Goal: Transaction & Acquisition: Purchase product/service

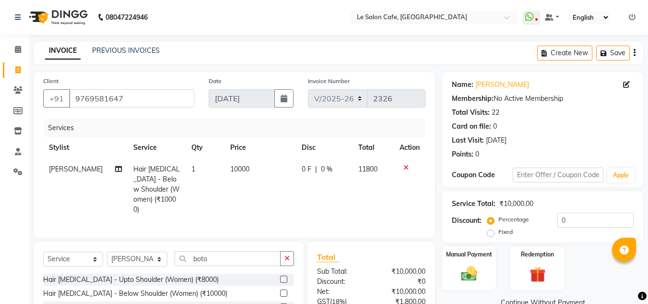
select select "594"
select select "service"
select select "8340"
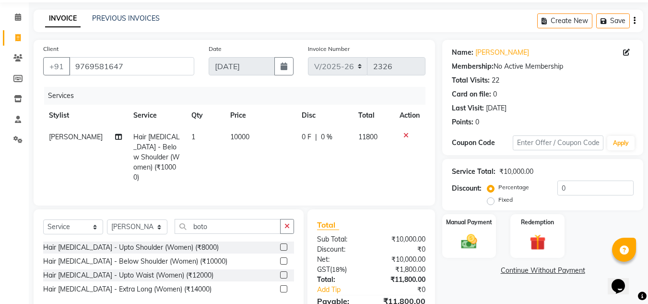
click at [487, 46] on div "Name: Mauli Shetty Membership: No Active Membership Total Visits: 22 Card on fi…" at bounding box center [543, 85] width 182 height 83
click at [487, 51] on link "Mauli Shetty" at bounding box center [503, 53] width 54 height 10
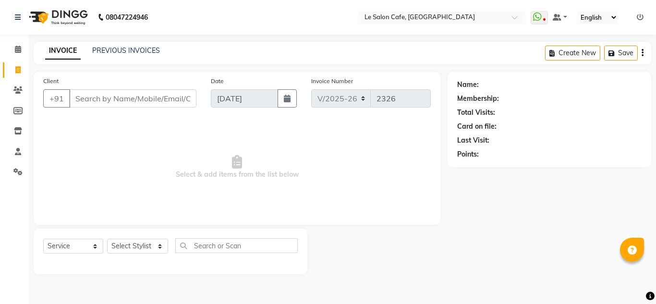
select select "594"
select select "service"
click at [161, 246] on select "Select Stylist [PERSON_NAME] [PERSON_NAME] Kadam [PERSON_NAME] Front Desk [PERS…" at bounding box center [137, 245] width 61 height 15
select select "90643"
click at [107, 238] on select "Select Stylist [PERSON_NAME] [PERSON_NAME] Kadam [PERSON_NAME] Front Desk [PERS…" at bounding box center [137, 245] width 61 height 15
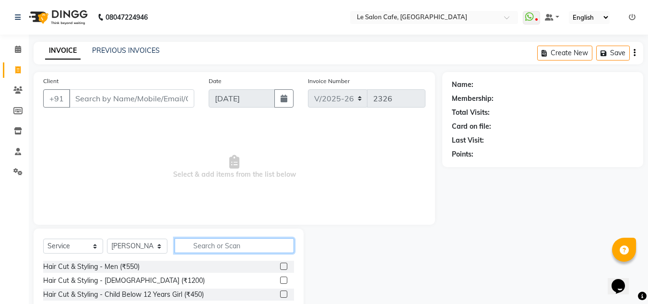
click at [222, 250] on input "text" at bounding box center [234, 245] width 119 height 15
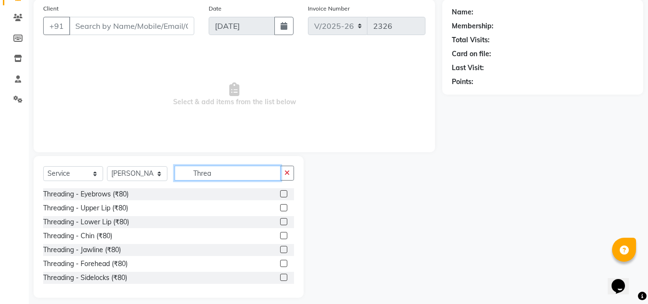
scroll to position [81, 0]
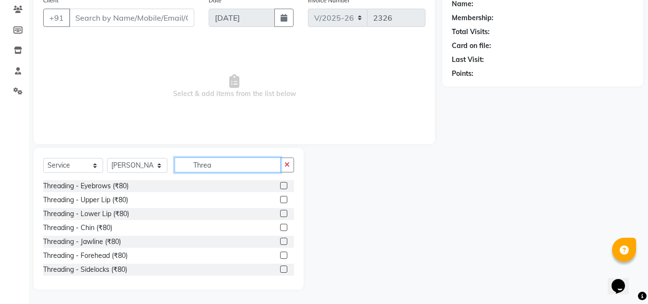
type input "Threa"
click at [281, 185] on div at bounding box center [287, 186] width 14 height 12
drag, startPoint x: 275, startPoint y: 199, endPoint x: 271, endPoint y: 203, distance: 6.5
click at [280, 200] on label at bounding box center [283, 199] width 7 height 7
click at [280, 200] on input "checkbox" at bounding box center [283, 200] width 6 height 6
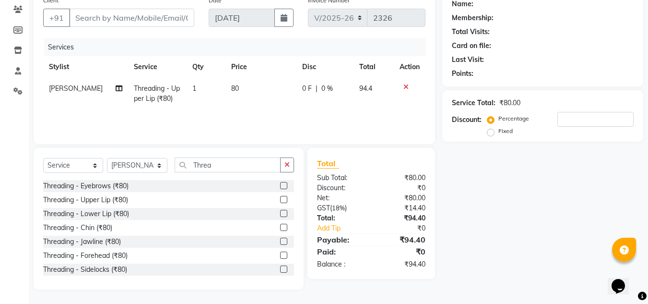
click at [280, 198] on label at bounding box center [283, 199] width 7 height 7
click at [280, 198] on input "checkbox" at bounding box center [283, 200] width 6 height 6
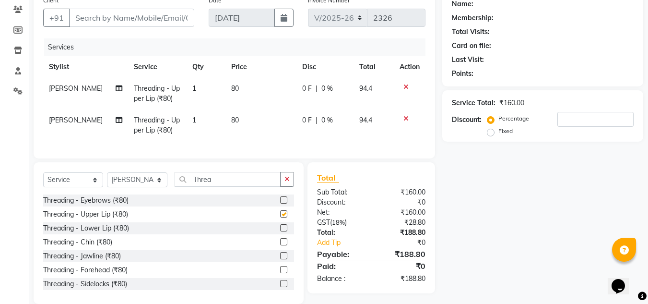
checkbox input "false"
click at [237, 177] on div "Select Service Product Membership Package Voucher Prepaid Gift Card Select Styl…" at bounding box center [169, 233] width 270 height 142
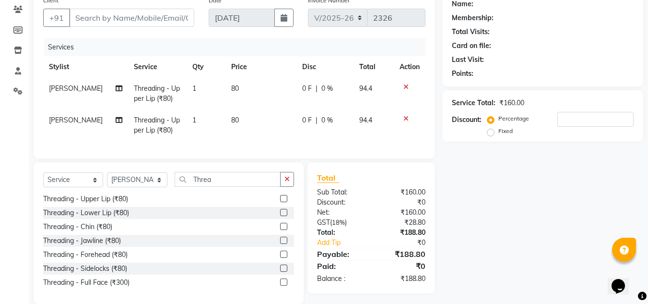
click at [280, 258] on label at bounding box center [283, 253] width 7 height 7
click at [280, 258] on input "checkbox" at bounding box center [283, 254] width 6 height 6
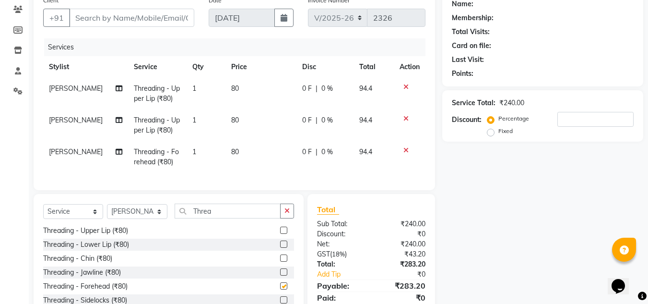
checkbox input "false"
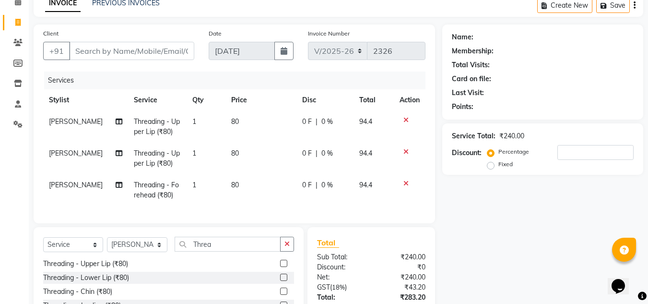
scroll to position [48, 0]
click at [132, 251] on select "Select Stylist [PERSON_NAME] [PERSON_NAME] Kadam [PERSON_NAME] Front Desk [PERS…" at bounding box center [137, 244] width 60 height 15
click at [148, 251] on select "Select Stylist [PERSON_NAME] [PERSON_NAME] Kadam [PERSON_NAME] Front Desk [PERS…" at bounding box center [137, 244] width 60 height 15
select select "8529"
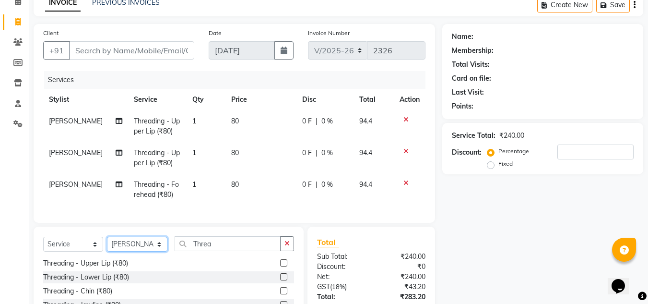
click at [107, 244] on select "Select Stylist [PERSON_NAME] [PERSON_NAME] Kadam [PERSON_NAME] Front Desk [PERS…" at bounding box center [137, 244] width 60 height 15
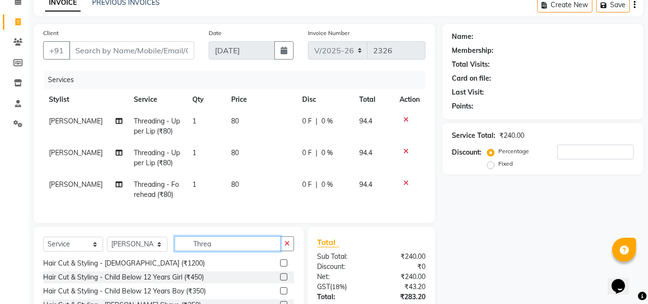
drag, startPoint x: 188, startPoint y: 255, endPoint x: 167, endPoint y: 258, distance: 20.8
click at [167, 258] on div "Select Service Product Membership Package Voucher Prepaid Gift Card Select Styl…" at bounding box center [168, 247] width 251 height 23
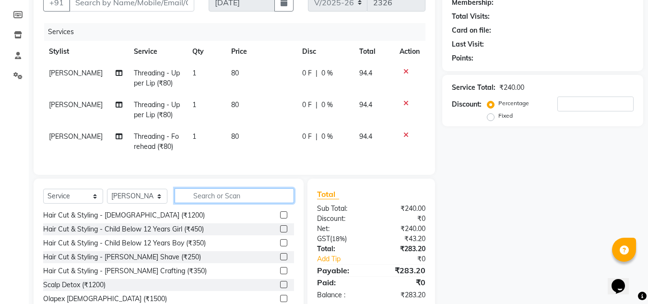
scroll to position [0, 0]
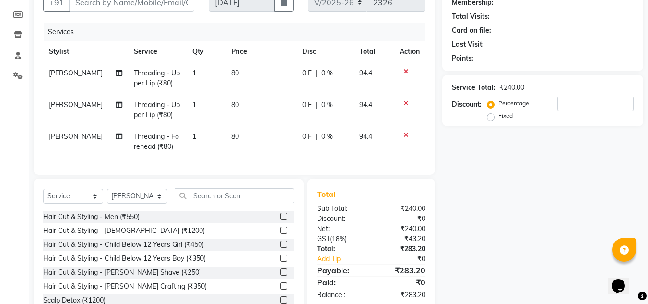
click at [280, 220] on label at bounding box center [283, 216] width 7 height 7
click at [280, 220] on input "checkbox" at bounding box center [283, 217] width 6 height 6
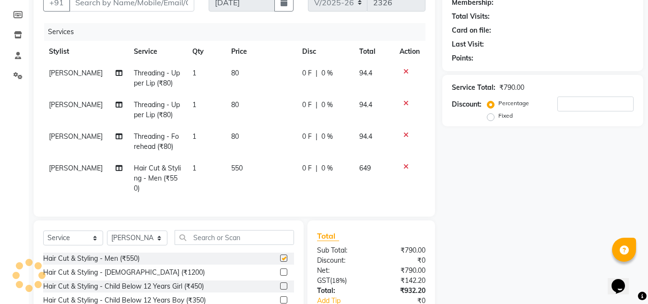
checkbox input "false"
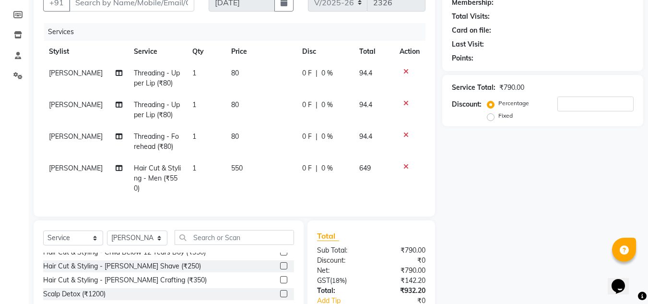
click at [280, 283] on label at bounding box center [283, 279] width 7 height 7
click at [280, 283] on input "checkbox" at bounding box center [283, 280] width 6 height 6
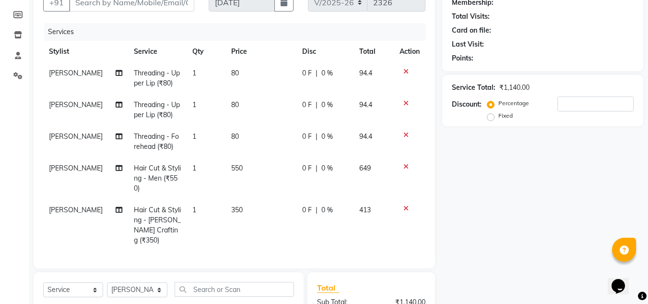
checkbox input "false"
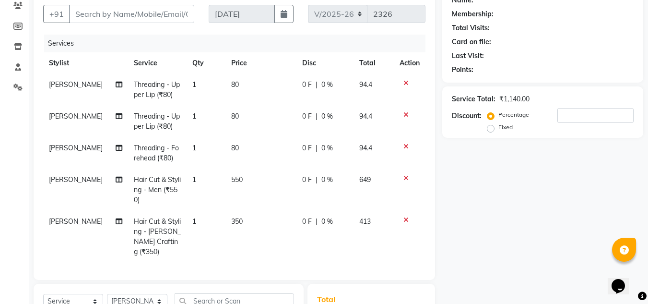
scroll to position [96, 0]
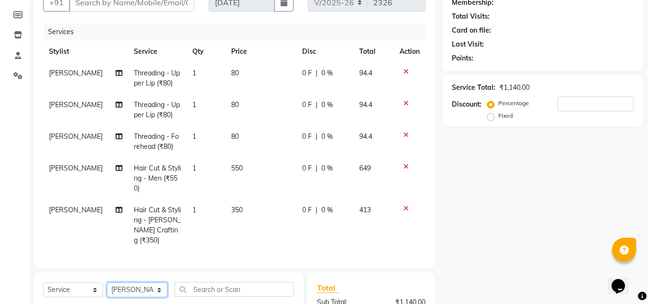
drag, startPoint x: 135, startPoint y: 288, endPoint x: 136, endPoint y: 283, distance: 5.8
click at [135, 288] on select "Select Stylist Amandeep Kaur Kalsi Aniket Kadam Faim Alvi Front Desk Muskan Kha…" at bounding box center [137, 289] width 60 height 15
select select "87105"
click at [107, 282] on select "Select Stylist Amandeep Kaur Kalsi Aniket Kadam Faim Alvi Front Desk Muskan Kha…" at bounding box center [137, 289] width 60 height 15
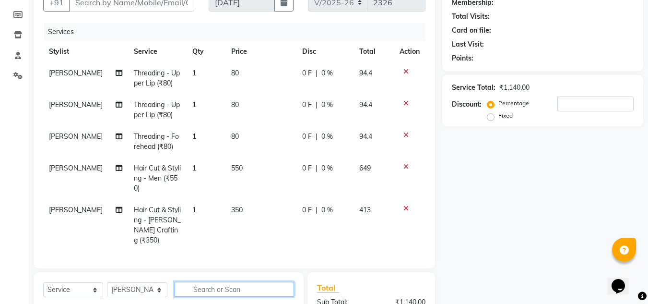
click at [215, 285] on input "text" at bounding box center [234, 289] width 119 height 15
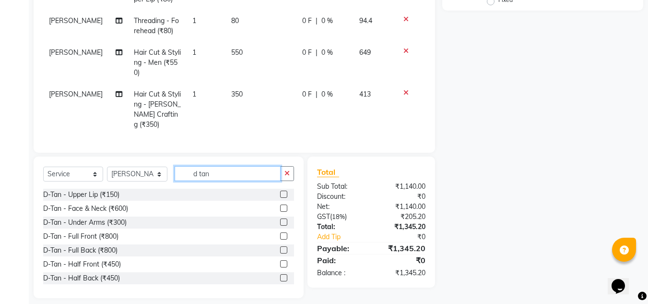
scroll to position [217, 0]
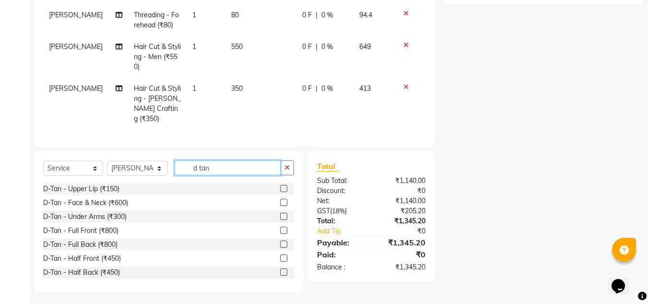
type input "d tan"
click at [280, 199] on label at bounding box center [283, 202] width 7 height 7
click at [280, 200] on input "checkbox" at bounding box center [283, 203] width 6 height 6
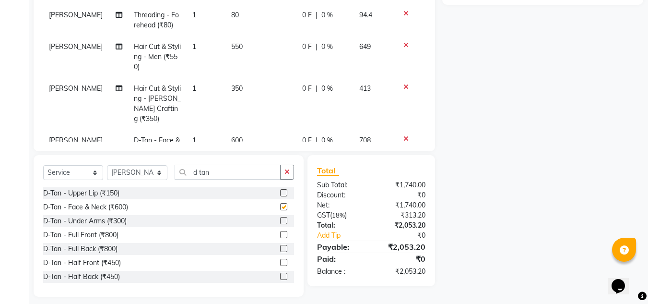
checkbox input "false"
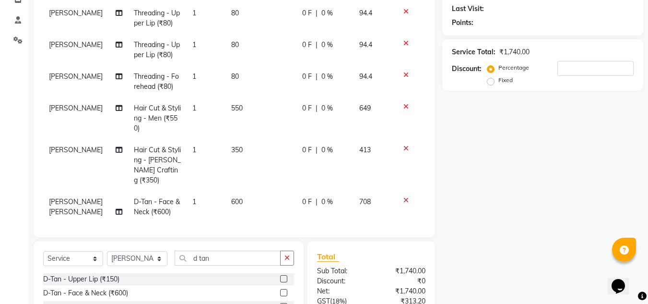
scroll to position [144, 0]
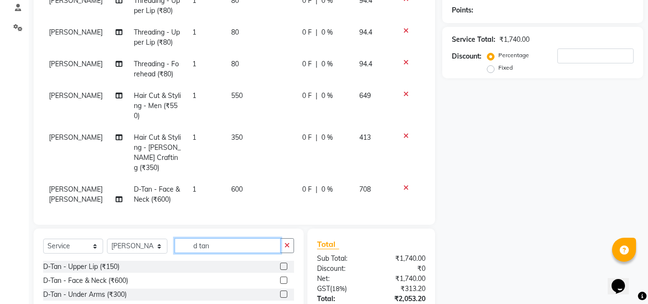
drag, startPoint x: 223, startPoint y: 251, endPoint x: 131, endPoint y: 254, distance: 91.7
click at [131, 254] on div "Select Service Product Membership Package Voucher Prepaid Gift Card Select Styl…" at bounding box center [168, 249] width 251 height 23
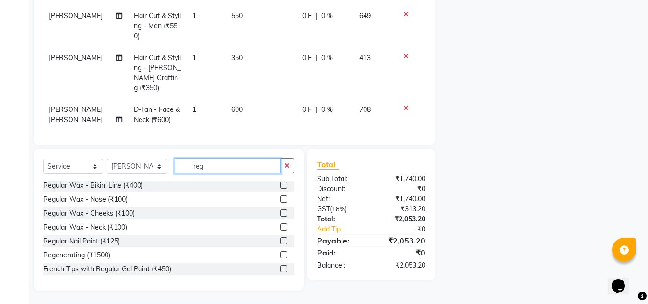
scroll to position [225, 0]
type input "reg"
click at [280, 253] on label at bounding box center [283, 253] width 7 height 7
click at [280, 253] on input "checkbox" at bounding box center [283, 254] width 6 height 6
checkbox input "false"
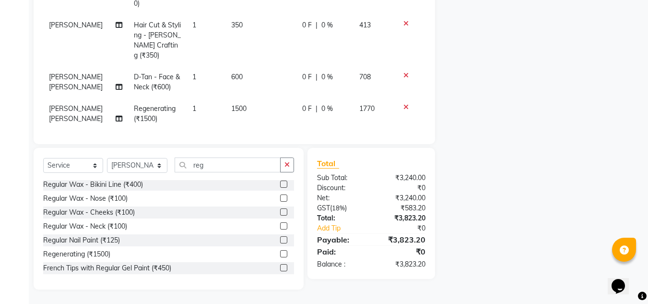
click at [205, 104] on td "1" at bounding box center [206, 114] width 39 height 32
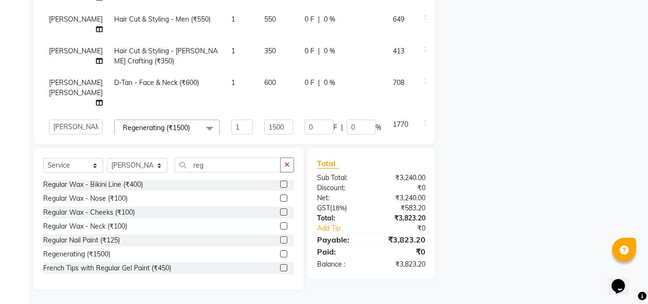
scroll to position [51, 0]
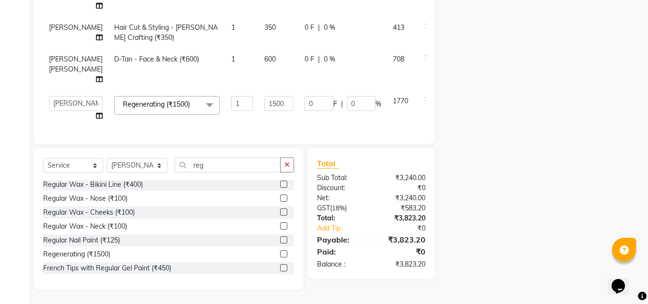
click at [336, 72] on td "0 F | 0 %" at bounding box center [343, 69] width 88 height 42
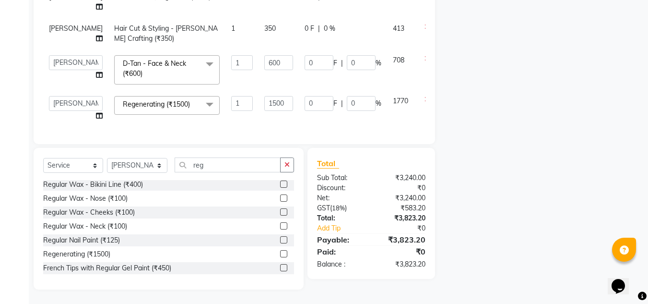
scroll to position [100, 0]
drag, startPoint x: 646, startPoint y: 131, endPoint x: 473, endPoint y: 155, distance: 174.8
click at [641, 132] on div "Name: Membership: Total Visits: Card on file: Last Visit: Points: Service Total…" at bounding box center [546, 68] width 208 height 442
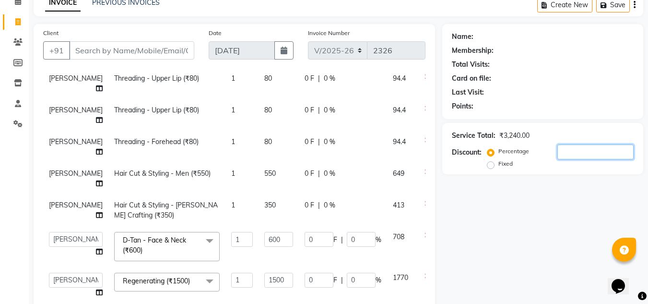
scroll to position [96, 0]
click at [264, 232] on input "600" at bounding box center [278, 239] width 29 height 15
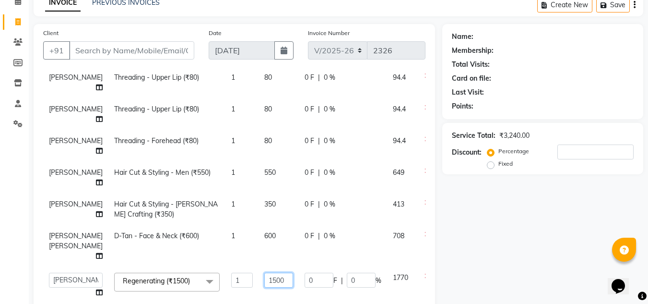
click at [264, 277] on input "1500" at bounding box center [278, 280] width 29 height 15
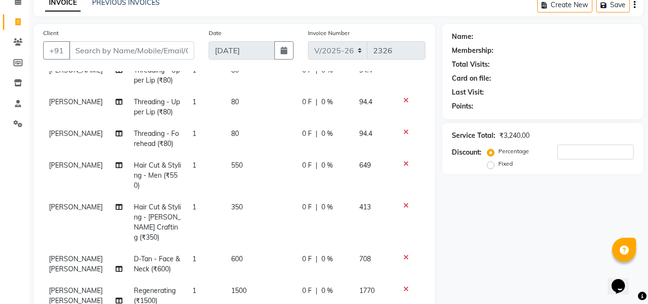
click at [525, 252] on div "Name: Membership: Total Visits: Card on file: Last Visit: Points: Service Total…" at bounding box center [546, 245] width 208 height 442
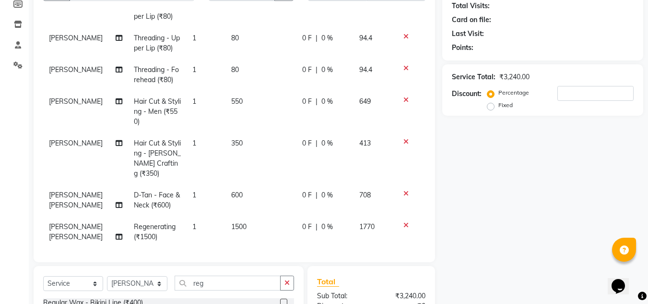
scroll to position [225, 0]
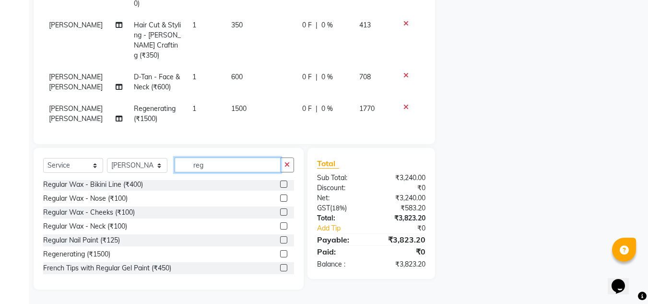
drag, startPoint x: 219, startPoint y: 165, endPoint x: 163, endPoint y: 174, distance: 56.5
click at [163, 174] on div "Select Service Product Membership Package Voucher Prepaid Gift Card Select Styl…" at bounding box center [168, 168] width 251 height 23
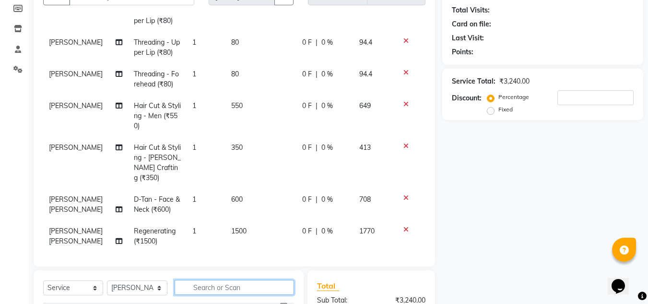
scroll to position [144, 0]
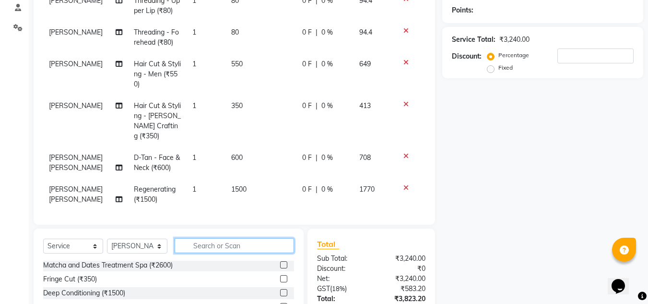
click at [217, 244] on input "text" at bounding box center [234, 245] width 119 height 15
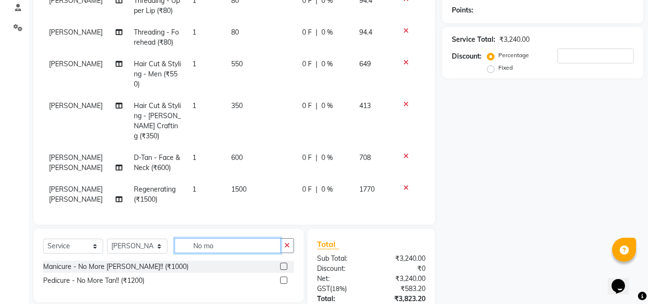
scroll to position [0, 0]
type input "No more"
click at [284, 281] on label at bounding box center [283, 279] width 7 height 7
click at [284, 281] on input "checkbox" at bounding box center [283, 280] width 6 height 6
checkbox input "false"
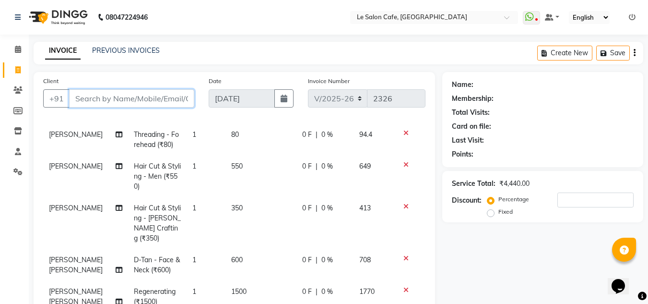
click at [82, 100] on input "Client" at bounding box center [131, 98] width 125 height 18
type input "9"
type input "0"
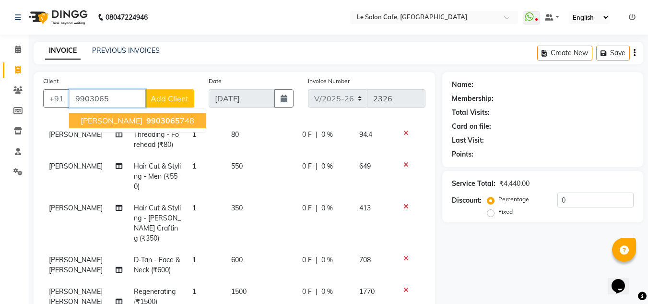
click at [100, 121] on span "Rohan Nandi" at bounding box center [112, 121] width 62 height 10
type input "9903065748"
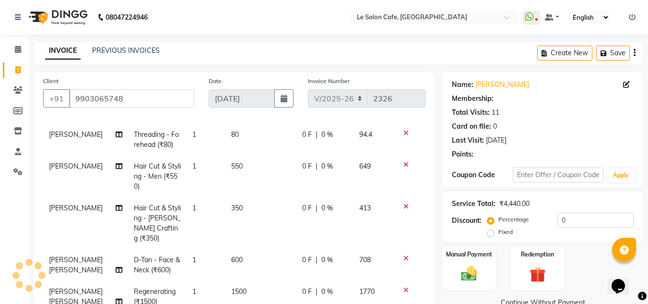
select select "1: Object"
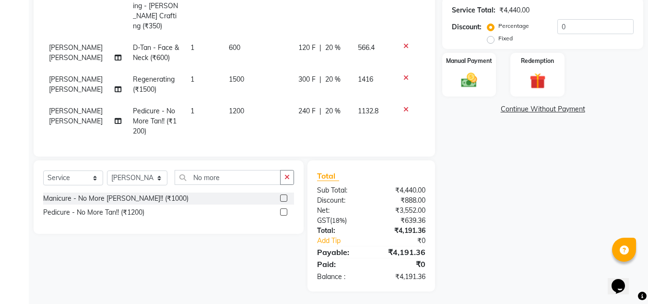
scroll to position [214, 0]
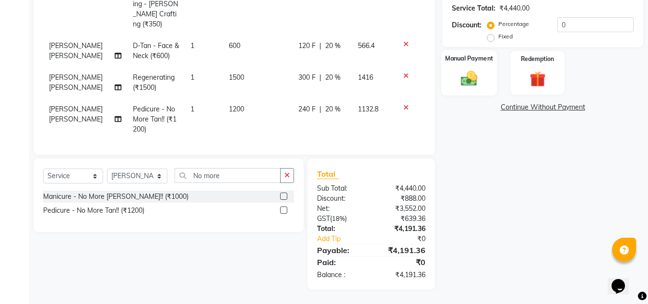
click at [462, 60] on label "Manual Payment" at bounding box center [469, 58] width 48 height 9
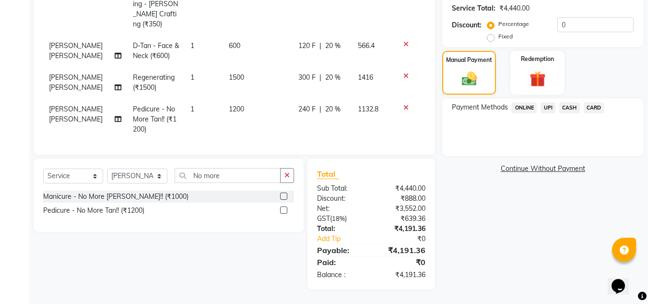
click at [595, 107] on span "CARD" at bounding box center [594, 107] width 21 height 11
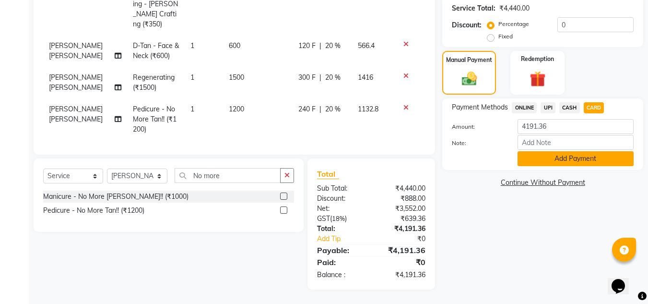
click button "Add Payment"
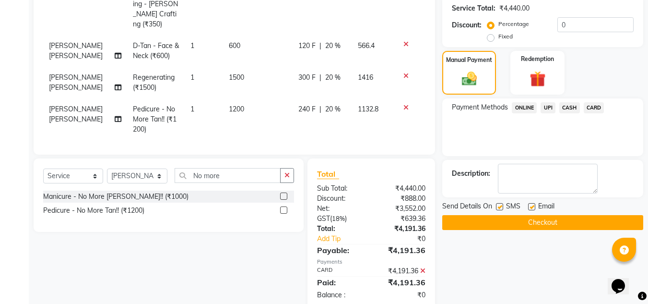
click label
click input "checkbox"
checkbox input "false"
click button "Checkout"
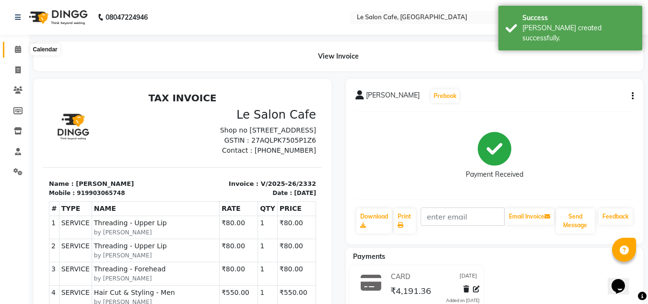
click icon
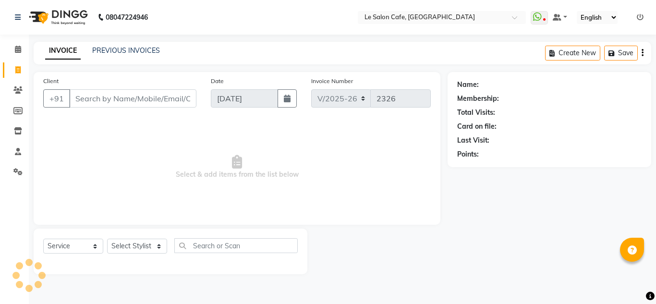
select select "594"
select select "service"
click at [106, 96] on input "Client" at bounding box center [132, 98] width 127 height 18
click at [131, 245] on select "Select Stylist [PERSON_NAME] [PERSON_NAME] Kadam [PERSON_NAME] Front Desk [PERS…" at bounding box center [137, 245] width 61 height 15
select select "67615"
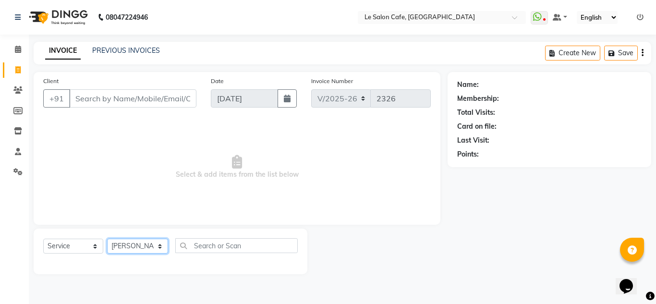
click at [107, 238] on select "Select Stylist [PERSON_NAME] [PERSON_NAME] Kadam [PERSON_NAME] Front Desk [PERS…" at bounding box center [137, 245] width 61 height 15
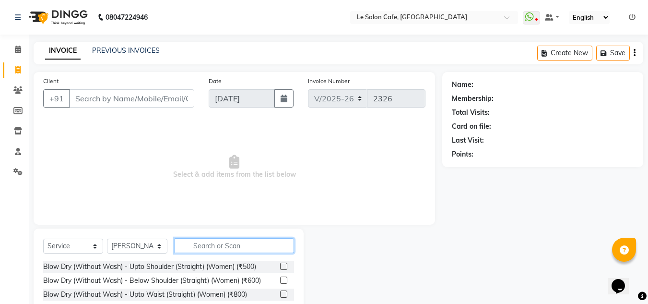
click at [206, 246] on input "text" at bounding box center [234, 245] width 119 height 15
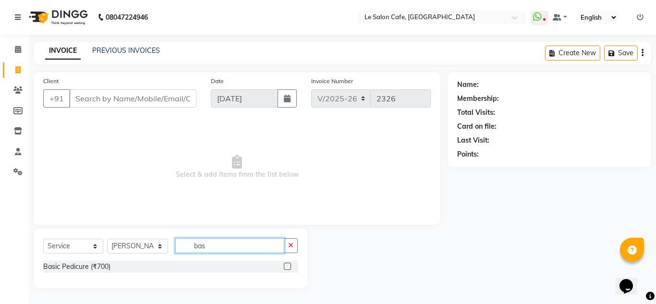
type input "bas"
click at [284, 266] on label at bounding box center [287, 265] width 7 height 7
click at [284, 266] on input "checkbox" at bounding box center [287, 266] width 6 height 6
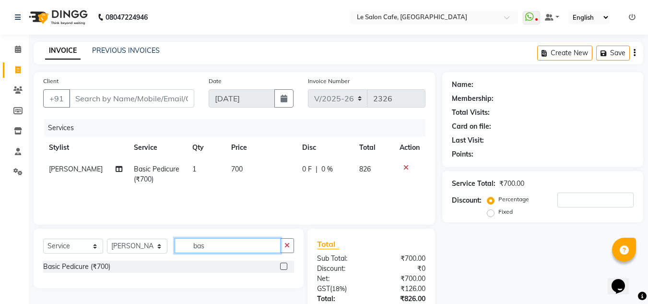
checkbox input "false"
drag, startPoint x: 170, startPoint y: 245, endPoint x: 50, endPoint y: 258, distance: 120.7
click at [51, 258] on div "Select Service Product Membership Package Voucher Prepaid Gift Card Select Styl…" at bounding box center [168, 249] width 251 height 23
type input "na"
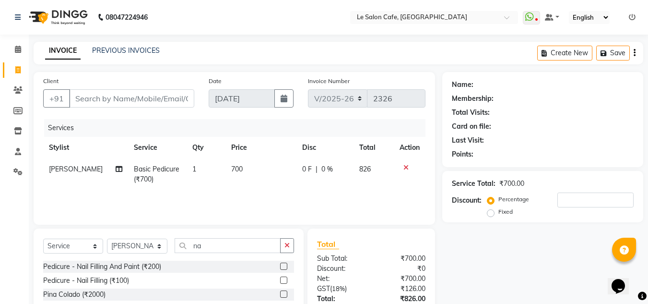
click at [280, 279] on label at bounding box center [283, 279] width 7 height 7
click at [280, 279] on input "checkbox" at bounding box center [283, 280] width 6 height 6
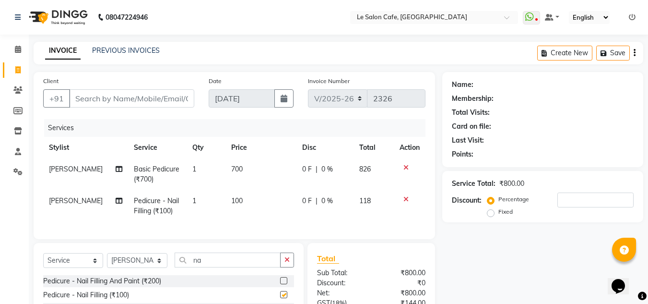
checkbox input "false"
click at [119, 91] on input "Client" at bounding box center [131, 98] width 125 height 18
type input "9"
type input "0"
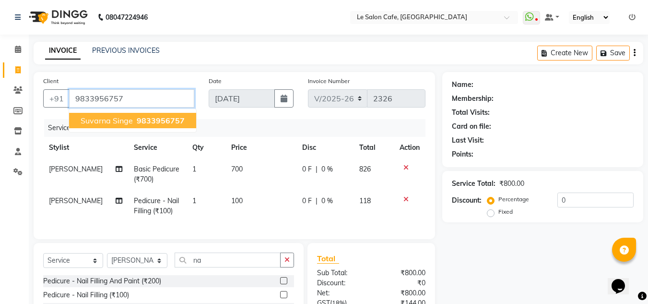
type input "9833956757"
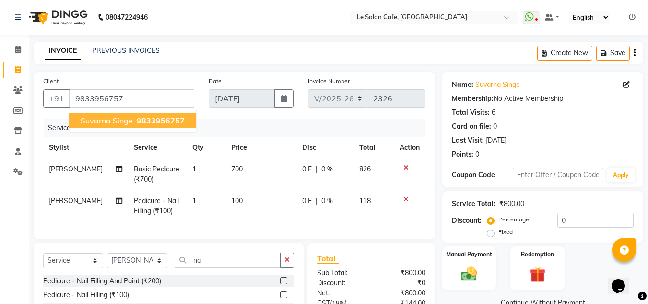
click at [103, 118] on span "Suvarna Singe" at bounding box center [107, 121] width 52 height 10
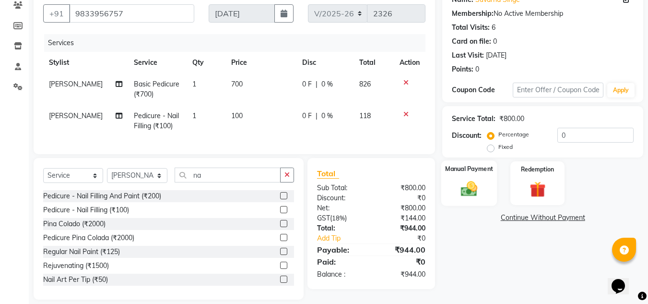
scroll to position [102, 0]
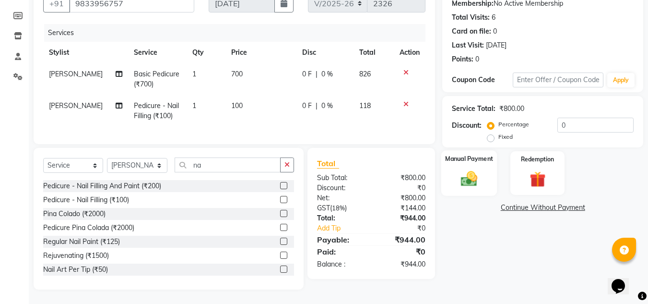
click at [464, 173] on img at bounding box center [469, 178] width 27 height 19
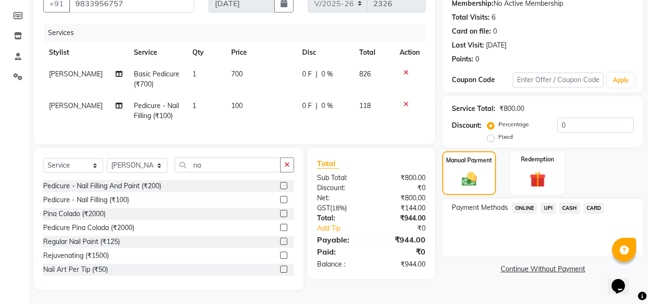
click at [596, 203] on span "CARD" at bounding box center [594, 208] width 21 height 11
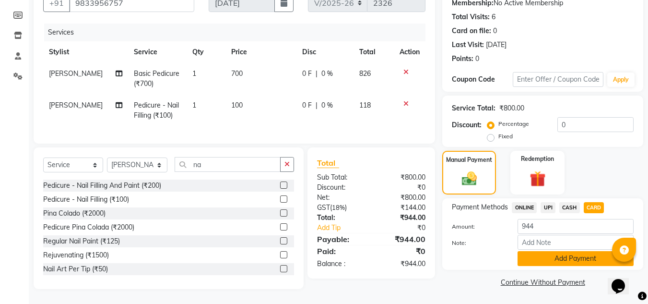
click at [548, 252] on button "Add Payment" at bounding box center [576, 258] width 116 height 15
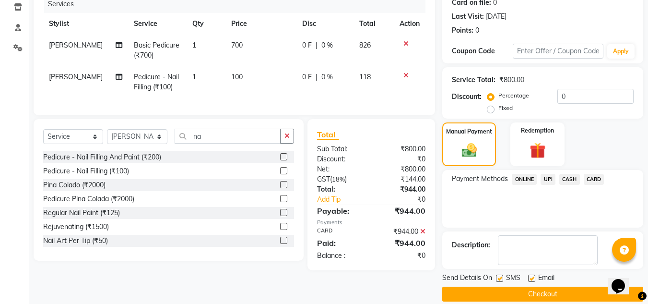
scroll to position [136, 0]
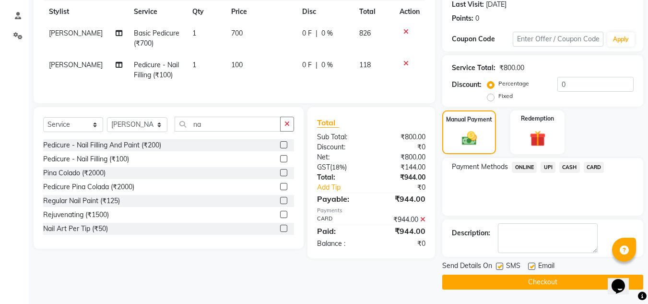
drag, startPoint x: 532, startPoint y: 265, endPoint x: 526, endPoint y: 287, distance: 22.3
click at [531, 265] on label at bounding box center [531, 265] width 7 height 7
click at [531, 265] on input "checkbox" at bounding box center [531, 266] width 6 height 6
checkbox input "false"
click at [526, 281] on button "Checkout" at bounding box center [542, 281] width 201 height 15
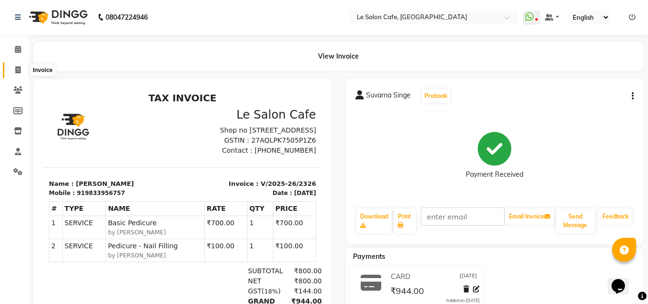
click at [12, 70] on span at bounding box center [18, 70] width 17 height 11
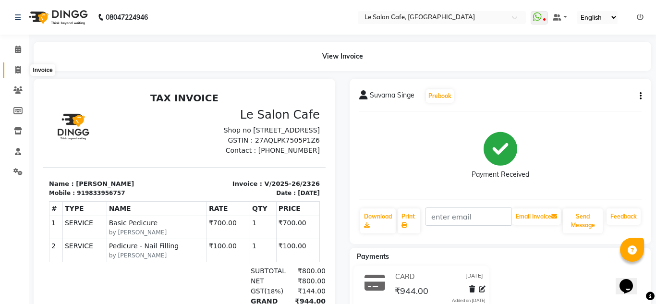
select select "594"
select select "service"
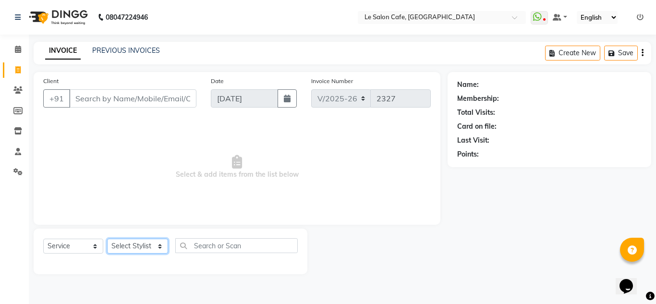
click at [159, 250] on select "Select Stylist [PERSON_NAME] [PERSON_NAME] Kadam [PERSON_NAME] Front Desk [PERS…" at bounding box center [137, 245] width 61 height 15
select select "90643"
click at [107, 238] on select "Select Stylist [PERSON_NAME] [PERSON_NAME] Kadam [PERSON_NAME] Front Desk [PERS…" at bounding box center [137, 245] width 61 height 15
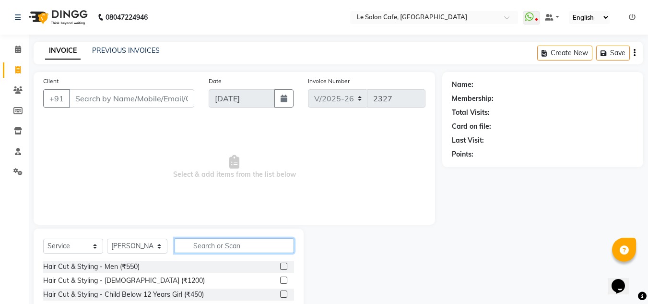
click at [231, 245] on input "text" at bounding box center [234, 245] width 119 height 15
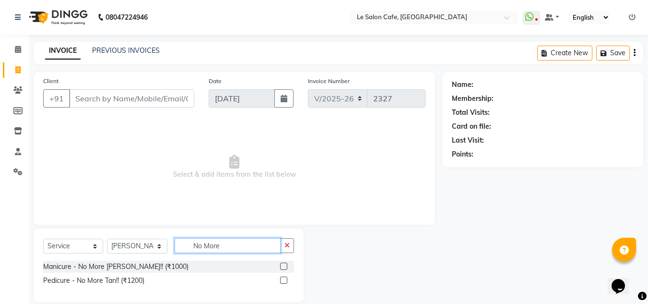
type input "No More"
click at [279, 265] on div "Manicure - No More Tan!! (₹1000)" at bounding box center [168, 267] width 251 height 12
click at [284, 264] on label at bounding box center [283, 265] width 7 height 7
click at [284, 264] on input "checkbox" at bounding box center [283, 266] width 6 height 6
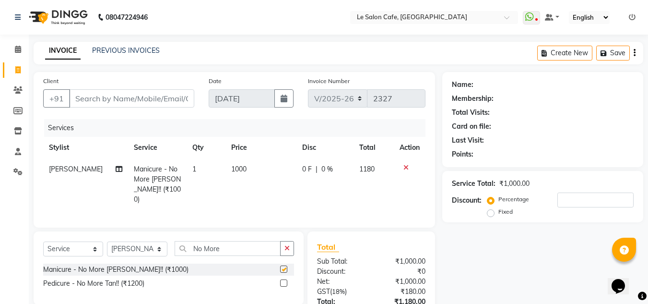
checkbox input "false"
drag, startPoint x: 230, startPoint y: 244, endPoint x: 143, endPoint y: 250, distance: 87.5
click at [145, 254] on div "Select Service Product Membership Package Voucher Prepaid Gift Card Select Styl…" at bounding box center [168, 252] width 251 height 23
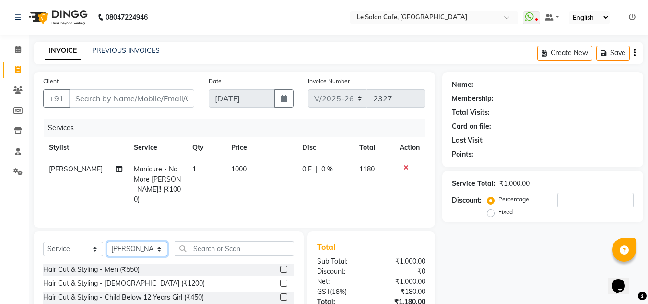
click at [128, 241] on select "Select Stylist [PERSON_NAME] [PERSON_NAME] Kadam [PERSON_NAME] Front Desk [PERS…" at bounding box center [137, 248] width 60 height 15
click at [107, 241] on select "Select Stylist [PERSON_NAME] [PERSON_NAME] Kadam [PERSON_NAME] Front Desk [PERS…" at bounding box center [137, 248] width 60 height 15
click at [139, 249] on select "Select Stylist [PERSON_NAME] [PERSON_NAME] Kadam [PERSON_NAME] Front Desk [PERS…" at bounding box center [137, 248] width 60 height 15
select select "86050"
click at [107, 241] on select "Select Stylist [PERSON_NAME] [PERSON_NAME] Kadam [PERSON_NAME] Front Desk [PERS…" at bounding box center [137, 248] width 60 height 15
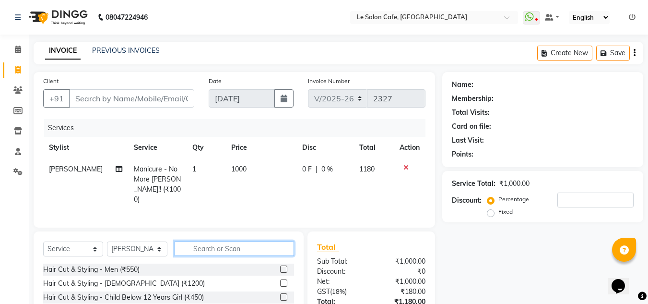
click at [220, 245] on input "text" at bounding box center [234, 248] width 119 height 15
type input "k"
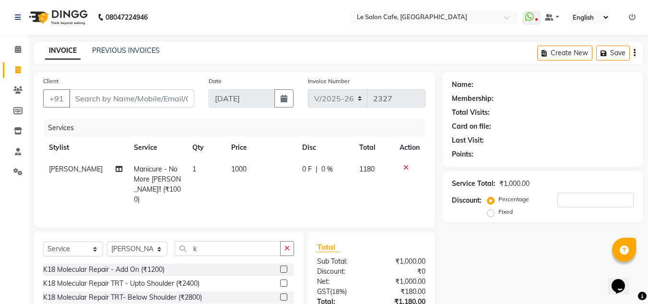
click at [280, 281] on label at bounding box center [283, 282] width 7 height 7
click at [280, 281] on input "checkbox" at bounding box center [283, 283] width 6 height 6
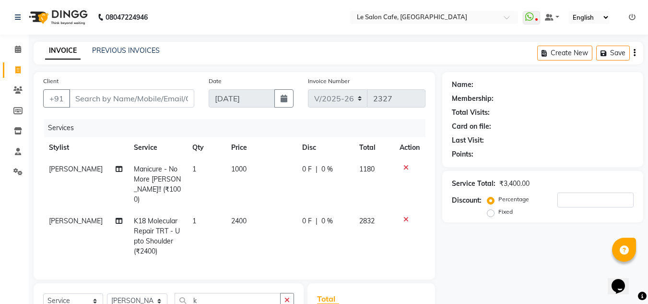
checkbox input "false"
click at [406, 216] on icon at bounding box center [406, 219] width 5 height 7
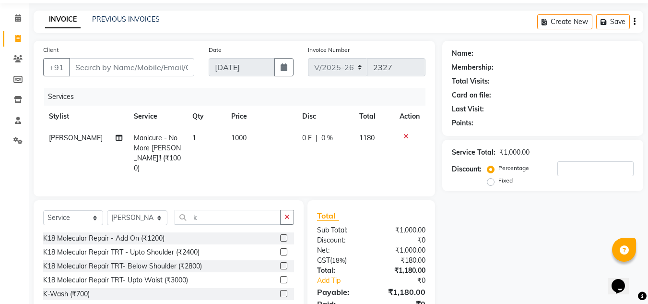
scroll to position [48, 0]
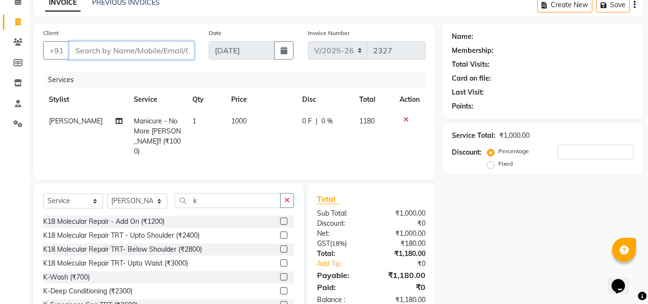
drag, startPoint x: 88, startPoint y: 48, endPoint x: 115, endPoint y: 135, distance: 91.8
click at [89, 49] on input "Client" at bounding box center [131, 50] width 125 height 18
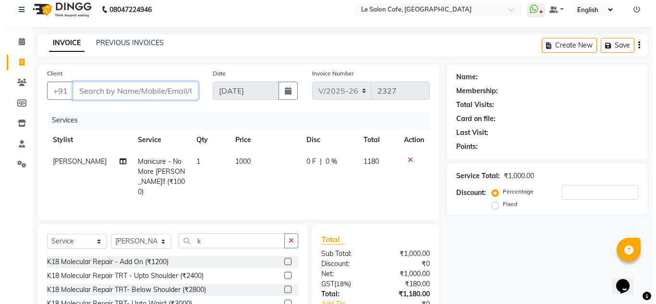
scroll to position [0, 0]
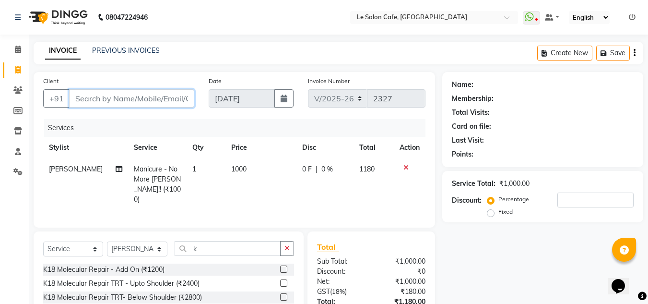
click at [125, 96] on input "Client" at bounding box center [131, 98] width 125 height 18
type input "8"
type input "0"
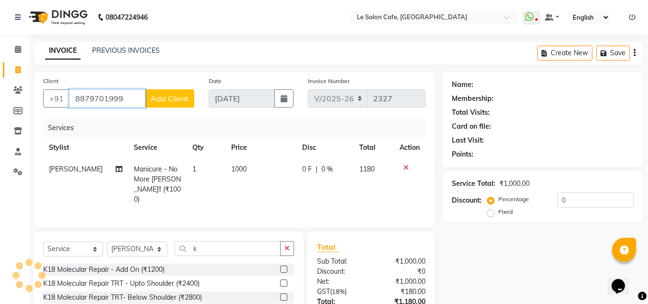
type input "8879701999"
click at [172, 99] on span "Add Client" at bounding box center [170, 99] width 38 height 10
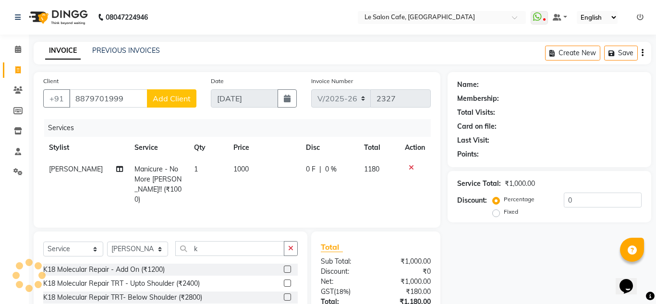
select select
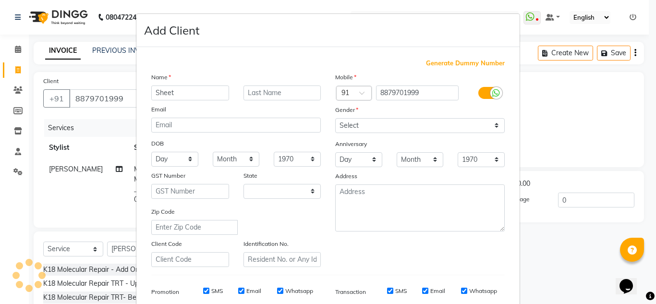
type input "Sheeta"
select select "22"
type input "Sheeta"
click at [261, 95] on input "text" at bounding box center [282, 92] width 78 height 15
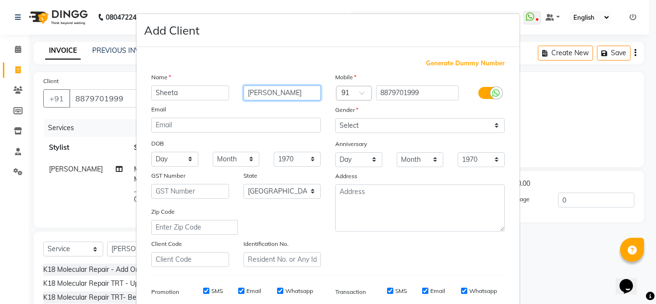
type input "Loomba"
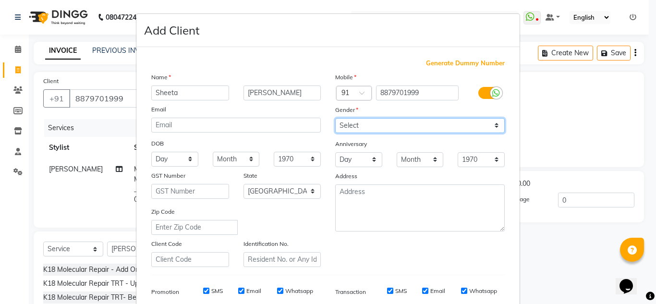
click at [358, 125] on select "Select Male Female Other Prefer Not To Say" at bounding box center [419, 125] width 169 height 15
select select "female"
click at [335, 118] on select "Select Male Female Other Prefer Not To Say" at bounding box center [419, 125] width 169 height 15
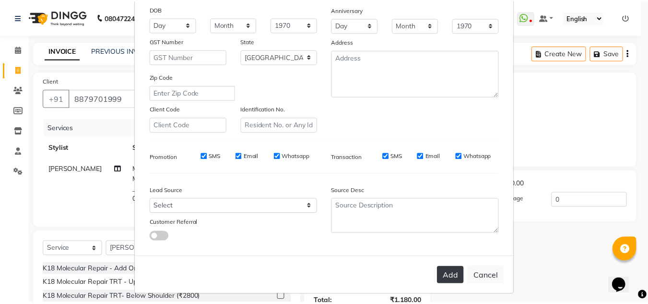
scroll to position [139, 0]
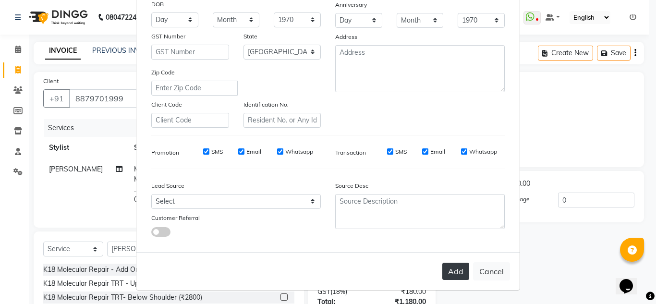
click at [451, 272] on button "Add" at bounding box center [455, 270] width 27 height 17
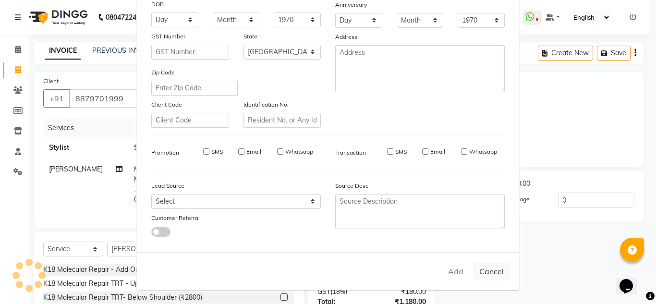
select select
select select "null"
select select
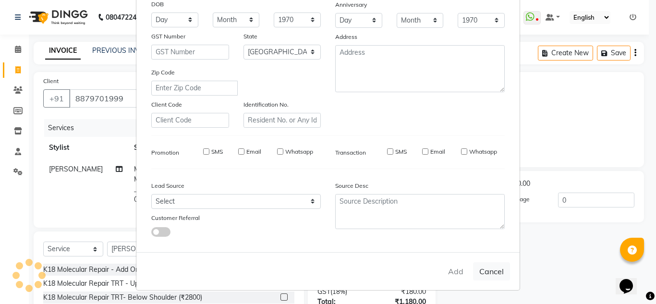
select select
checkbox input "false"
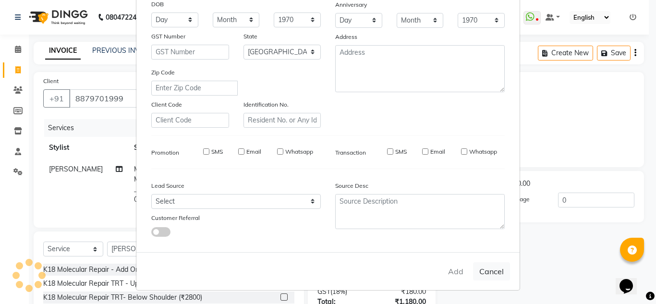
checkbox input "false"
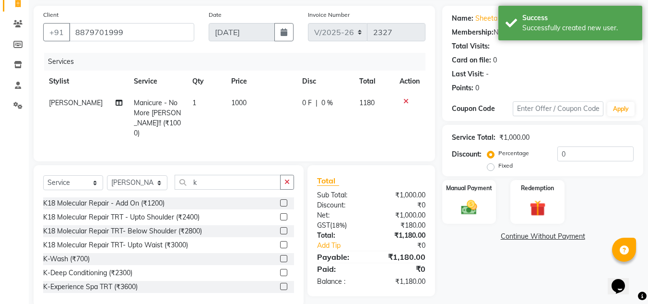
scroll to position [81, 0]
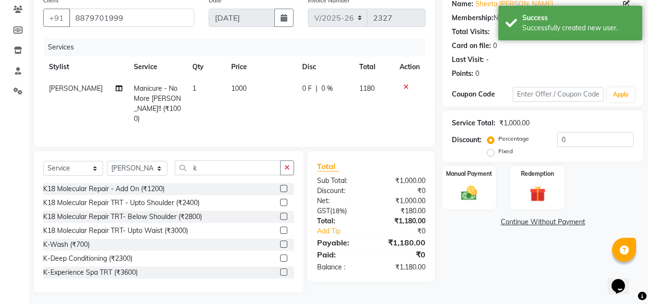
click at [498, 261] on div "Name: Sheeta Loomba Membership: No Active Membership Total Visits: Card on file…" at bounding box center [546, 141] width 208 height 301
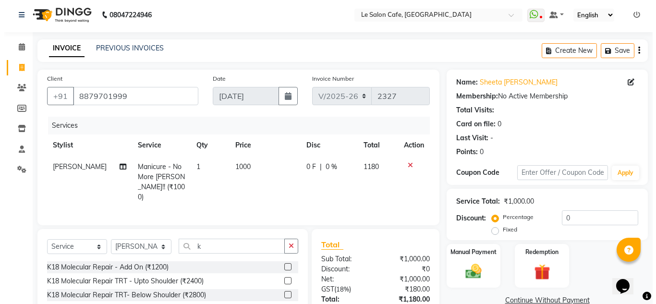
scroll to position [0, 0]
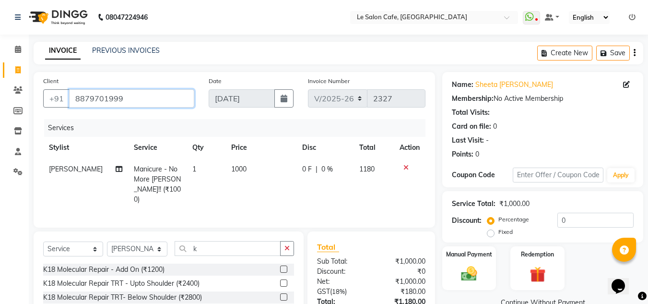
click at [97, 98] on input "8879701999" at bounding box center [131, 98] width 125 height 18
click at [513, 83] on link "Sheeta Loomba" at bounding box center [515, 85] width 78 height 10
click at [626, 86] on icon at bounding box center [626, 84] width 7 height 7
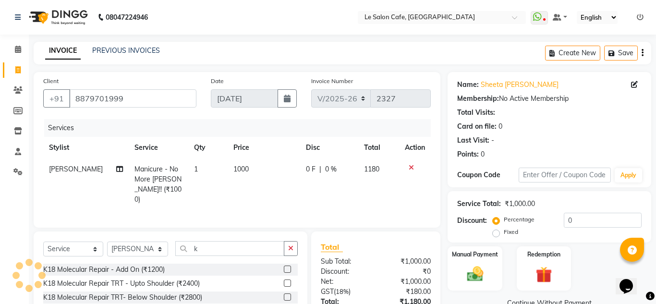
select select "22"
select select "female"
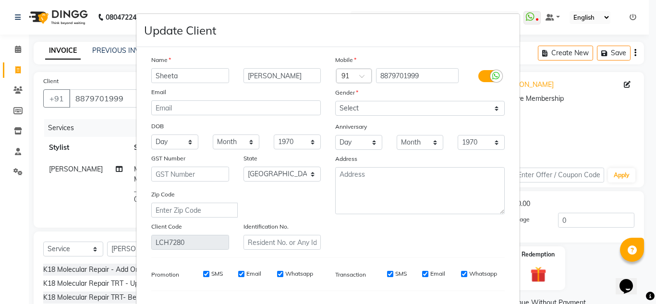
click at [167, 73] on input "Sheeta" at bounding box center [190, 75] width 78 height 15
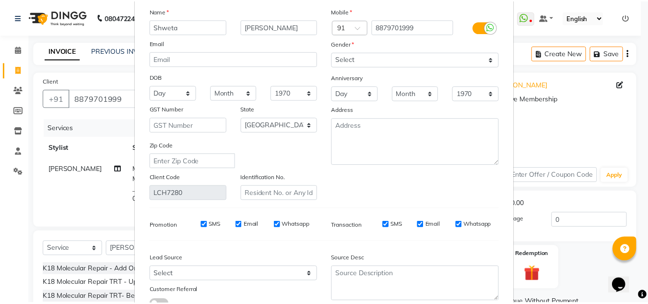
scroll to position [122, 0]
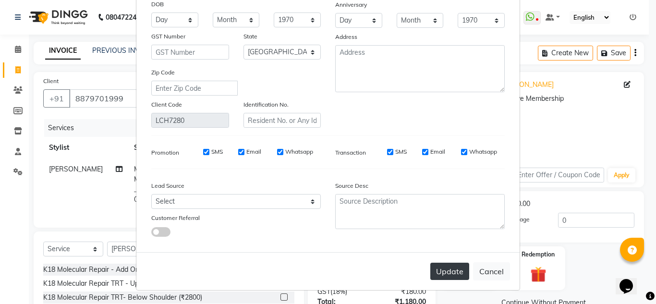
type input "Shweta"
click at [450, 275] on button "Update" at bounding box center [449, 270] width 39 height 17
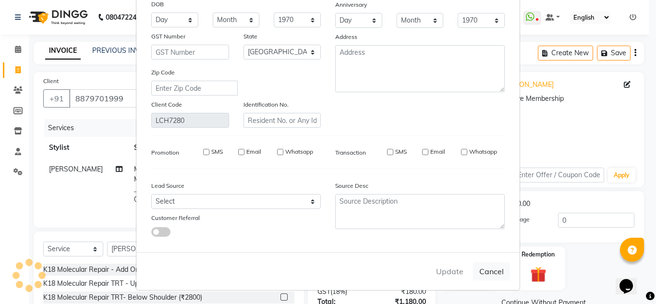
select select
select select "null"
select select
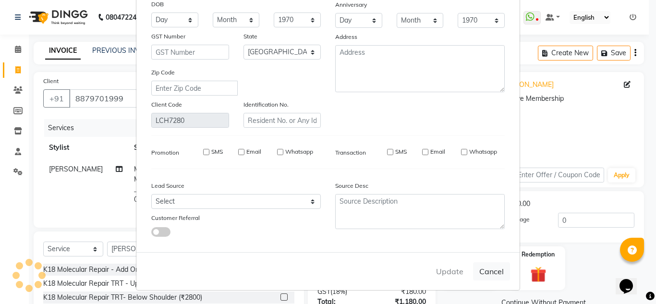
select select
checkbox input "false"
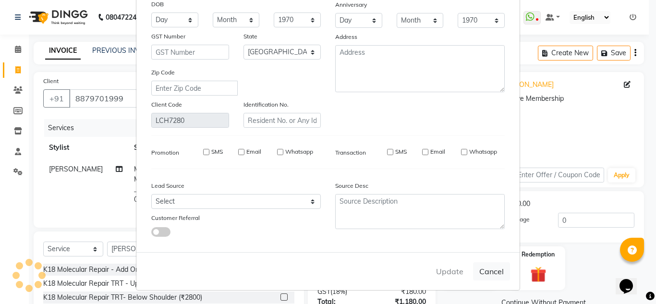
checkbox input "false"
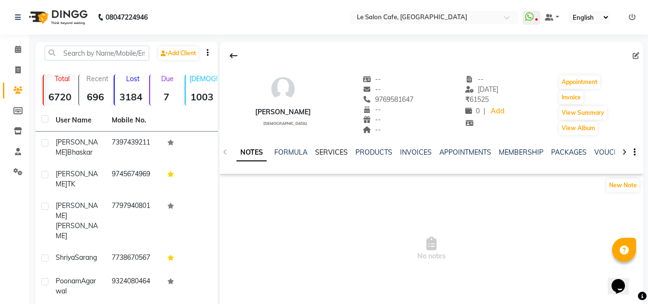
click at [330, 156] on link "SERVICES" at bounding box center [331, 152] width 33 height 9
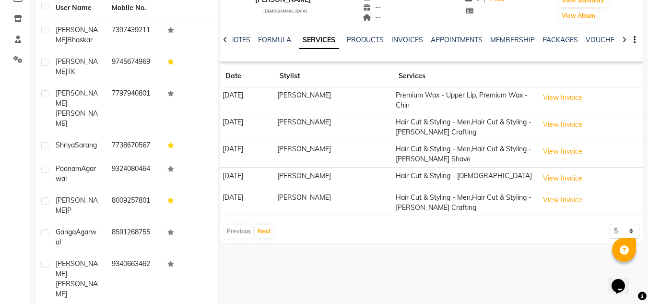
scroll to position [129, 0]
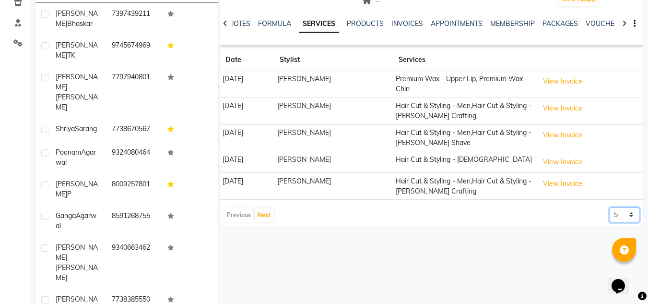
click at [619, 215] on select "5 10 50 100 500" at bounding box center [625, 214] width 30 height 15
select select "100"
click at [610, 207] on select "5 10 50 100 500" at bounding box center [625, 214] width 30 height 15
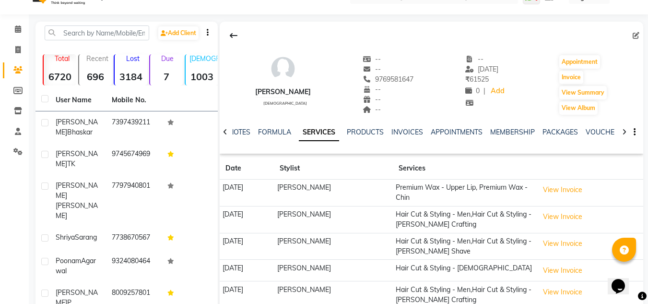
scroll to position [0, 0]
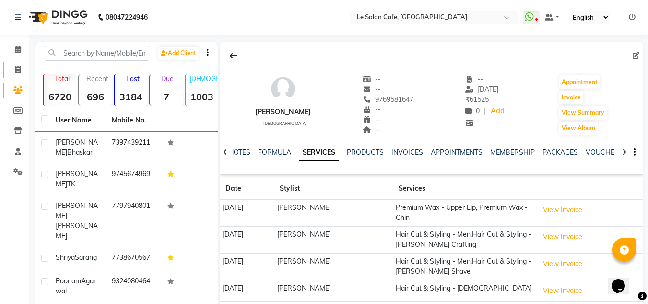
click at [18, 70] on icon at bounding box center [17, 69] width 5 height 7
select select "service"
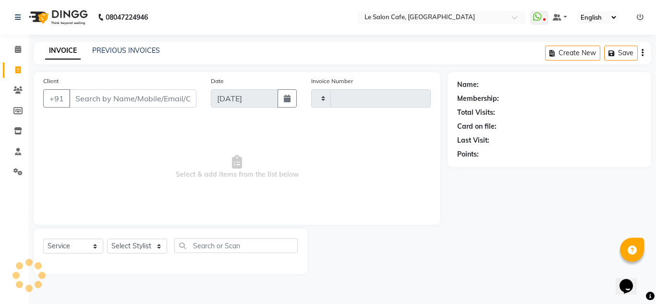
type input "2326"
select select "594"
click at [131, 245] on select "Select Stylist [PERSON_NAME] [PERSON_NAME] Kadam [PERSON_NAME] Front Desk [PERS…" at bounding box center [137, 245] width 61 height 15
select select "86050"
click at [107, 238] on select "Select Stylist [PERSON_NAME] [PERSON_NAME] Kadam [PERSON_NAME] Front Desk [PERS…" at bounding box center [137, 245] width 61 height 15
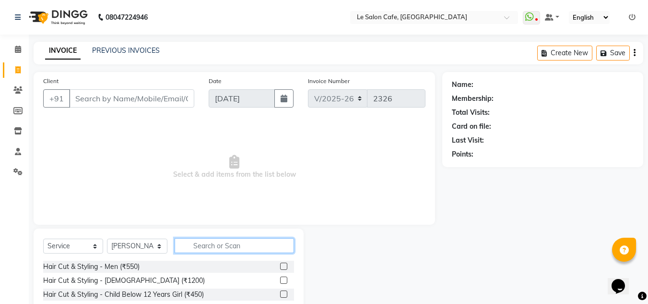
click at [243, 248] on input "text" at bounding box center [234, 245] width 119 height 15
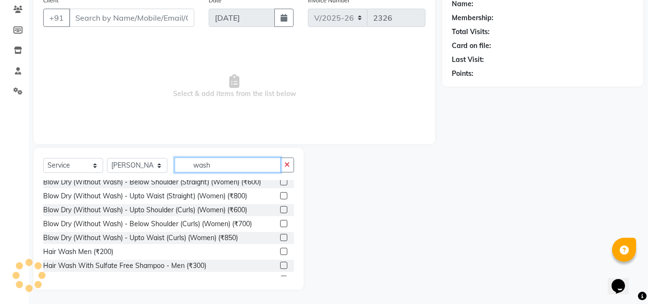
scroll to position [57, 0]
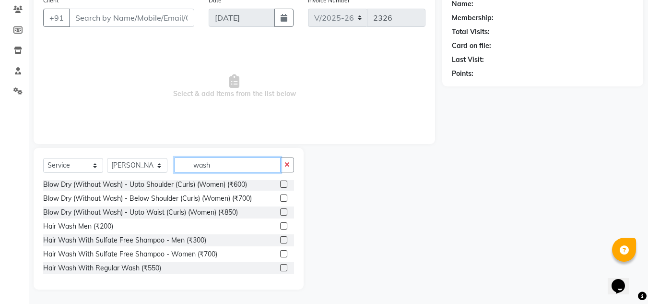
type input "wash"
click at [280, 267] on label at bounding box center [283, 267] width 7 height 7
click at [280, 267] on input "checkbox" at bounding box center [283, 268] width 6 height 6
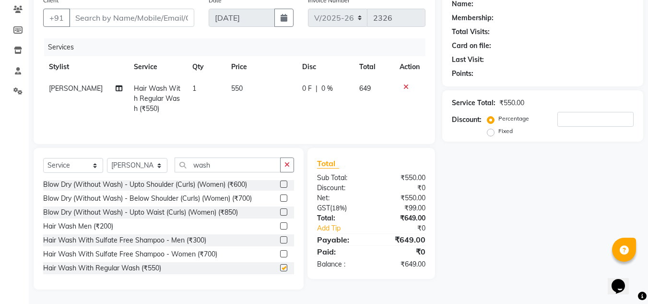
checkbox input "false"
click at [280, 227] on label at bounding box center [283, 225] width 7 height 7
click at [280, 227] on input "checkbox" at bounding box center [283, 226] width 6 height 6
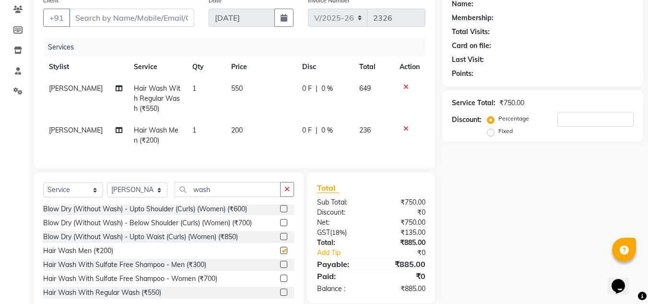
checkbox input "false"
click at [72, 129] on span "[PERSON_NAME]" at bounding box center [76, 130] width 54 height 9
select select "86050"
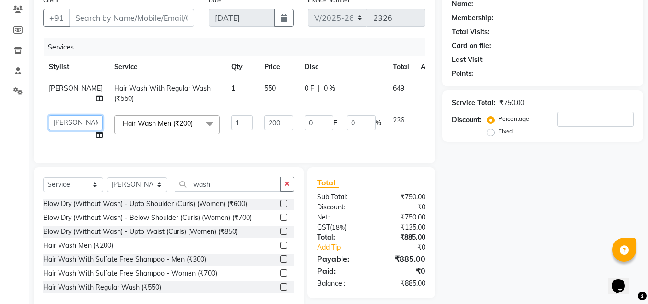
click at [63, 121] on select "Amandeep Kaur Kalsi Aniket Kadam Faim Alvi Front Desk Muskan Khan Pooja Kolge R…" at bounding box center [76, 122] width 54 height 15
select select "86051"
click at [264, 120] on input "200" at bounding box center [278, 122] width 29 height 15
click at [484, 212] on div "Name: Membership: Total Visits: Card on file: Last Visit: Points: Service Total…" at bounding box center [546, 149] width 208 height 317
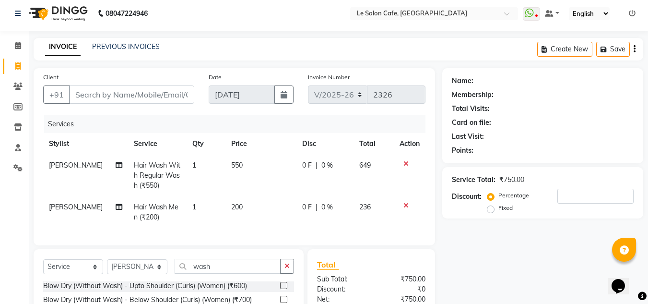
scroll to position [0, 0]
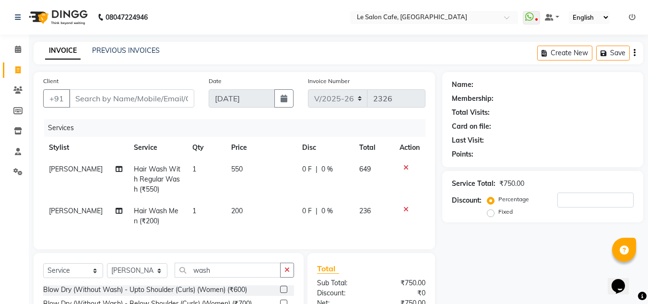
click at [240, 209] on td "200" at bounding box center [261, 216] width 71 height 32
select select "86051"
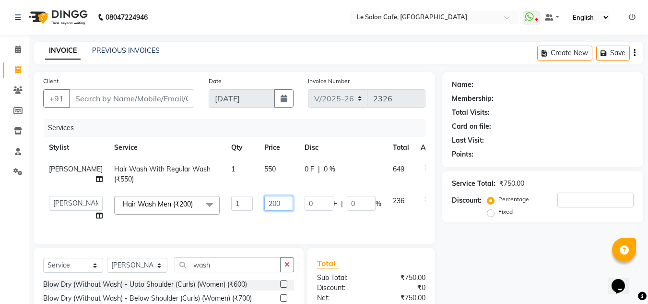
click at [264, 201] on input "200" at bounding box center [278, 203] width 29 height 15
type input "250"
click at [518, 249] on div "Name: Membership: Total Visits: Card on file: Last Visit: Points: Service Total…" at bounding box center [546, 230] width 208 height 317
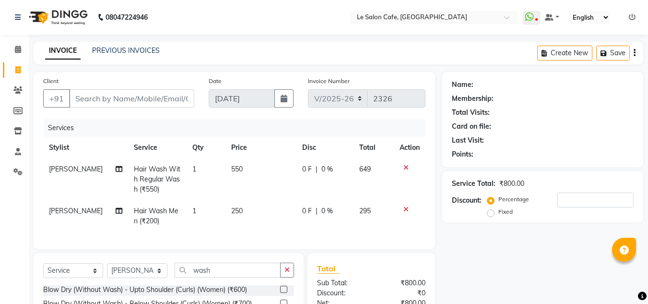
click at [205, 53] on div "INVOICE PREVIOUS INVOICES Create New Save" at bounding box center [339, 53] width 610 height 23
click at [404, 166] on icon at bounding box center [406, 167] width 5 height 7
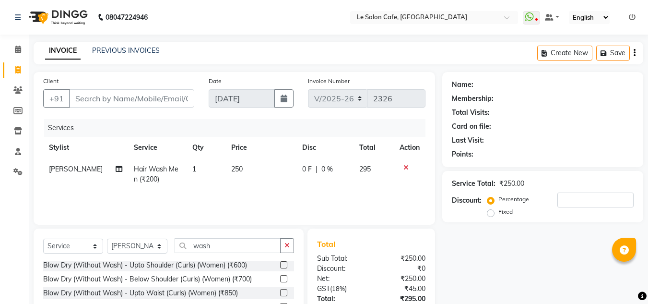
click at [404, 166] on icon at bounding box center [406, 167] width 5 height 7
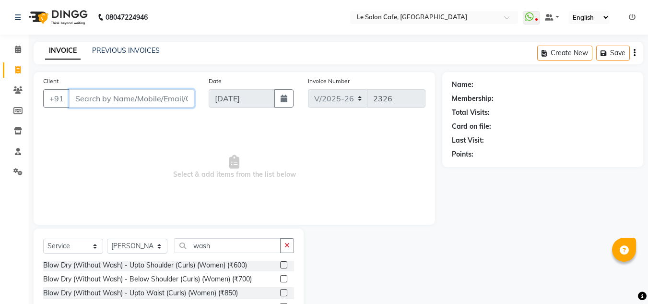
click at [87, 99] on input "Client" at bounding box center [131, 98] width 125 height 18
paste input "Neha Singh"
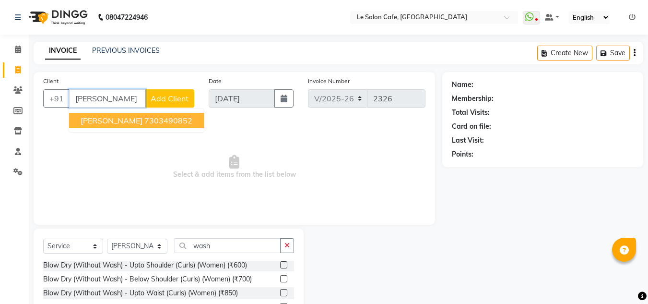
click at [89, 119] on span "Neha Singh" at bounding box center [112, 121] width 62 height 10
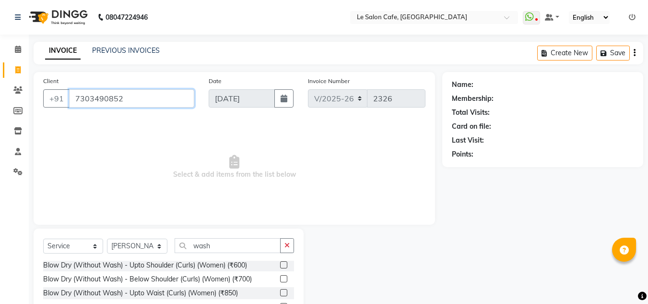
type input "7303490852"
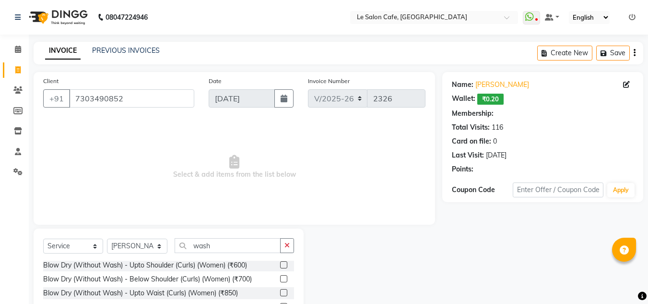
select select "1: Object"
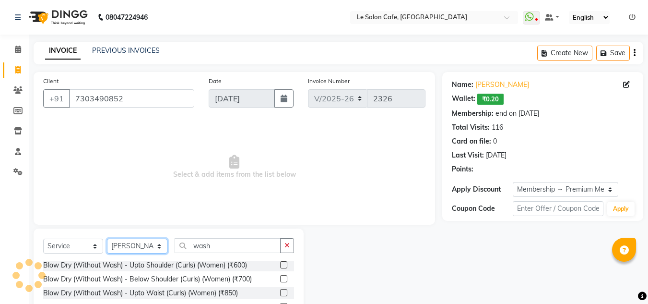
click at [146, 247] on select "Select Stylist Amandeep Kaur Kalsi Aniket Kadam Faim Alvi Front Desk Muskan Kha…" at bounding box center [137, 245] width 60 height 15
select select "63472"
click at [107, 238] on select "Select Stylist Amandeep Kaur Kalsi Aniket Kadam Faim Alvi Front Desk Muskan Kha…" at bounding box center [137, 245] width 60 height 15
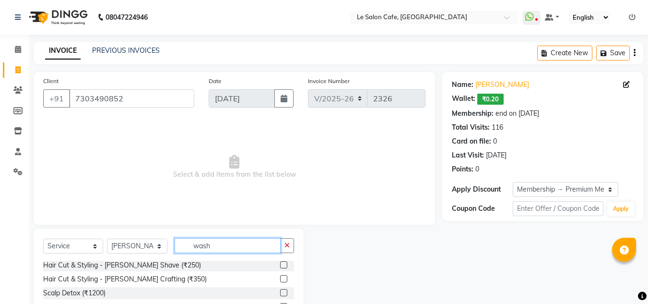
click at [225, 246] on input "wash" at bounding box center [228, 245] width 106 height 15
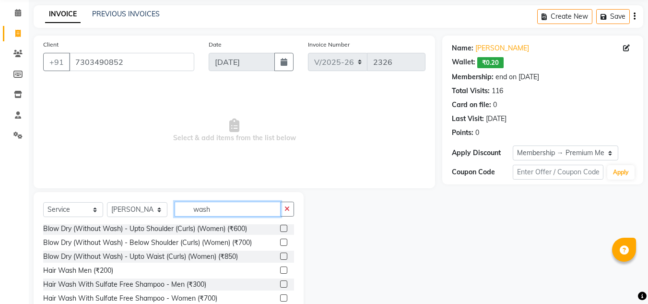
scroll to position [81, 0]
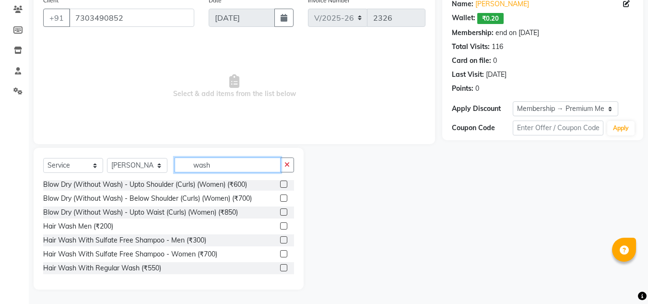
type input "wash"
click at [280, 269] on label at bounding box center [283, 267] width 7 height 7
click at [280, 269] on input "checkbox" at bounding box center [283, 268] width 6 height 6
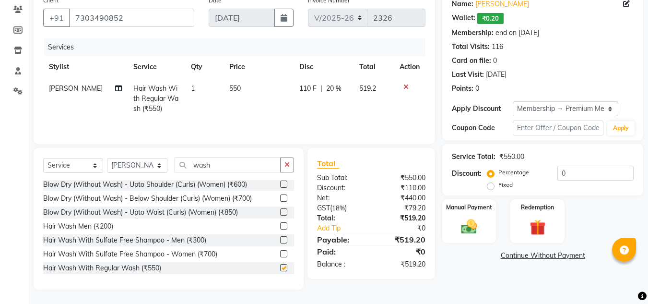
checkbox input "false"
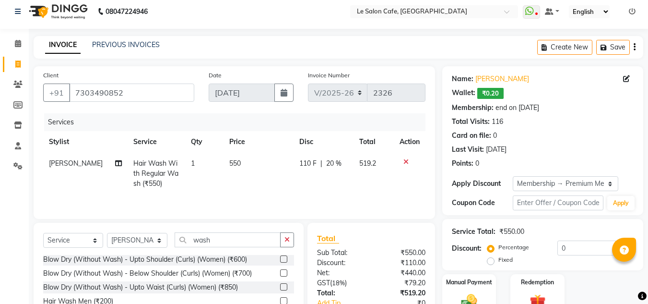
scroll to position [0, 0]
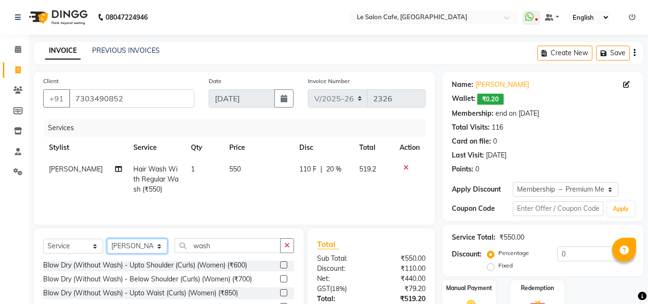
click at [161, 243] on select "Select Stylist Amandeep Kaur Kalsi Aniket Kadam Faim Alvi Front Desk Muskan Kha…" at bounding box center [137, 245] width 60 height 15
select select "13306"
click at [107, 238] on select "Select Stylist Amandeep Kaur Kalsi Aniket Kadam Faim Alvi Front Desk Muskan Kha…" at bounding box center [137, 245] width 60 height 15
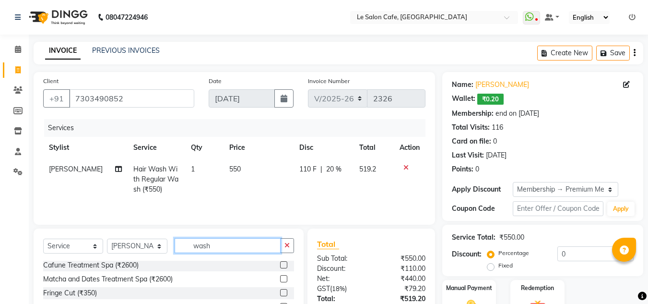
click at [208, 247] on input "wash" at bounding box center [228, 245] width 106 height 15
click at [218, 249] on input "wash" at bounding box center [228, 245] width 106 height 15
type input "w"
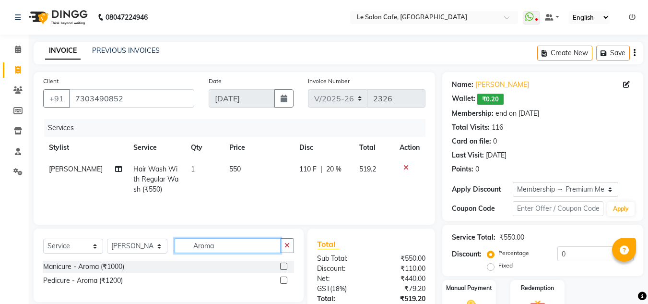
type input "Aroma"
click at [286, 279] on label at bounding box center [283, 279] width 7 height 7
click at [286, 279] on input "checkbox" at bounding box center [283, 280] width 6 height 6
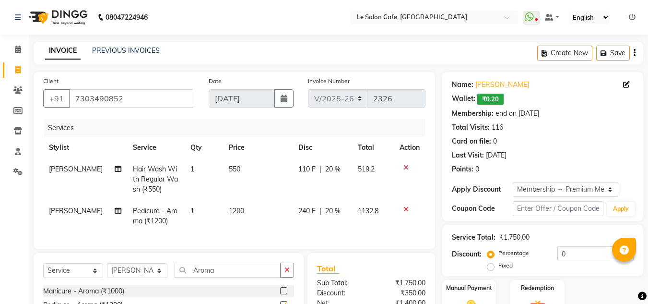
checkbox input "false"
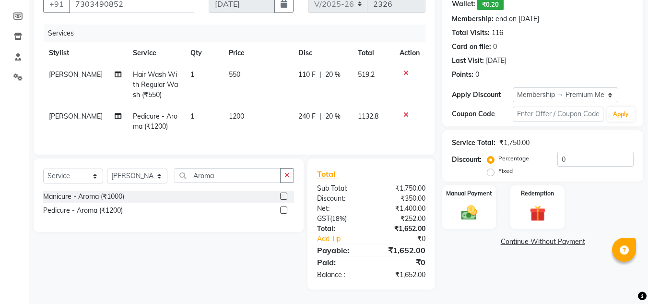
scroll to position [102, 0]
drag, startPoint x: 342, startPoint y: 127, endPoint x: 319, endPoint y: 119, distance: 24.3
click at [331, 124] on td "240 F | 20 %" at bounding box center [323, 122] width 60 height 32
select select "13306"
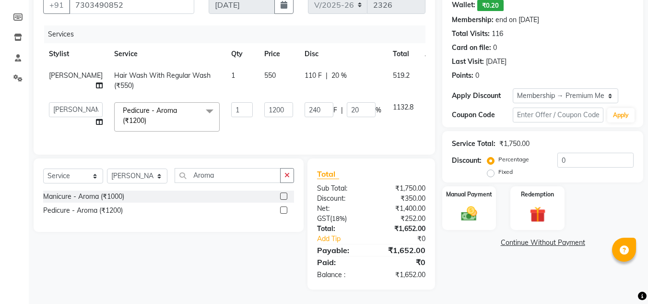
click at [259, 126] on td "1200" at bounding box center [279, 116] width 40 height 41
click at [156, 175] on select "Select Stylist [PERSON_NAME] [PERSON_NAME] Kadam [PERSON_NAME] Front Desk [PERS…" at bounding box center [137, 175] width 60 height 15
select select "68181"
click at [107, 168] on select "Select Stylist [PERSON_NAME] [PERSON_NAME] Kadam [PERSON_NAME] Front Desk [PERS…" at bounding box center [137, 175] width 60 height 15
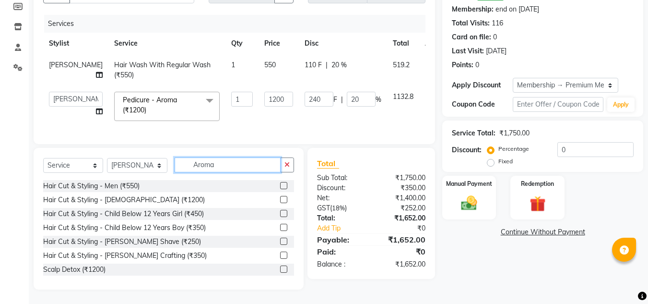
click at [230, 172] on input "Aroma" at bounding box center [228, 164] width 106 height 15
type input "A"
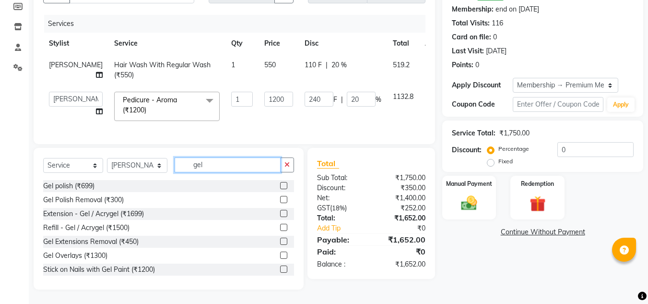
type input "gel"
click at [280, 189] on label at bounding box center [283, 185] width 7 height 7
click at [280, 189] on input "checkbox" at bounding box center [283, 186] width 6 height 6
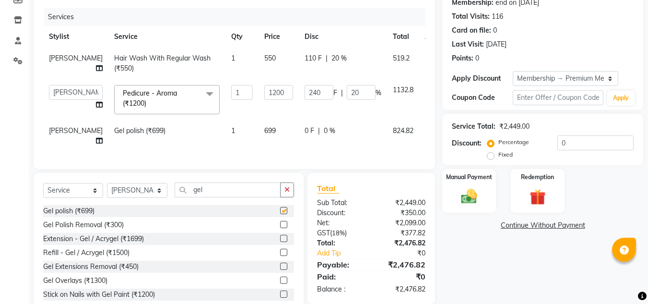
checkbox input "false"
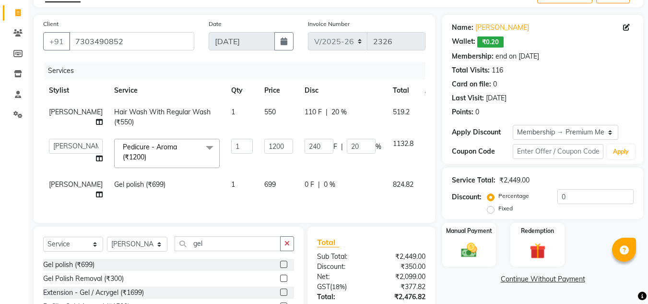
scroll to position [9, 0]
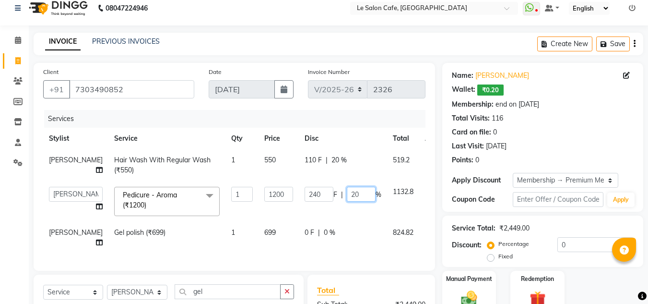
click at [347, 201] on input "20" at bounding box center [361, 194] width 29 height 15
click at [457, 257] on div "Discount: Percentage Fixed 0" at bounding box center [543, 250] width 182 height 26
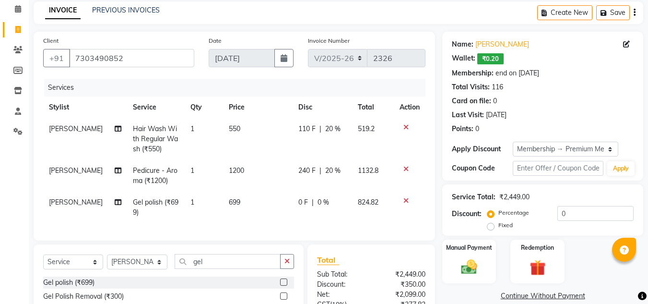
scroll to position [57, 0]
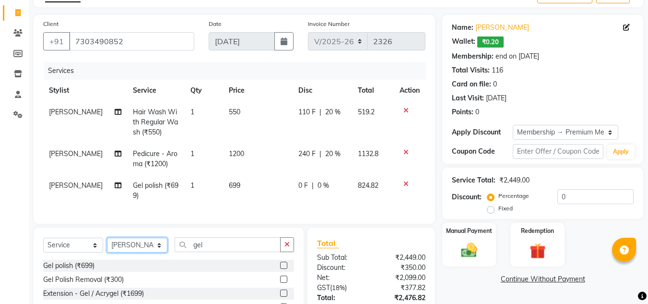
click at [146, 250] on select "Select Stylist [PERSON_NAME] [PERSON_NAME] Kadam [PERSON_NAME] Front Desk [PERS…" at bounding box center [137, 245] width 60 height 15
click at [228, 250] on input "gel" at bounding box center [228, 244] width 106 height 15
type input "g"
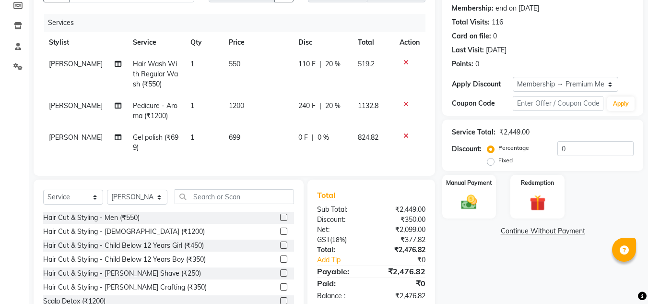
click at [485, 265] on div "Name: Neha Singh Wallet: ₹0.20 Membership: end on 07-02-2026 Total Visits: 116 …" at bounding box center [546, 144] width 208 height 354
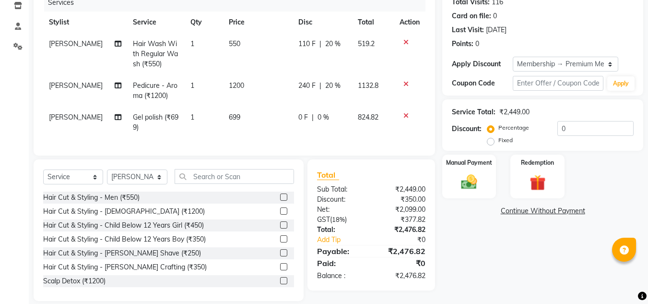
scroll to position [144, 0]
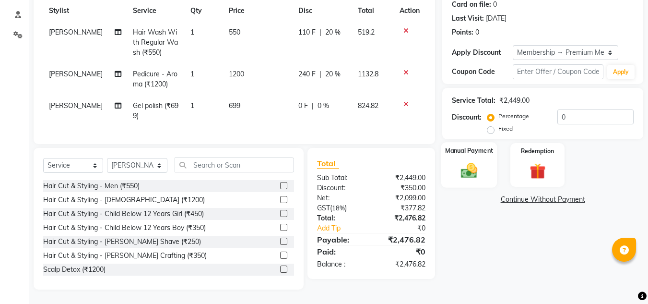
click at [481, 161] on img at bounding box center [469, 170] width 27 height 19
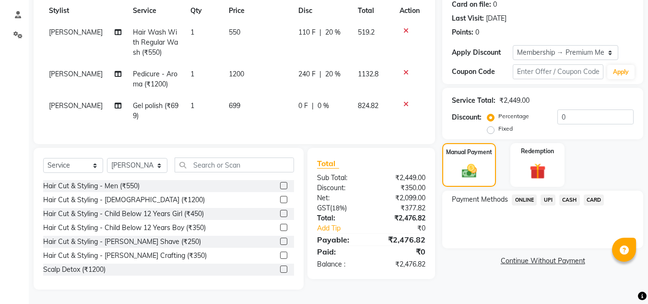
click at [549, 194] on span "UPI" at bounding box center [548, 199] width 15 height 11
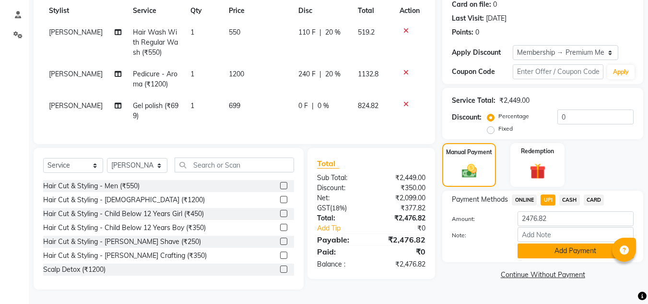
click at [548, 245] on button "Add Payment" at bounding box center [576, 250] width 116 height 15
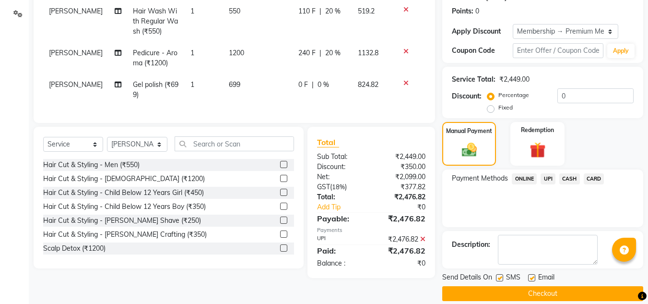
scroll to position [169, 0]
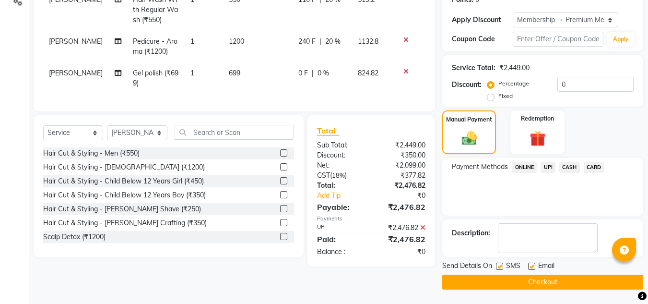
click at [533, 264] on label at bounding box center [531, 265] width 7 height 7
click at [533, 264] on input "checkbox" at bounding box center [531, 266] width 6 height 6
checkbox input "false"
click at [535, 280] on button "Checkout" at bounding box center [542, 281] width 201 height 15
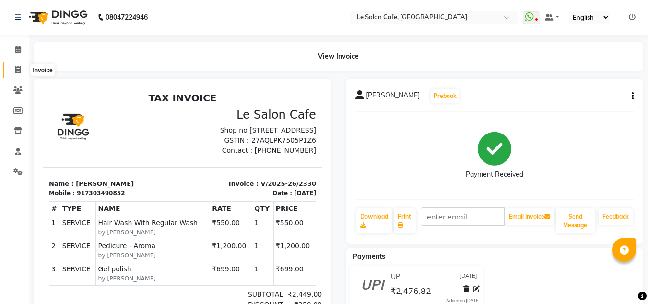
click at [17, 71] on icon at bounding box center [17, 69] width 5 height 7
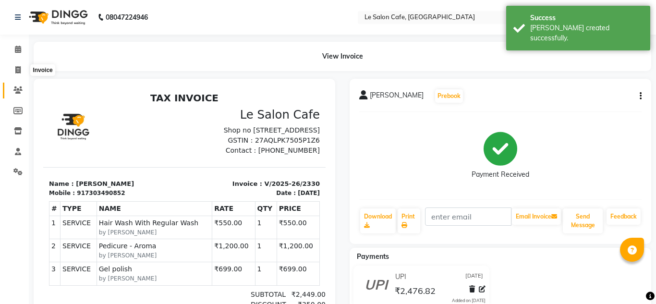
select select "594"
select select "service"
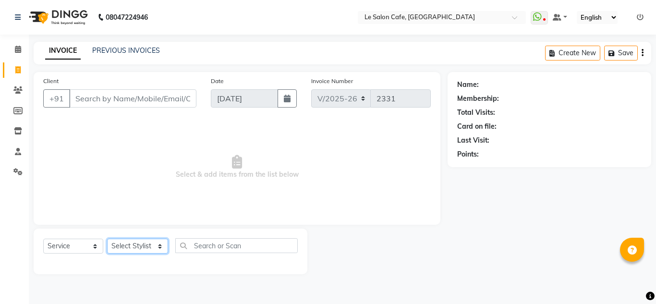
click at [116, 246] on select "Select Stylist [PERSON_NAME] [PERSON_NAME] Kadam [PERSON_NAME] Front Desk [PERS…" at bounding box center [137, 245] width 61 height 15
select select "90643"
click at [107, 238] on select "Select Stylist [PERSON_NAME] [PERSON_NAME] Kadam [PERSON_NAME] Front Desk [PERS…" at bounding box center [137, 245] width 61 height 15
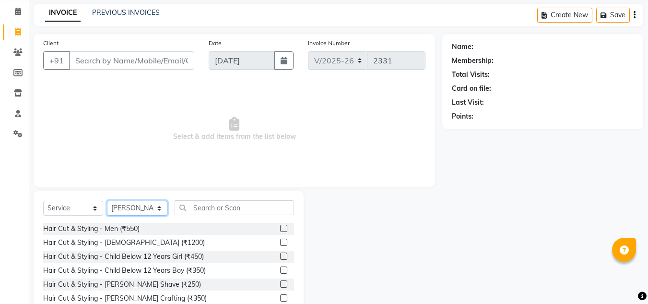
scroll to position [81, 0]
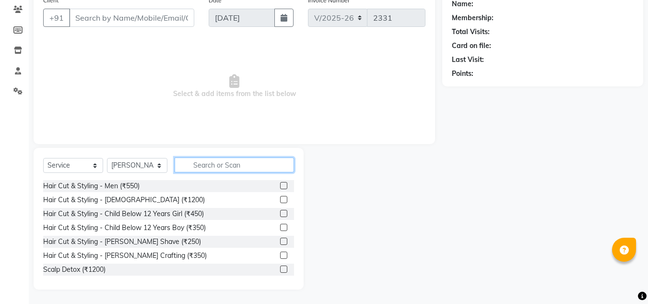
click at [206, 168] on input "text" at bounding box center [234, 164] width 119 height 15
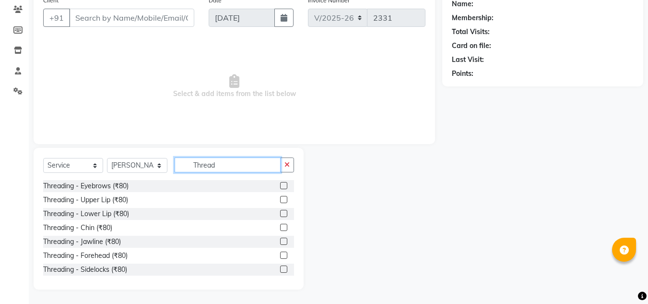
type input "Thread"
click at [280, 185] on label at bounding box center [283, 185] width 7 height 7
click at [280, 185] on input "checkbox" at bounding box center [283, 186] width 6 height 6
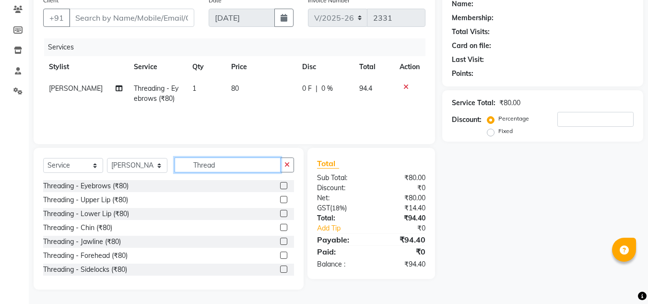
checkbox input "false"
click at [233, 171] on input "Thread" at bounding box center [228, 164] width 106 height 15
type input "T"
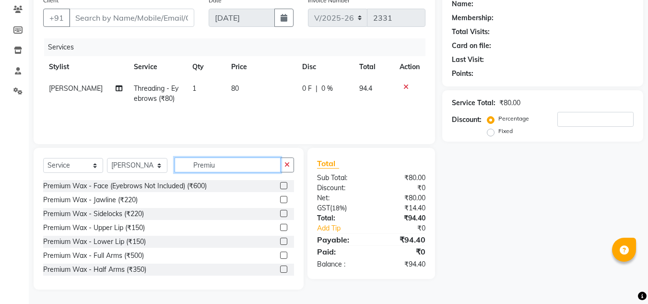
type input "Premiu"
click at [280, 254] on label at bounding box center [283, 254] width 7 height 7
click at [280, 254] on input "checkbox" at bounding box center [283, 255] width 6 height 6
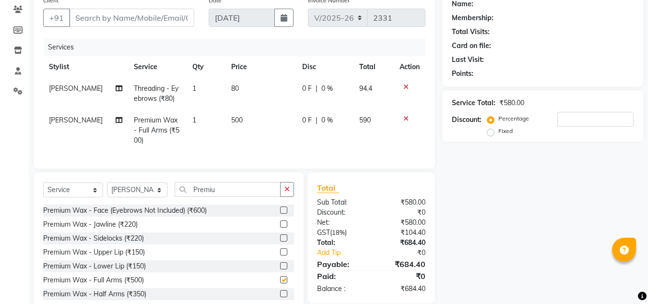
checkbox input "false"
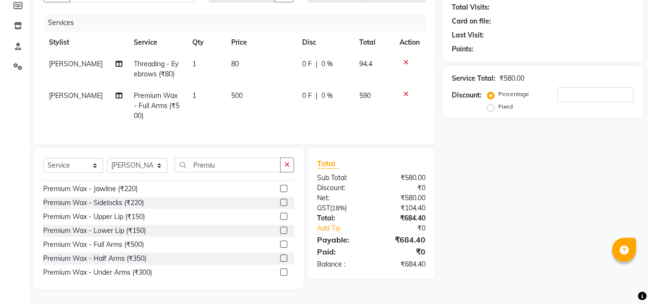
scroll to position [19, 0]
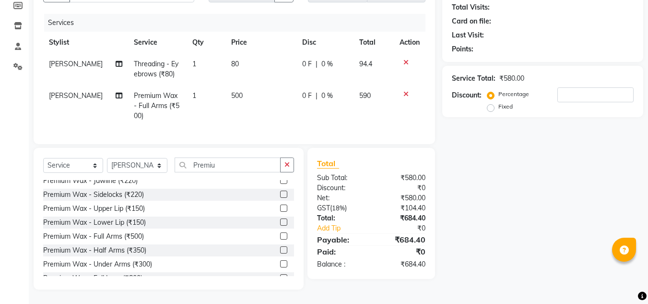
click at [280, 262] on label at bounding box center [283, 263] width 7 height 7
click at [280, 262] on input "checkbox" at bounding box center [283, 264] width 6 height 6
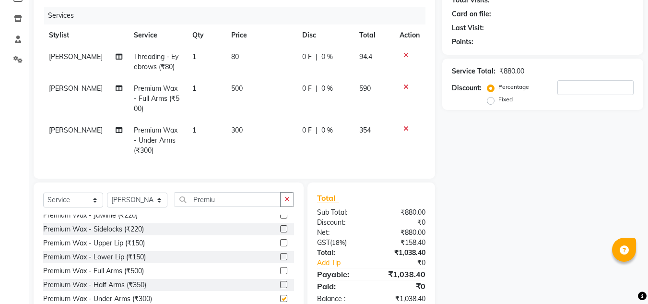
checkbox input "false"
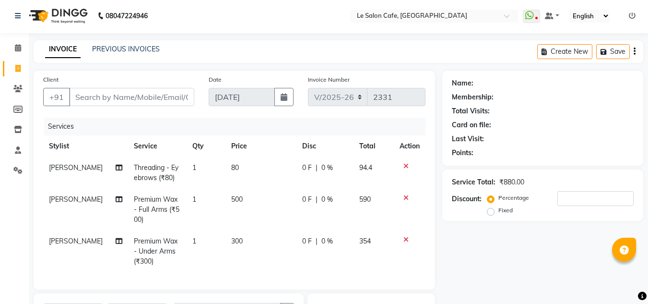
scroll to position [0, 0]
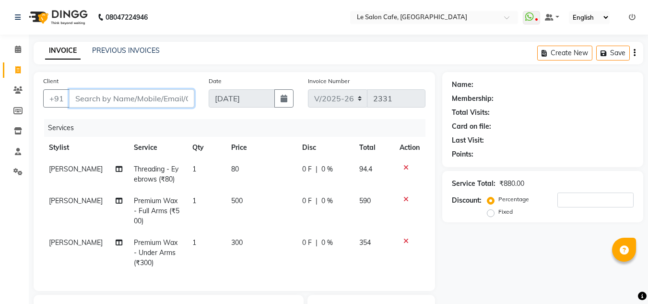
click at [89, 101] on input "Client" at bounding box center [131, 98] width 125 height 18
click at [80, 95] on input "Client" at bounding box center [131, 98] width 125 height 18
paste input "Pooja Pandey"
type input "Pooja Pandey"
type input "0"
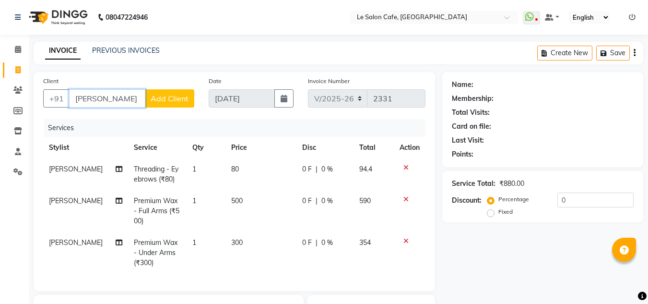
type input "Pooja Pandey"
click at [172, 99] on span "Add Client" at bounding box center [170, 99] width 38 height 10
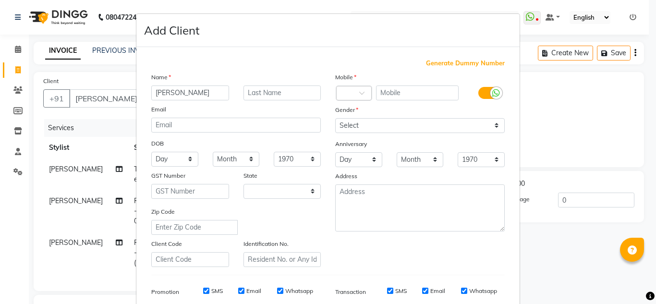
select select "22"
drag, startPoint x: 172, startPoint y: 94, endPoint x: 198, endPoint y: 94, distance: 25.9
click at [198, 94] on input "Pooja Pandey" at bounding box center [190, 92] width 78 height 15
type input "Pooja"
click at [261, 92] on input "text" at bounding box center [282, 92] width 78 height 15
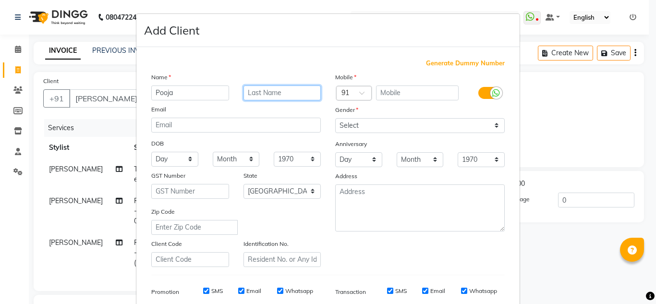
paste input "Pandey"
type input "Pandey"
drag, startPoint x: 391, startPoint y: 94, endPoint x: 414, endPoint y: 83, distance: 25.3
click at [401, 89] on input "text" at bounding box center [417, 92] width 83 height 15
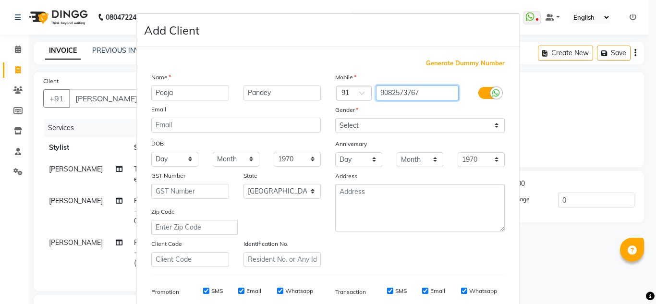
type input "9082573767"
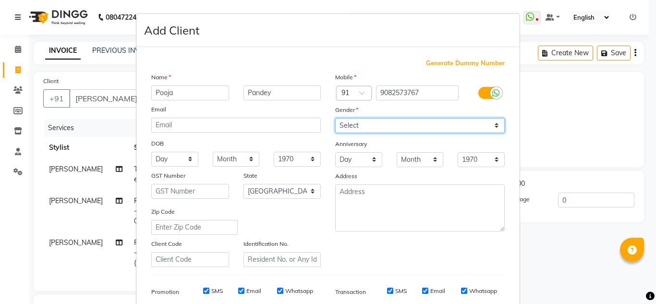
click at [358, 123] on select "Select Male Female Other Prefer Not To Say" at bounding box center [419, 125] width 169 height 15
select select "female"
click at [335, 118] on select "Select Male Female Other Prefer Not To Say" at bounding box center [419, 125] width 169 height 15
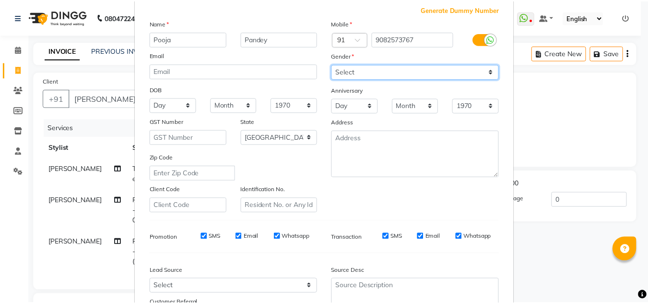
scroll to position [139, 0]
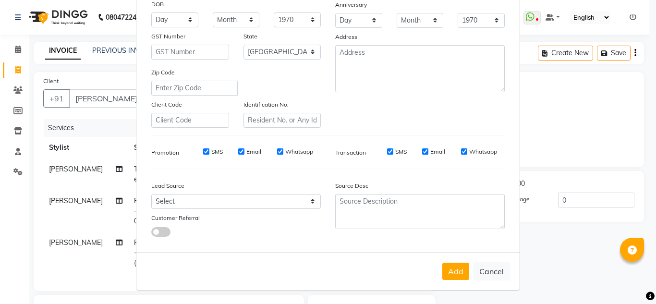
click at [452, 268] on button "Add" at bounding box center [455, 270] width 27 height 17
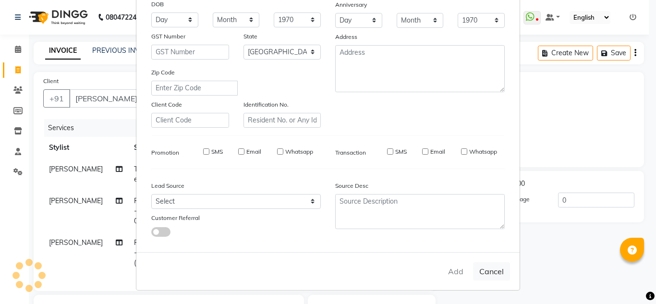
type input "9082573767"
select select
select select "null"
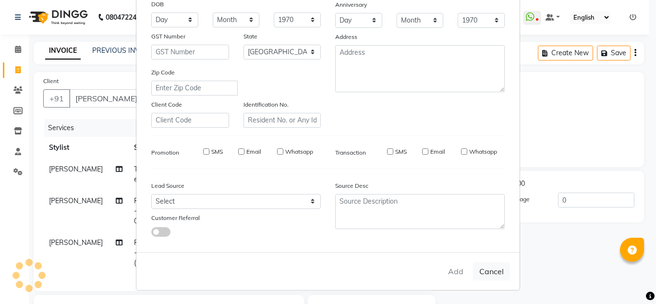
select select
checkbox input "false"
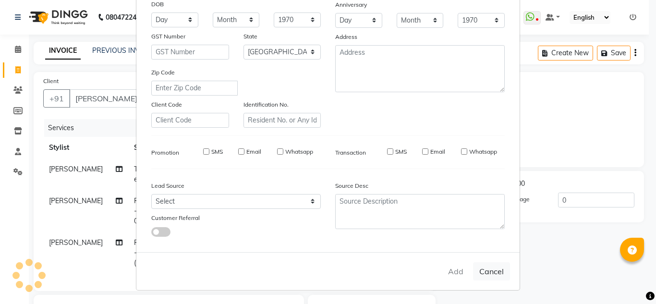
checkbox input "false"
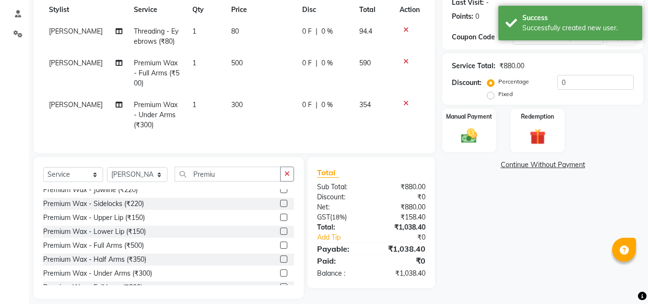
scroll to position [154, 0]
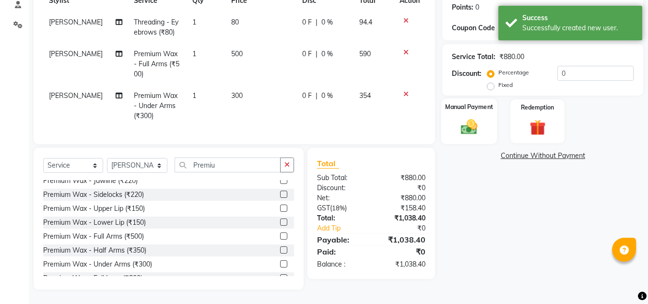
click at [461, 119] on img at bounding box center [469, 126] width 27 height 19
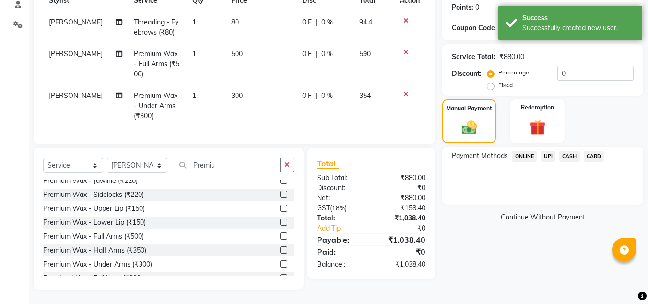
click at [595, 151] on span "CARD" at bounding box center [594, 156] width 21 height 11
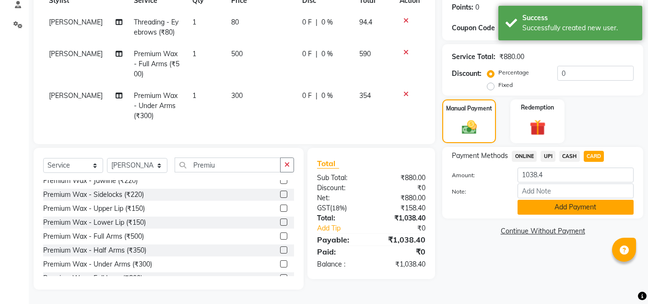
click at [574, 200] on button "Add Payment" at bounding box center [576, 207] width 116 height 15
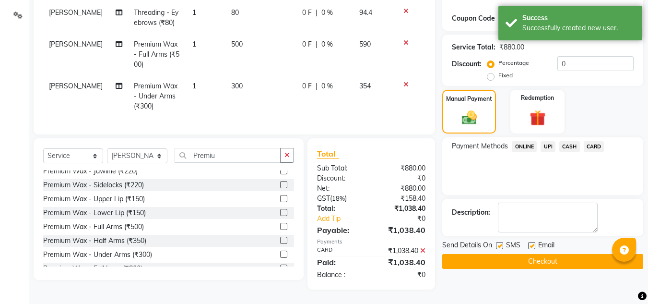
scroll to position [164, 0]
click at [531, 242] on label at bounding box center [531, 245] width 7 height 7
click at [531, 243] on input "checkbox" at bounding box center [531, 246] width 6 height 6
checkbox input "false"
click at [525, 255] on button "Checkout" at bounding box center [542, 261] width 201 height 15
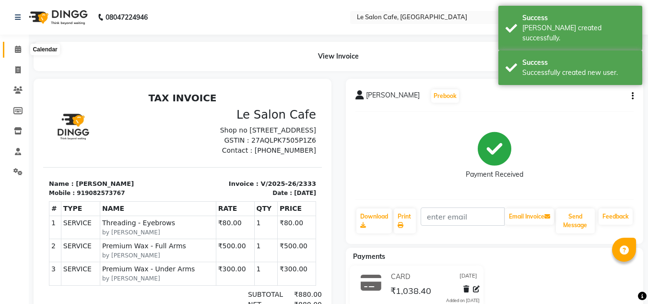
click at [19, 52] on icon at bounding box center [18, 49] width 6 height 7
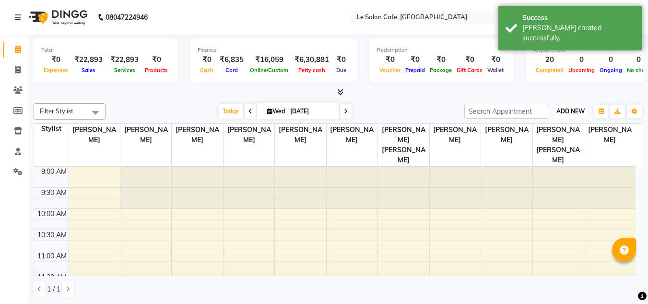
click at [572, 115] on button "ADD NEW Toggle Dropdown" at bounding box center [570, 111] width 33 height 13
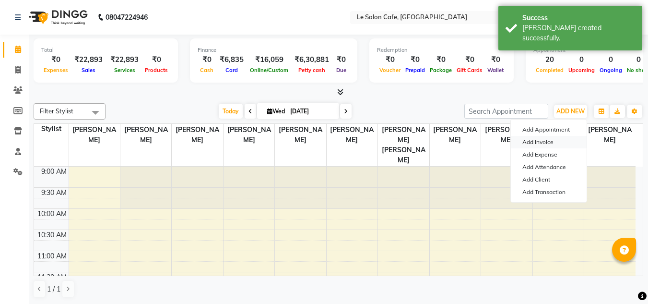
click at [532, 139] on link "Add Invoice" at bounding box center [549, 142] width 76 height 12
select select "service"
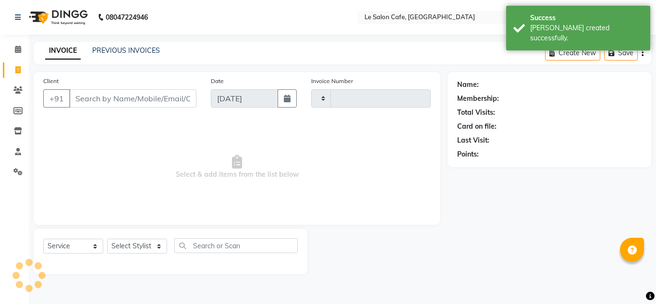
type input "2334"
select select "594"
click at [127, 246] on select "Select Stylist Amandeep Kaur Kalsi Aniket Kadam Faim Alvi Front Desk Muskan Kha…" at bounding box center [137, 245] width 61 height 15
select select "8529"
click at [107, 238] on select "Select Stylist Amandeep Kaur Kalsi Aniket Kadam Faim Alvi Front Desk Muskan Kha…" at bounding box center [137, 245] width 61 height 15
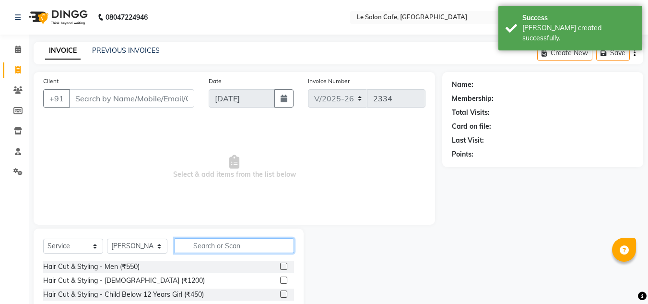
click at [203, 249] on input "text" at bounding box center [234, 245] width 119 height 15
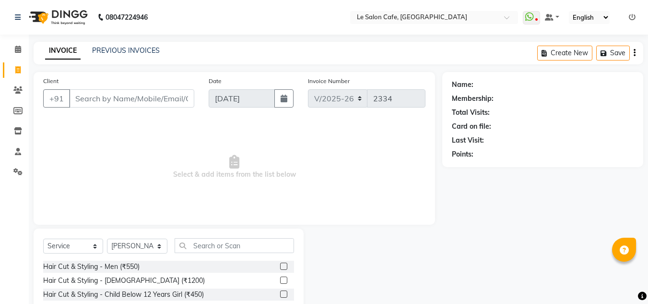
click at [280, 265] on label at bounding box center [283, 265] width 7 height 7
click at [280, 265] on input "checkbox" at bounding box center [283, 266] width 6 height 6
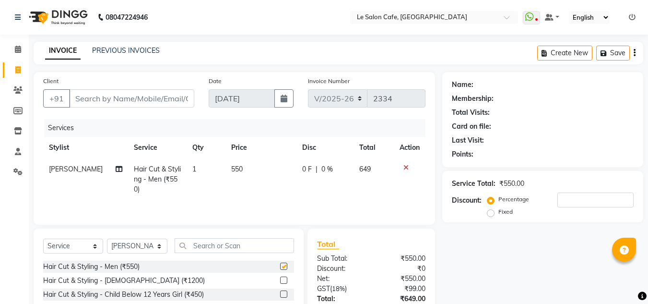
checkbox input "false"
click at [96, 99] on input "Client" at bounding box center [131, 98] width 125 height 18
click at [96, 94] on input "Client" at bounding box center [131, 98] width 125 height 18
paste input "Rishith Shetty"
type input "Rishith Shetty"
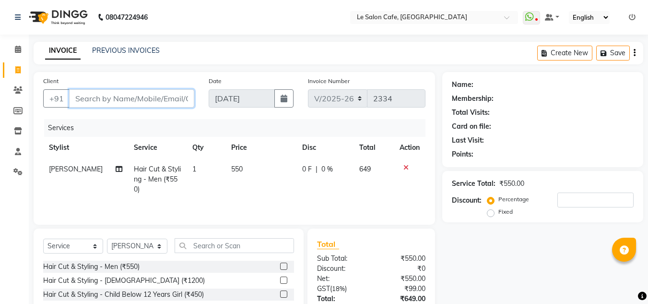
type input "0"
type input "Rishith Shetty"
click at [174, 99] on span "Add Client" at bounding box center [170, 99] width 38 height 10
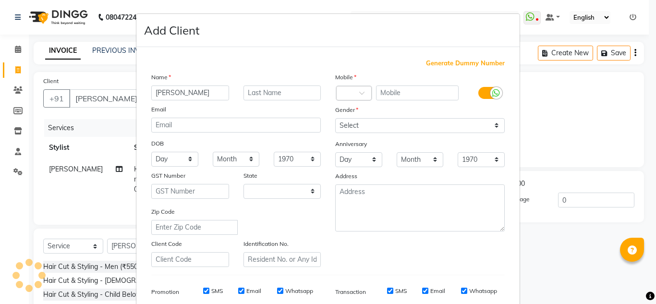
select select "22"
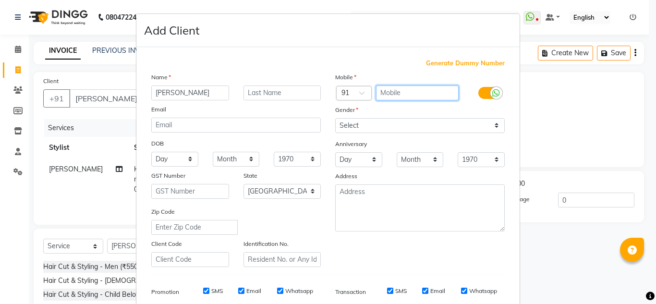
click input "text"
type input "9844220602"
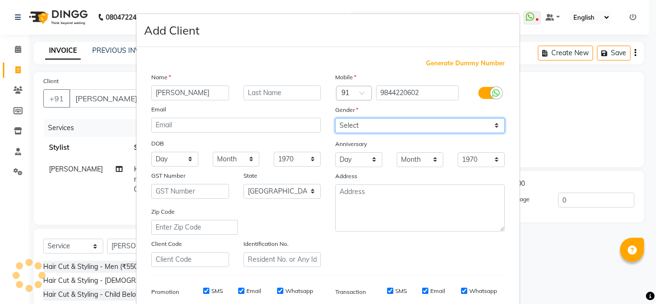
click select "Select Male Female Other Prefer Not To Say"
select select "male"
click select "Select Male Female Other Prefer Not To Say"
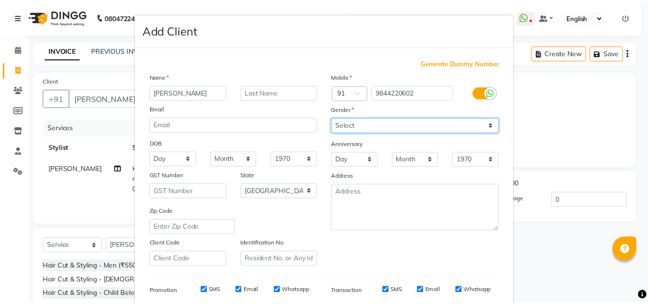
scroll to position [139, 0]
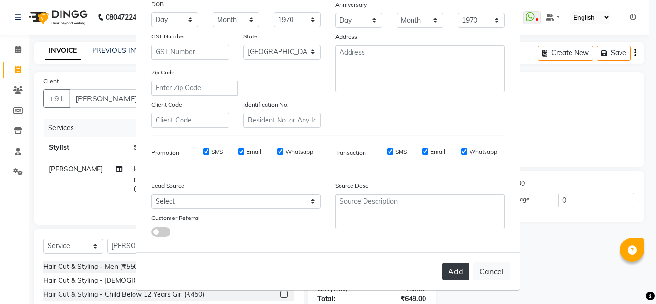
click button "Add"
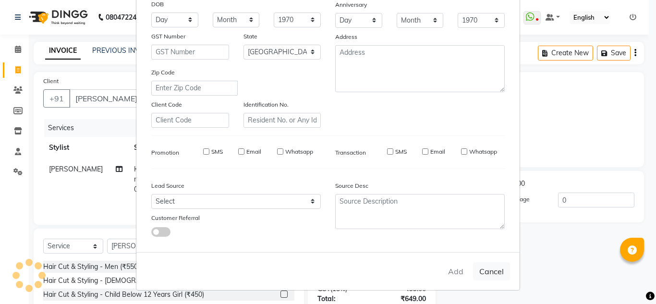
type input "9844220602"
select select
select select "null"
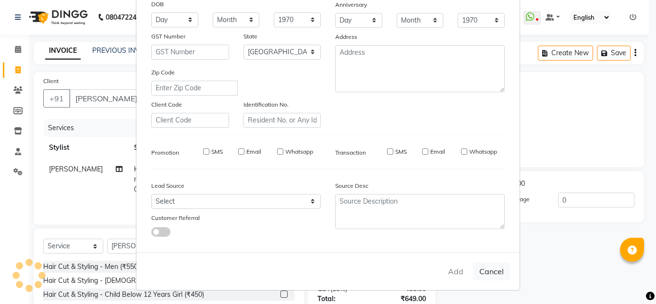
select select
checkbox input "false"
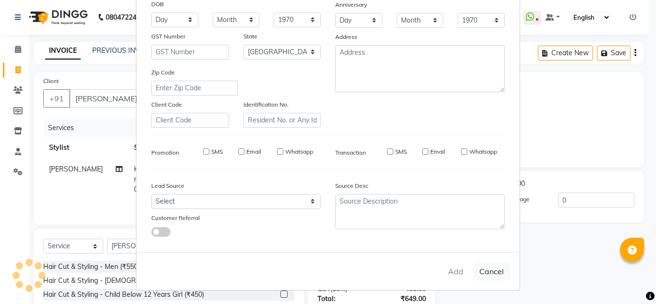
checkbox input "false"
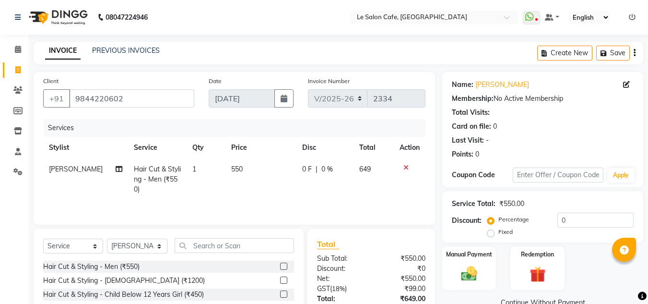
scroll to position [48, 0]
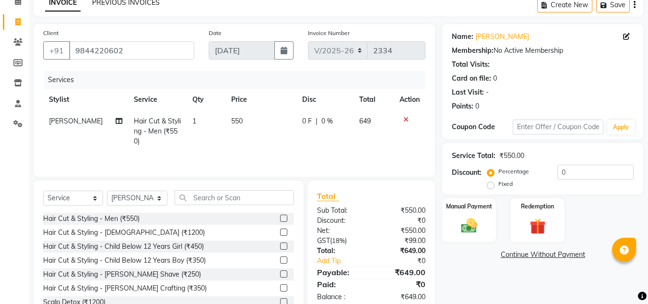
click link "PREVIOUS INVOICES"
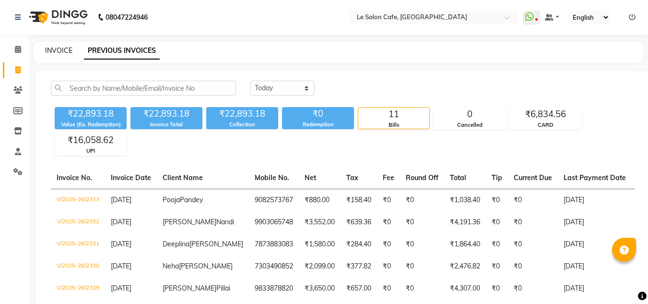
click link "INVOICE"
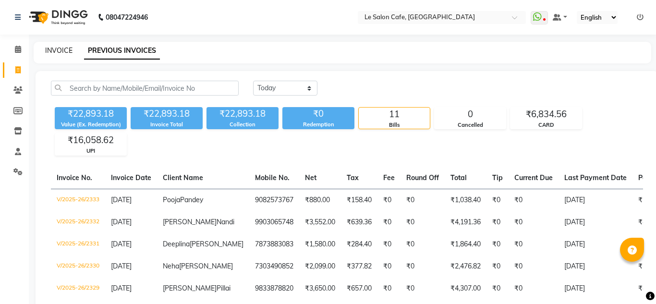
select select "service"
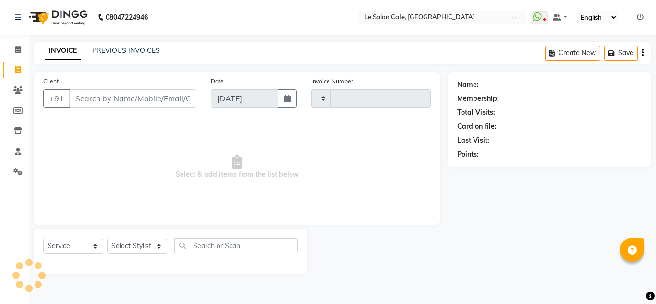
type input "2334"
select select "594"
click link "PREVIOUS INVOICES"
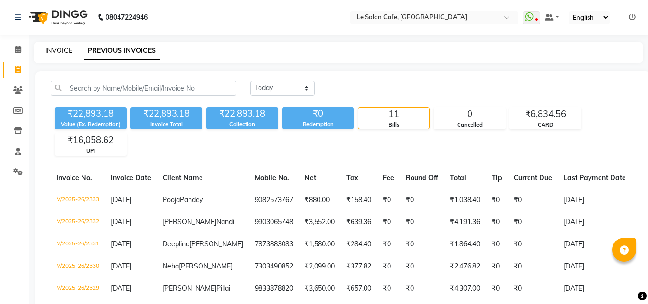
click link "INVOICE"
select select "594"
select select "service"
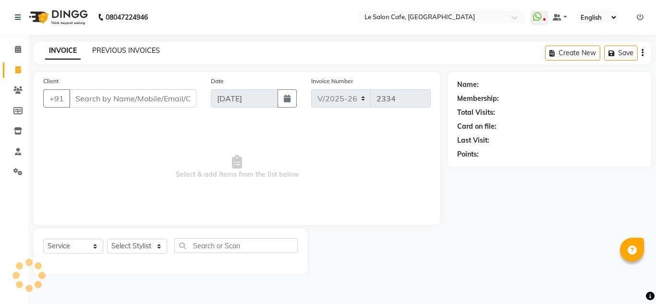
click link "PREVIOUS INVOICES"
select select "594"
select select "service"
click at [142, 98] on input "Client" at bounding box center [132, 98] width 127 height 18
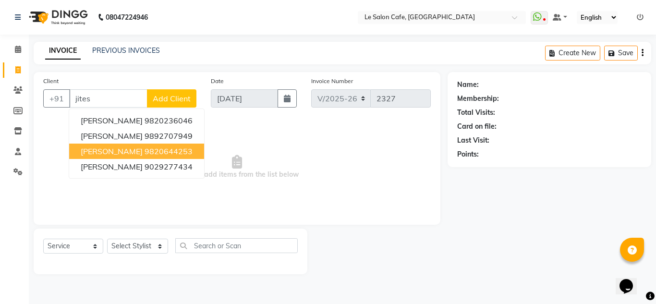
click at [111, 153] on span "[PERSON_NAME]" at bounding box center [112, 151] width 62 height 10
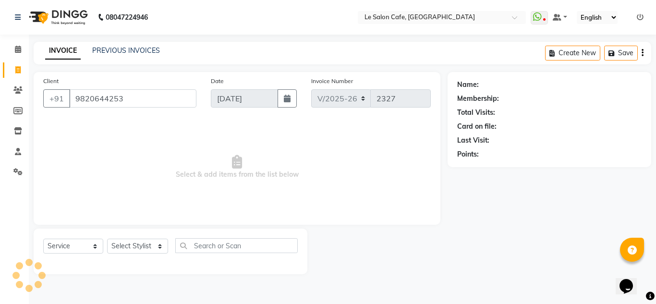
type input "9820644253"
select select "1: Object"
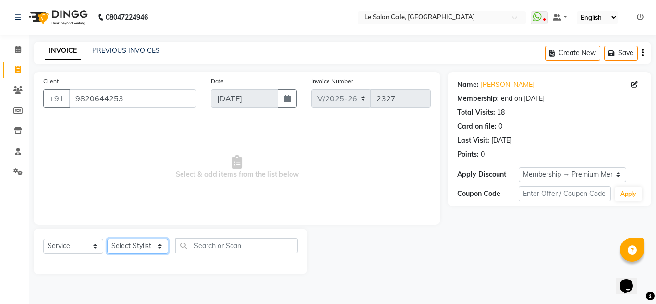
click at [140, 243] on select "Select Stylist [PERSON_NAME] [PERSON_NAME] Kadam [PERSON_NAME] Front Desk [PERS…" at bounding box center [137, 245] width 61 height 15
select select "63472"
click at [107, 238] on select "Select Stylist [PERSON_NAME] [PERSON_NAME] Kadam [PERSON_NAME] Front Desk [PERS…" at bounding box center [137, 245] width 61 height 15
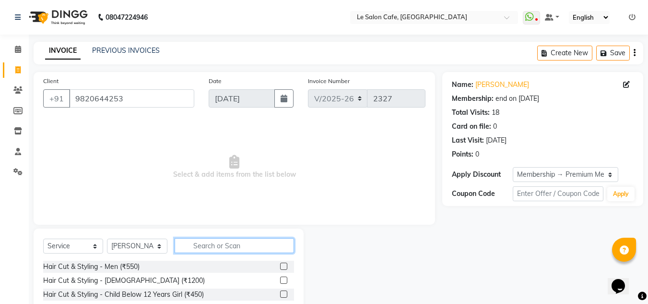
click at [222, 244] on input "text" at bounding box center [234, 245] width 119 height 15
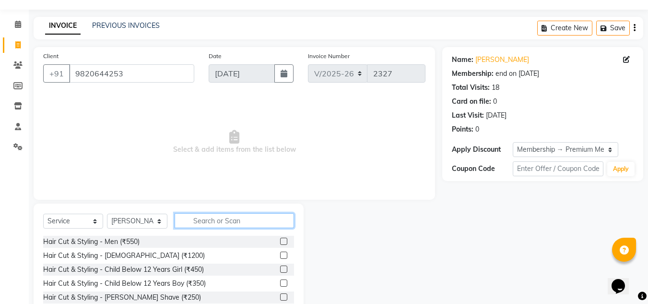
scroll to position [48, 0]
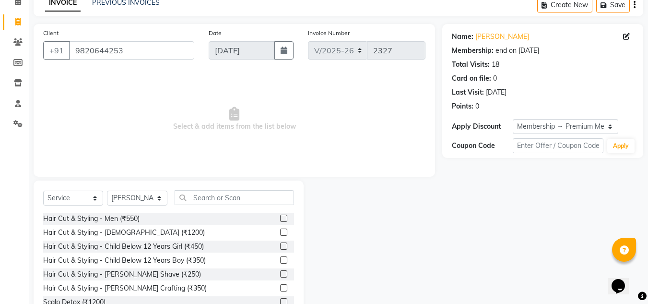
click at [280, 246] on label at bounding box center [283, 245] width 7 height 7
click at [280, 246] on input "checkbox" at bounding box center [283, 246] width 6 height 6
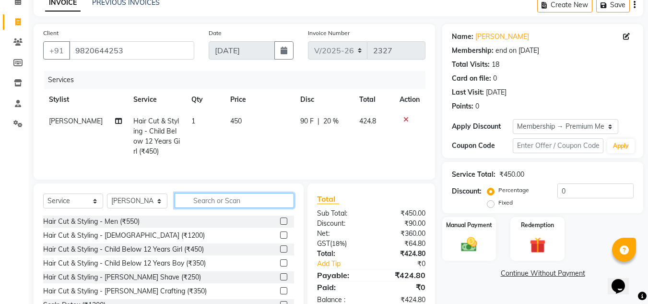
checkbox input "false"
click at [237, 205] on input "text" at bounding box center [234, 200] width 119 height 15
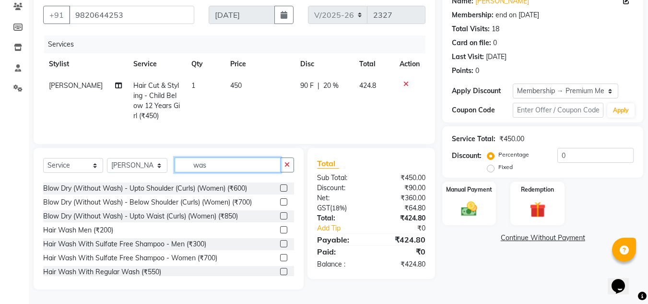
scroll to position [57, 0]
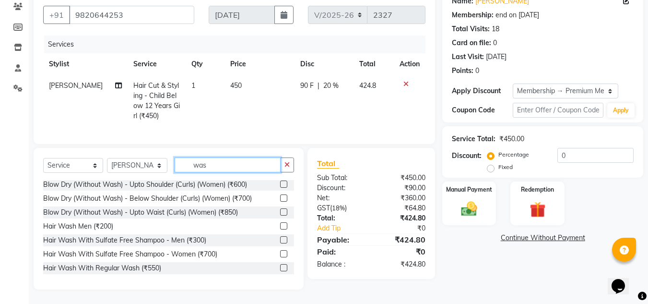
type input "was"
click at [280, 265] on label at bounding box center [283, 267] width 7 height 7
click at [280, 265] on input "checkbox" at bounding box center [283, 268] width 6 height 6
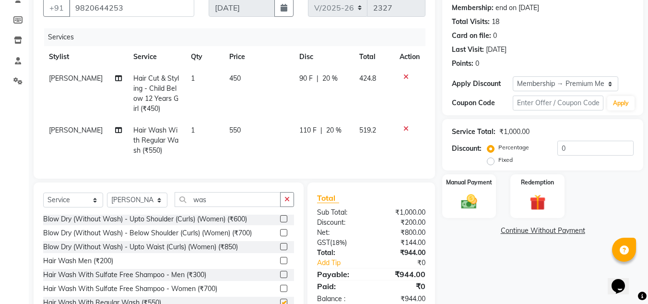
checkbox input "false"
click at [230, 125] on td "550" at bounding box center [259, 140] width 70 height 42
select select "63472"
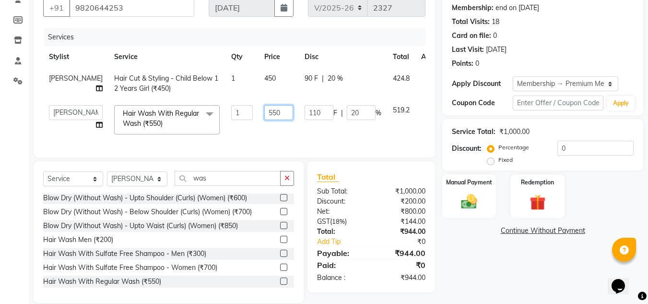
drag, startPoint x: 245, startPoint y: 121, endPoint x: 232, endPoint y: 127, distance: 13.7
click at [259, 127] on td "550" at bounding box center [279, 119] width 40 height 41
click at [264, 120] on input "350" at bounding box center [278, 112] width 29 height 15
type input "250"
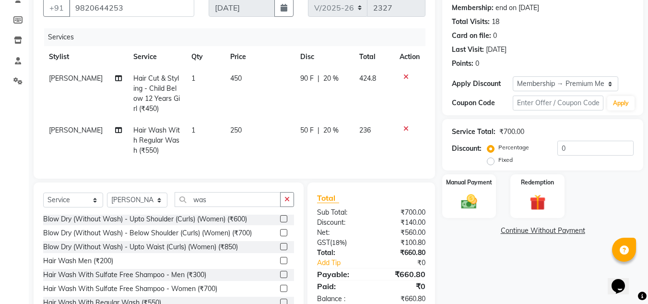
click at [466, 266] on div "Name: [PERSON_NAME] Membership: end on [DATE] Total Visits: 18 Card on file: 0 …" at bounding box center [546, 152] width 208 height 343
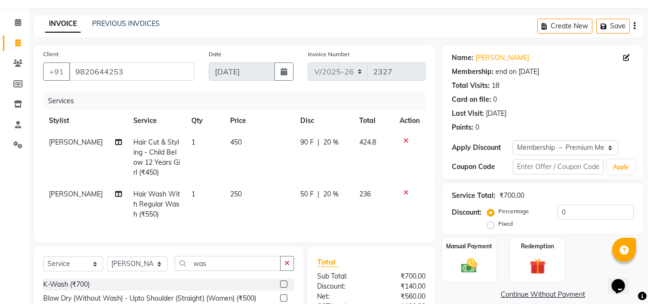
scroll to position [48, 0]
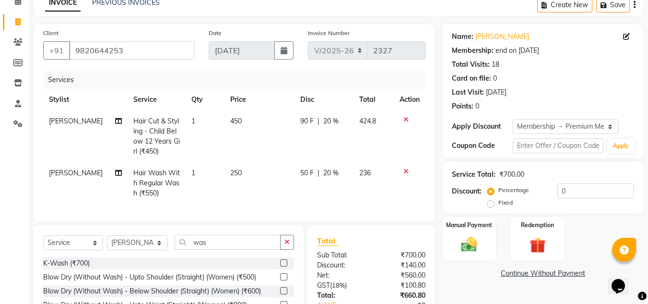
click at [408, 117] on div at bounding box center [410, 119] width 20 height 7
click at [127, 49] on input "9820644253" at bounding box center [131, 50] width 125 height 18
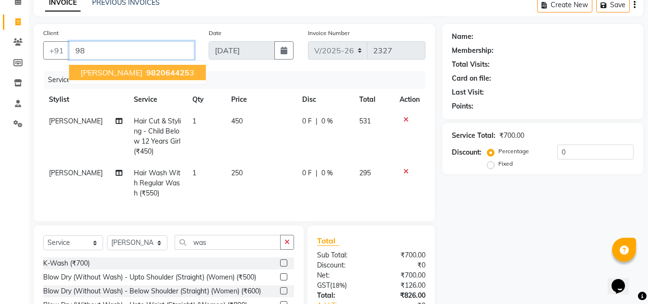
type input "9"
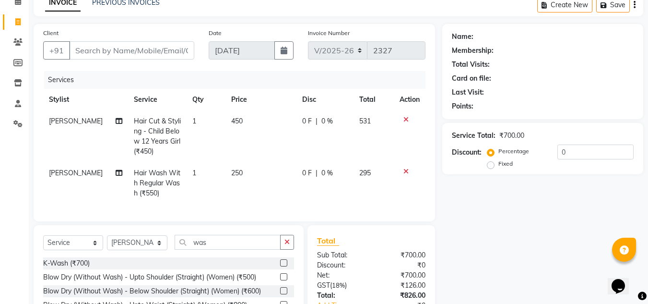
click at [406, 122] on icon at bounding box center [406, 119] width 5 height 7
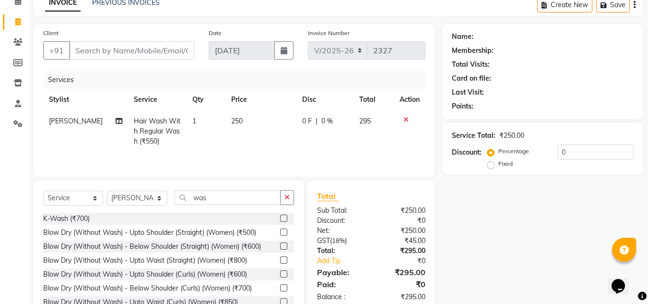
click at [404, 116] on icon at bounding box center [406, 119] width 5 height 7
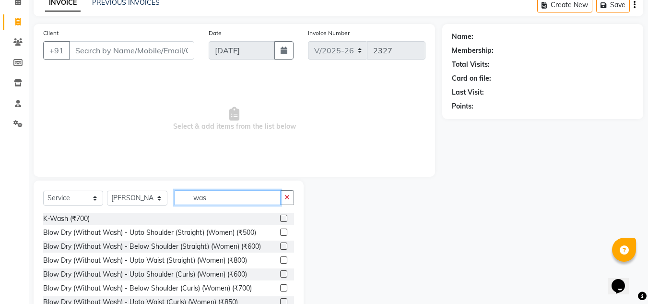
click at [241, 196] on input "was" at bounding box center [228, 197] width 106 height 15
type input "w"
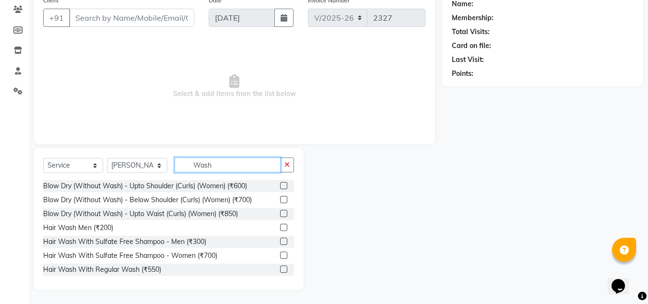
scroll to position [57, 0]
type input "Wash"
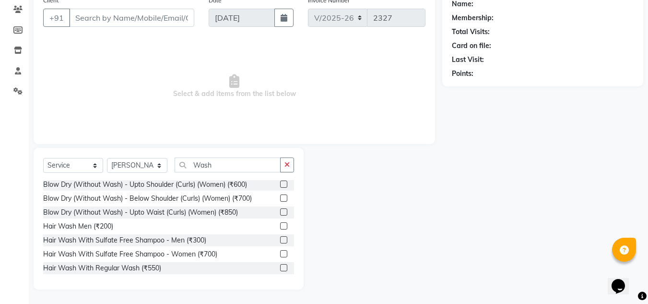
click at [280, 267] on label at bounding box center [283, 267] width 7 height 7
click at [280, 267] on input "checkbox" at bounding box center [283, 268] width 6 height 6
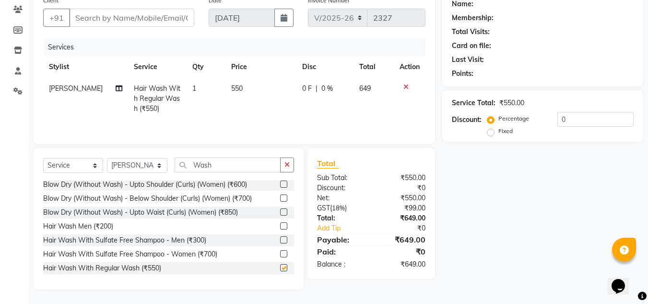
checkbox input "false"
click at [230, 167] on input "Wash" at bounding box center [228, 164] width 106 height 15
click at [280, 197] on label at bounding box center [283, 197] width 7 height 7
click at [280, 197] on input "checkbox" at bounding box center [283, 198] width 6 height 6
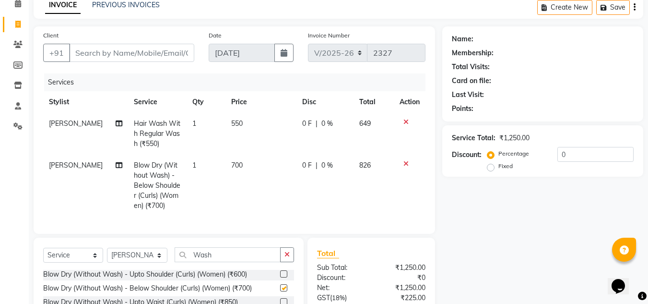
checkbox input "false"
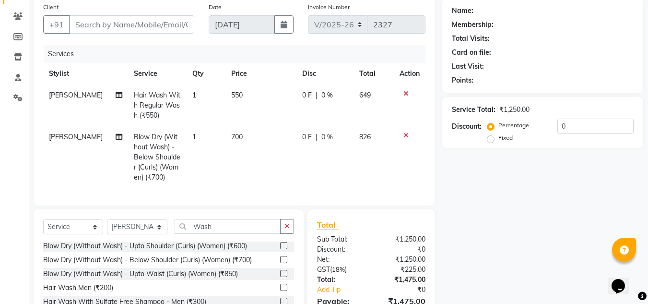
scroll to position [47, 0]
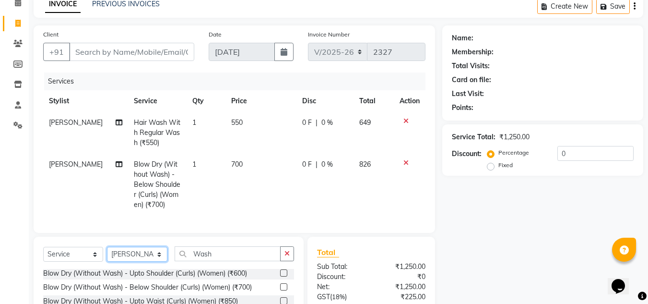
click at [129, 257] on select "Select Stylist [PERSON_NAME] [PERSON_NAME] Kadam [PERSON_NAME] Front Desk [PERS…" at bounding box center [137, 254] width 60 height 15
select select "86051"
click at [107, 254] on select "Select Stylist [PERSON_NAME] [PERSON_NAME] Kadam [PERSON_NAME] Front Desk [PERS…" at bounding box center [137, 254] width 60 height 15
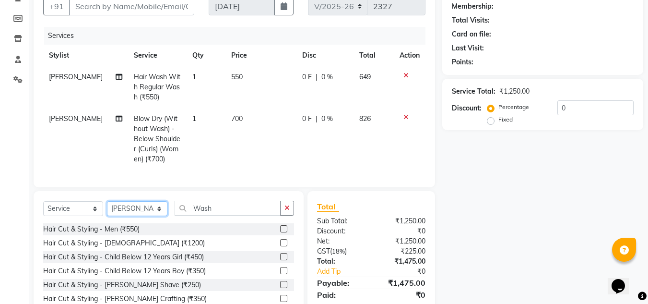
scroll to position [96, 0]
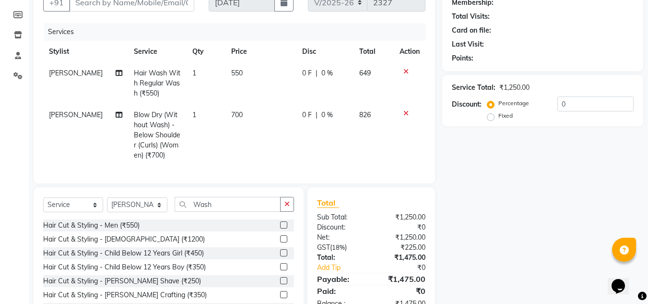
click at [280, 242] on label at bounding box center [283, 238] width 7 height 7
click at [280, 242] on input "checkbox" at bounding box center [283, 239] width 6 height 6
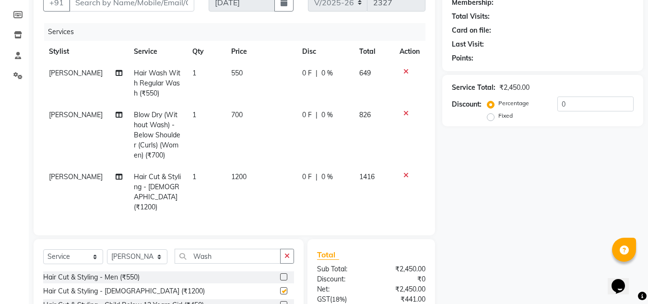
checkbox input "false"
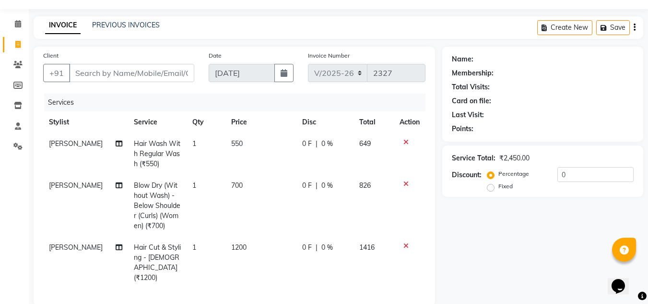
scroll to position [0, 0]
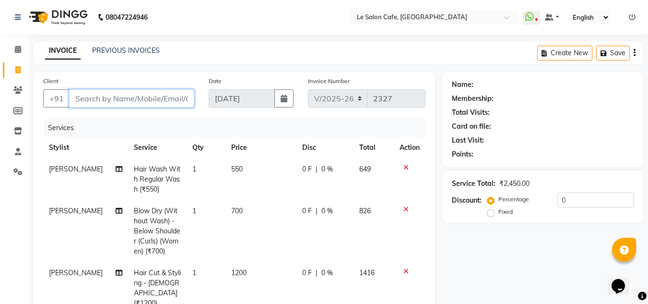
click at [100, 92] on input "Client" at bounding box center [131, 98] width 125 height 18
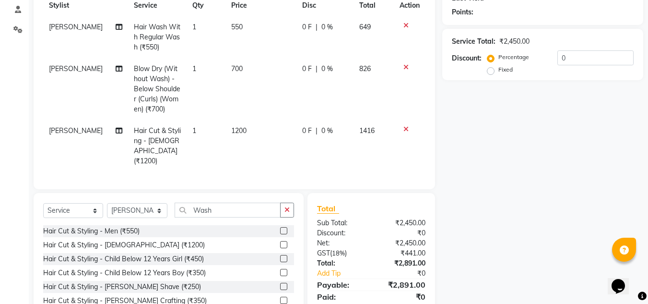
scroll to position [144, 0]
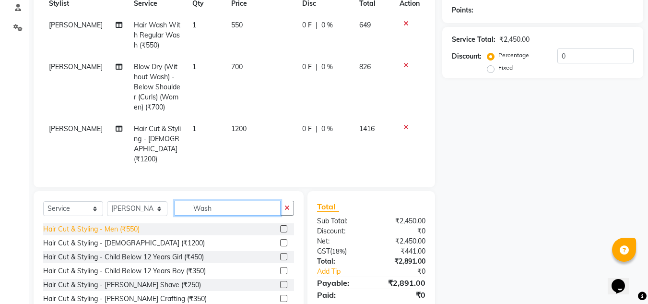
drag, startPoint x: 230, startPoint y: 205, endPoint x: 118, endPoint y: 227, distance: 113.8
click at [119, 227] on div "Select Service Product Membership Package Voucher Prepaid Gift Card Select Styl…" at bounding box center [169, 262] width 270 height 142
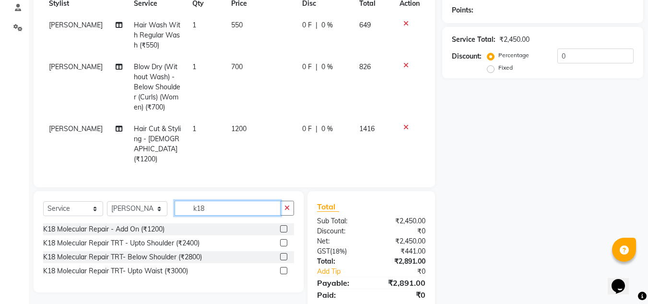
type input "k18"
click at [286, 227] on label at bounding box center [283, 228] width 7 height 7
click at [286, 227] on input "checkbox" at bounding box center [283, 229] width 6 height 6
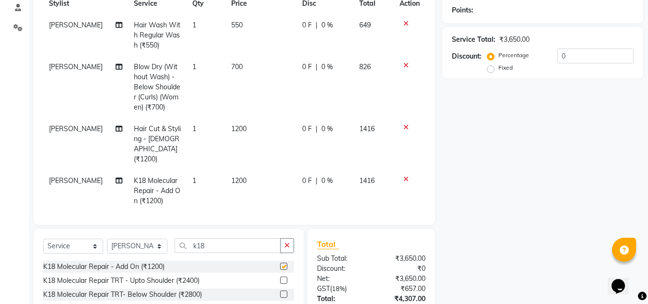
checkbox input "false"
click at [74, 251] on select "Select Service Product Membership Package Voucher Prepaid Gift Card" at bounding box center [73, 245] width 60 height 15
select select "product"
click at [43, 238] on select "Select Service Product Membership Package Voucher Prepaid Gift Card" at bounding box center [73, 245] width 60 height 15
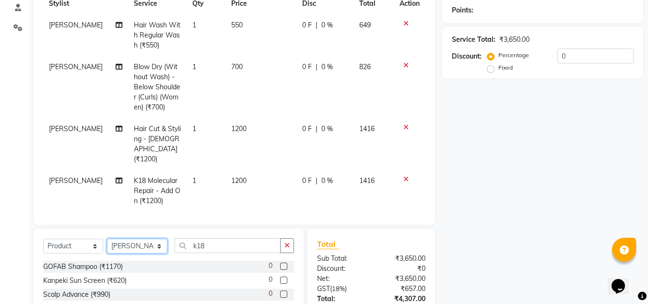
click at [156, 246] on select "Select Stylist [PERSON_NAME] [PERSON_NAME] Kadam [PERSON_NAME] Front Desk [PERS…" at bounding box center [137, 245] width 60 height 15
click at [107, 238] on select "Select Stylist [PERSON_NAME] [PERSON_NAME] Kadam [PERSON_NAME] Front Desk [PERS…" at bounding box center [137, 245] width 60 height 15
drag, startPoint x: 148, startPoint y: 253, endPoint x: 148, endPoint y: 240, distance: 13.4
click at [148, 253] on select "Select Stylist [PERSON_NAME] [PERSON_NAME] Kadam [PERSON_NAME] Front Desk [PERS…" at bounding box center [137, 245] width 60 height 15
select select "44270"
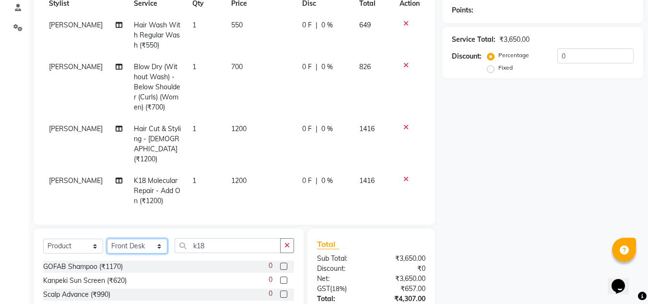
click at [107, 238] on select "Select Stylist [PERSON_NAME] [PERSON_NAME] Kadam [PERSON_NAME] Front Desk [PERS…" at bounding box center [137, 245] width 60 height 15
click at [146, 252] on div "Select Service Product Membership Package Voucher Prepaid Gift Card Select Styl…" at bounding box center [168, 249] width 251 height 23
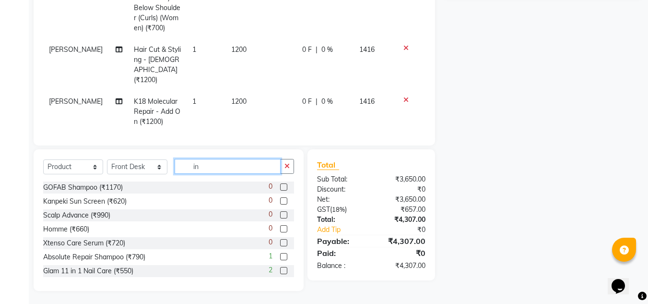
scroll to position [225, 0]
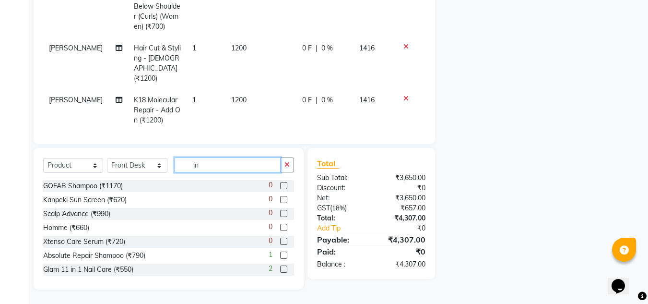
type input "in"
click at [280, 185] on label at bounding box center [283, 185] width 7 height 7
click at [280, 185] on input "checkbox" at bounding box center [283, 186] width 6 height 6
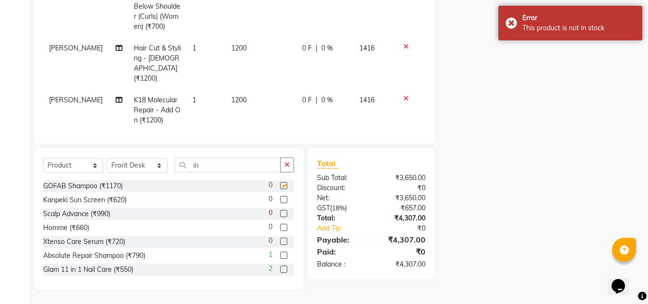
checkbox input "false"
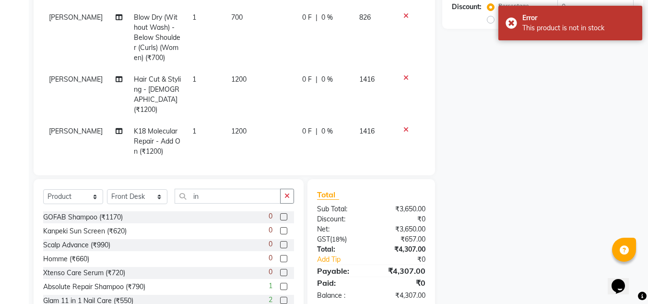
scroll to position [177, 0]
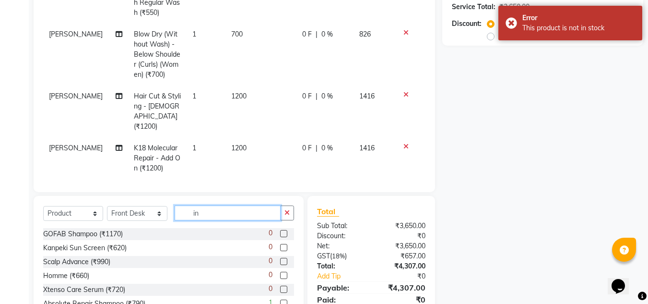
drag, startPoint x: 225, startPoint y: 214, endPoint x: 129, endPoint y: 227, distance: 96.5
click at [129, 227] on div "Select Service Product Membership Package Voucher Prepaid Gift Card Select Styl…" at bounding box center [168, 216] width 251 height 23
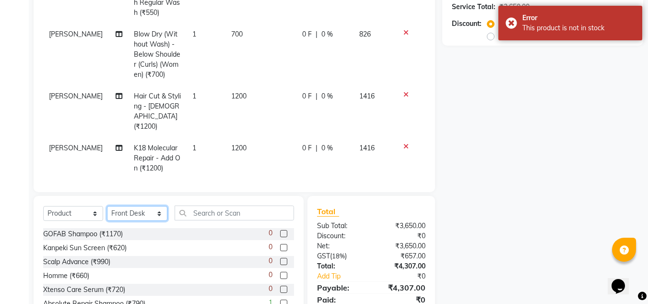
click at [143, 215] on select "Select Stylist [PERSON_NAME] [PERSON_NAME] Kadam [PERSON_NAME] Front Desk [PERS…" at bounding box center [137, 213] width 60 height 15
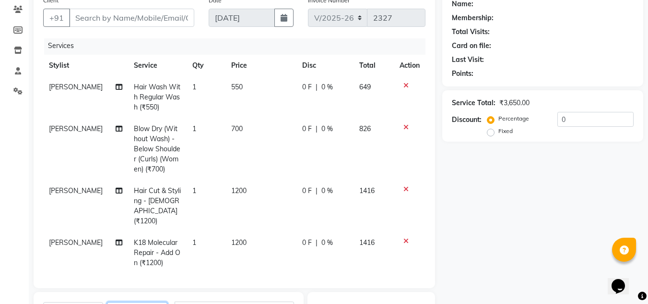
scroll to position [0, 0]
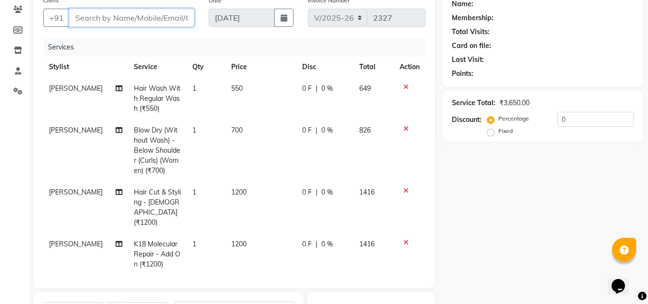
click at [155, 24] on input "Client" at bounding box center [131, 18] width 125 height 18
paste input "[PERSON_NAME]"
click at [139, 18] on input "[PERSON_NAME]" at bounding box center [107, 18] width 76 height 18
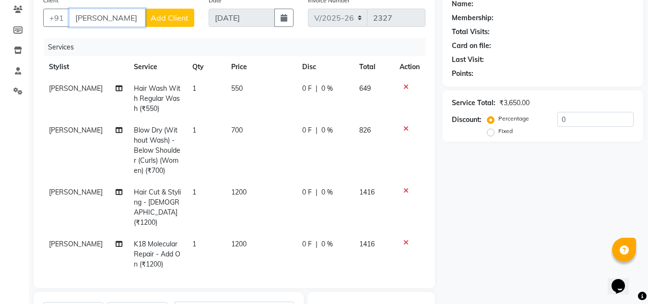
scroll to position [0, 0]
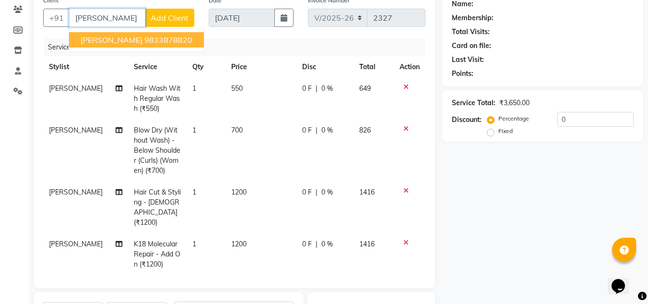
click at [151, 43] on ngb-highlight "9833878820" at bounding box center [168, 40] width 48 height 10
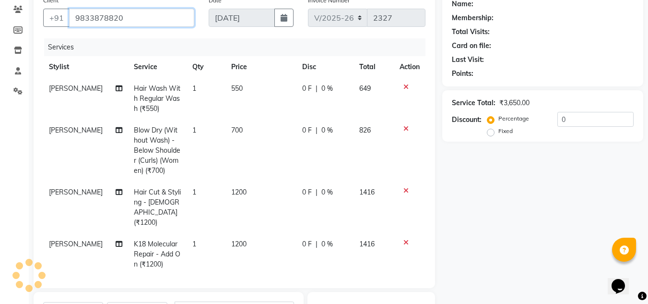
type input "9833878820"
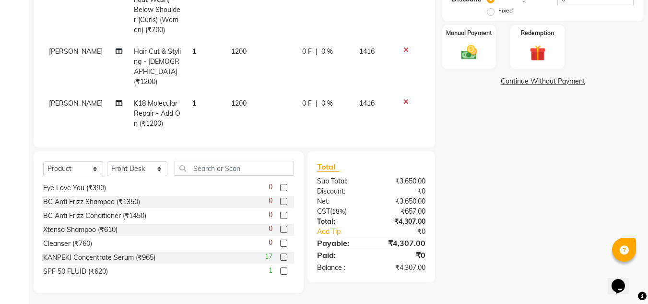
scroll to position [225, 0]
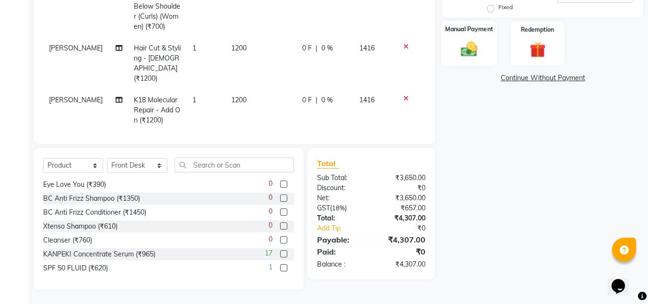
click at [470, 57] on img at bounding box center [469, 48] width 27 height 19
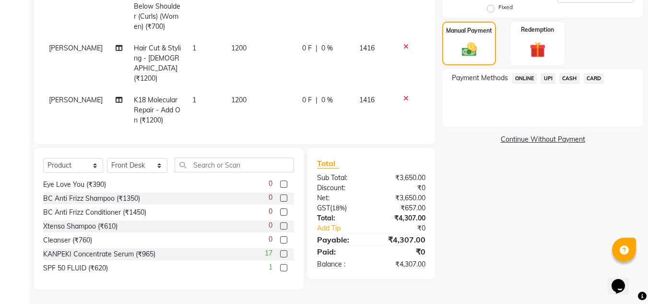
click at [548, 76] on span "UPI" at bounding box center [548, 78] width 15 height 11
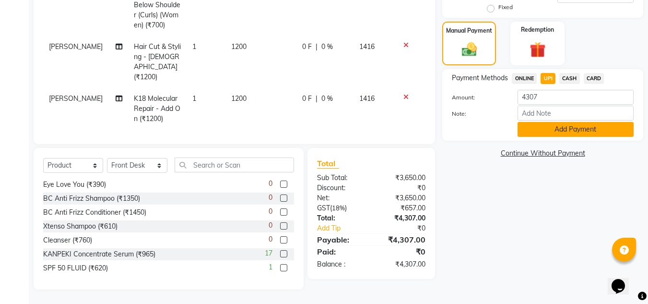
click at [579, 133] on button "Add Payment" at bounding box center [576, 129] width 116 height 15
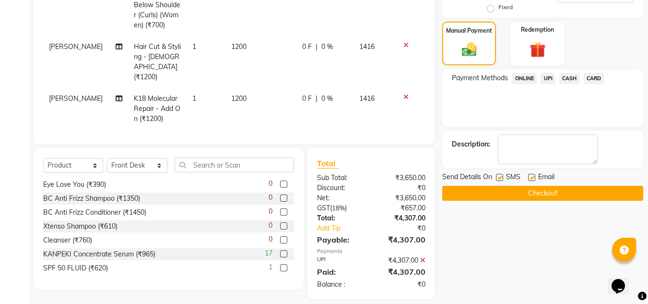
click at [533, 178] on label at bounding box center [531, 177] width 7 height 7
click at [533, 178] on input "checkbox" at bounding box center [531, 178] width 6 height 6
checkbox input "false"
click at [533, 191] on button "Checkout" at bounding box center [542, 193] width 201 height 15
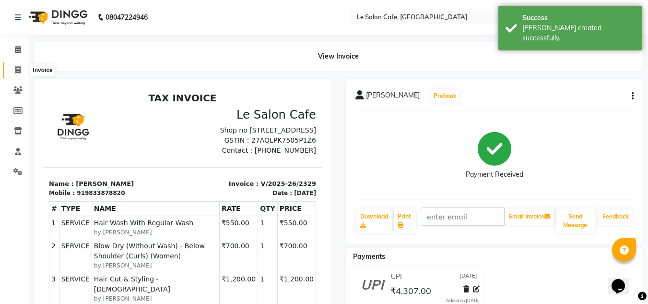
click at [21, 69] on icon at bounding box center [17, 69] width 5 height 7
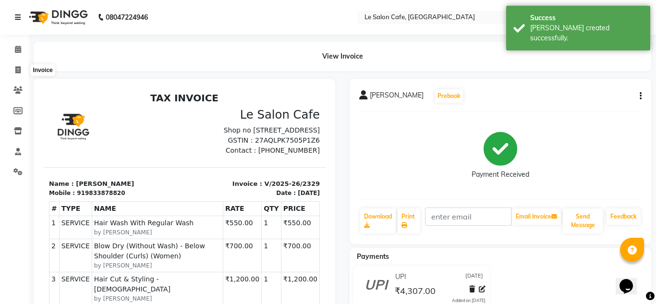
select select "594"
select select "service"
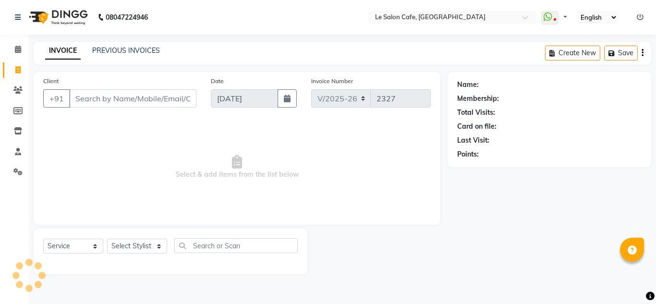
select select "594"
select select "service"
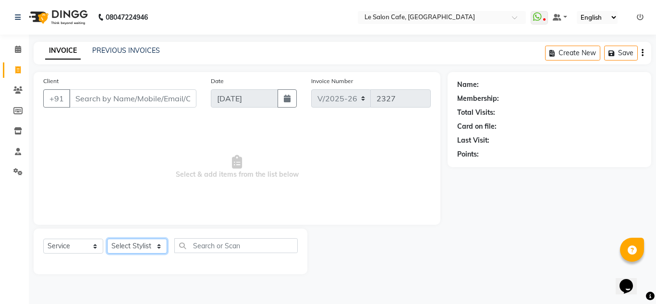
click at [161, 245] on select "Select Stylist" at bounding box center [137, 245] width 60 height 15
select select "86051"
click at [107, 238] on select "Select Stylist [PERSON_NAME] [PERSON_NAME] Kadam [PERSON_NAME] Front Desk [PERS…" at bounding box center [137, 245] width 61 height 15
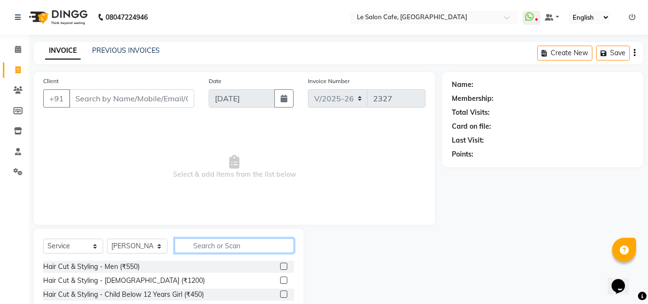
click at [238, 251] on input "text" at bounding box center [234, 245] width 119 height 15
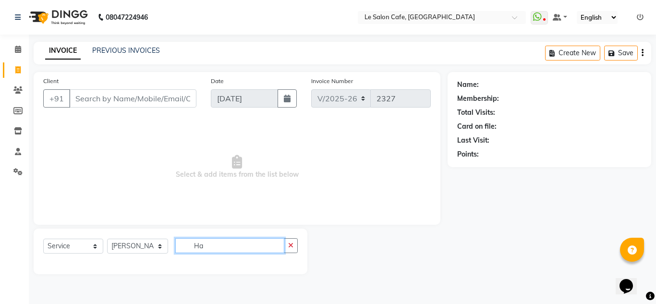
type input "H"
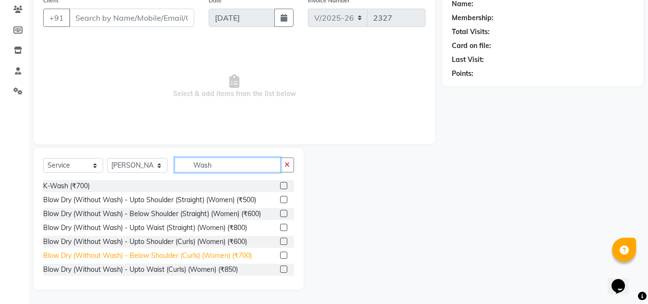
scroll to position [57, 0]
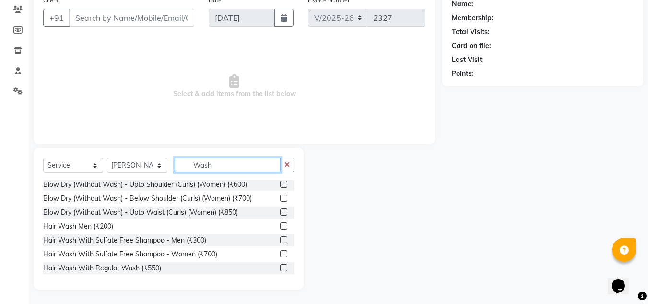
type input "Wash"
click at [280, 267] on label at bounding box center [283, 267] width 7 height 7
click at [280, 267] on input "checkbox" at bounding box center [283, 268] width 6 height 6
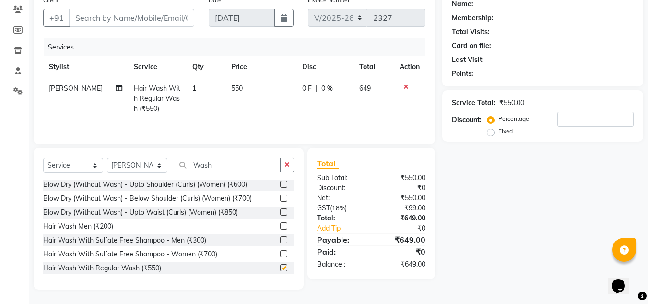
checkbox input "false"
click at [256, 168] on input "Wash" at bounding box center [228, 164] width 106 height 15
type input "W"
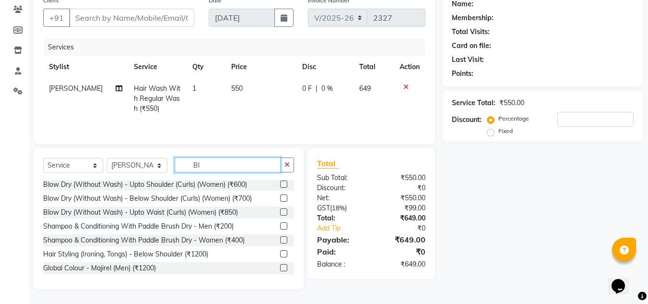
scroll to position [70, 0]
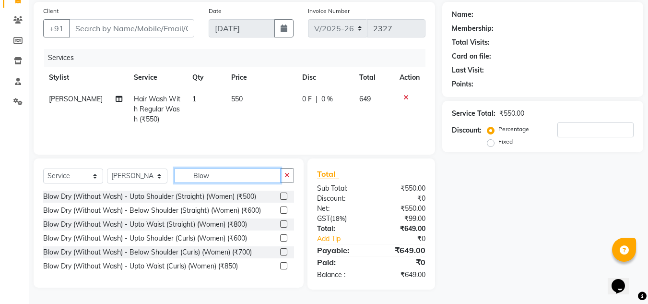
type input "Blow"
click at [283, 206] on label at bounding box center [283, 209] width 7 height 7
click at [283, 207] on input "checkbox" at bounding box center [283, 210] width 6 height 6
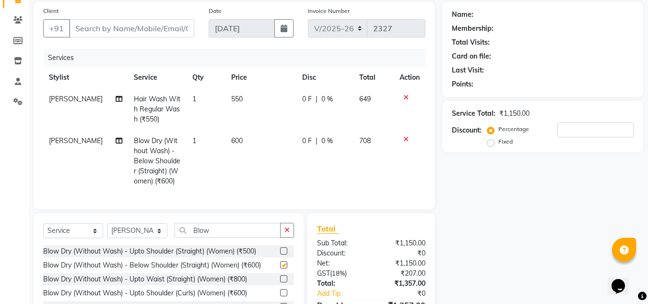
checkbox input "false"
click at [99, 33] on input "Client" at bounding box center [131, 28] width 125 height 18
type input "9"
type input "0"
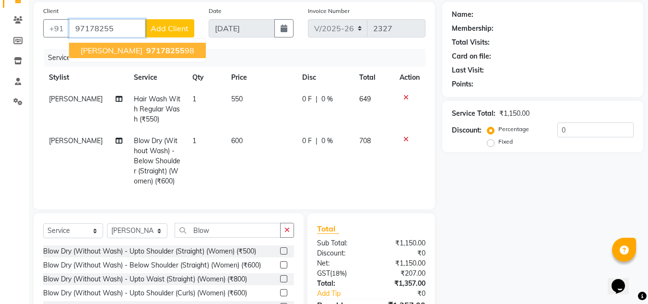
click at [94, 51] on span "[PERSON_NAME]" at bounding box center [112, 51] width 62 height 10
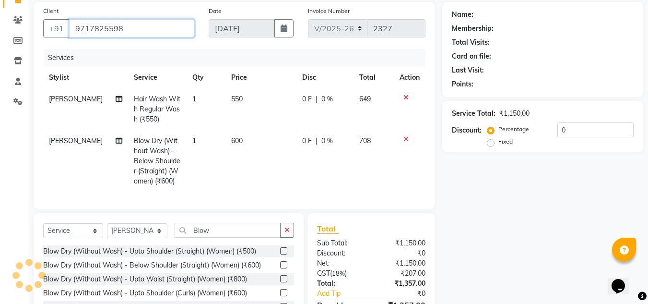
type input "9717825598"
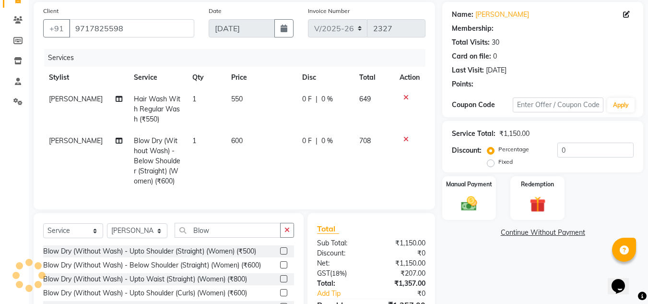
select select "1: Object"
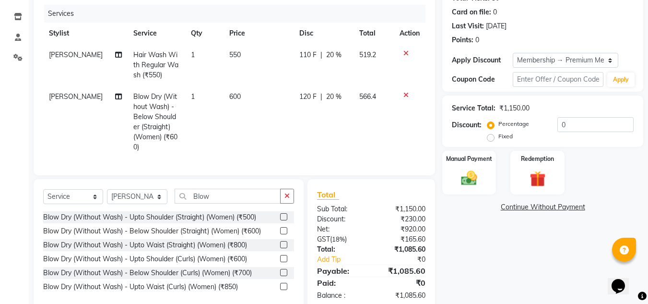
scroll to position [132, 0]
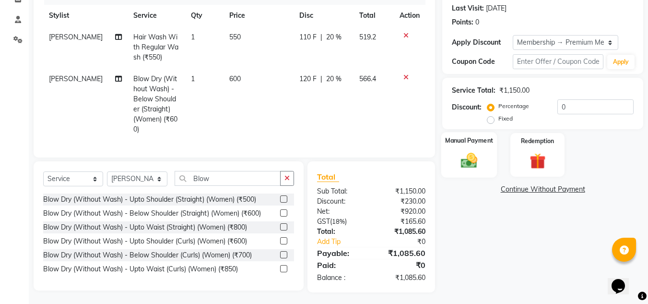
drag, startPoint x: 457, startPoint y: 154, endPoint x: 457, endPoint y: 163, distance: 9.1
click at [457, 154] on img at bounding box center [469, 160] width 27 height 19
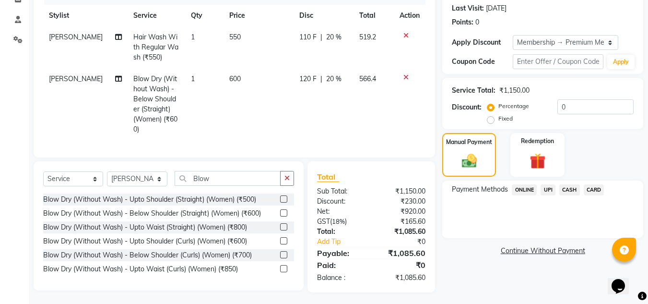
click at [549, 192] on span "UPI" at bounding box center [548, 189] width 15 height 11
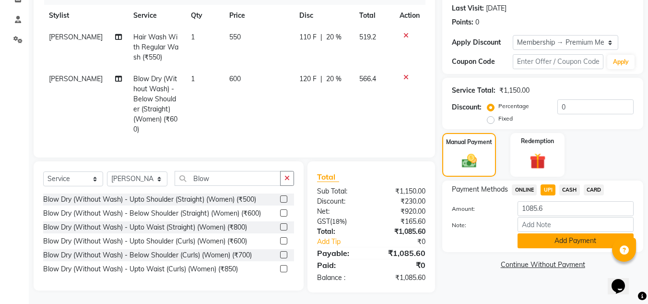
click at [545, 239] on button "Add Payment" at bounding box center [576, 240] width 116 height 15
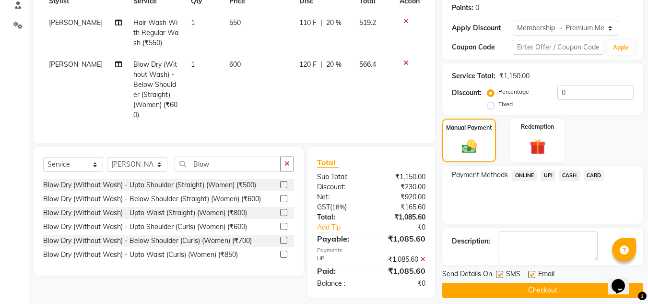
scroll to position [155, 0]
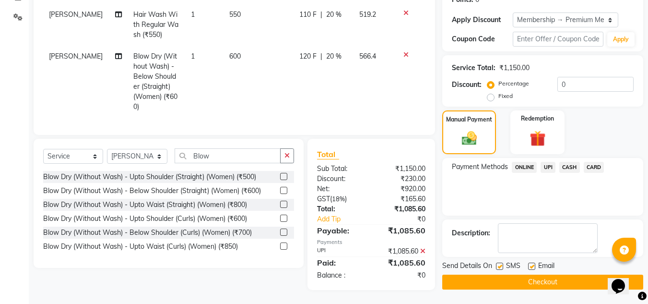
click at [530, 266] on label at bounding box center [531, 265] width 7 height 7
click at [530, 266] on input "checkbox" at bounding box center [531, 266] width 6 height 6
checkbox input "false"
click at [526, 282] on button "Checkout" at bounding box center [542, 281] width 201 height 15
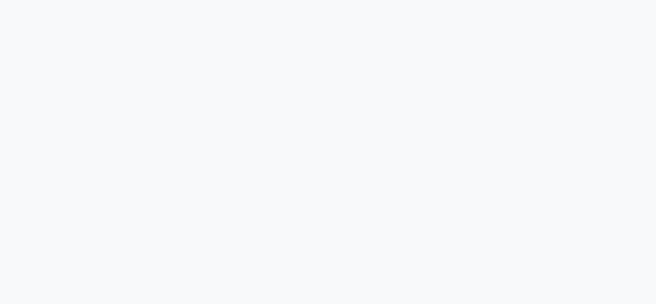
select select "service"
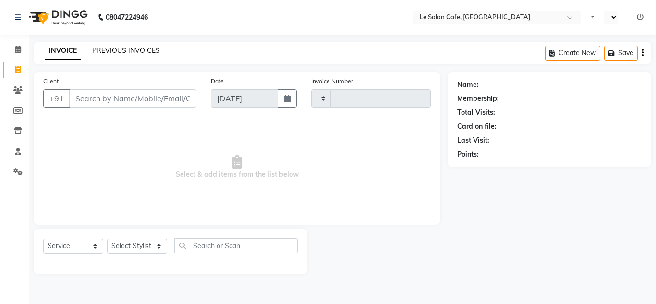
type input "2328"
select select "en"
select select "594"
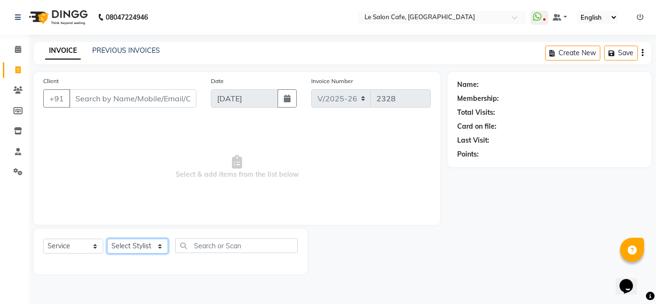
click at [162, 248] on select "Select Stylist [PERSON_NAME] [PERSON_NAME] Kadam [PERSON_NAME] Front Desk [PERS…" at bounding box center [137, 245] width 61 height 15
select select "8340"
click at [107, 238] on select "Select Stylist [PERSON_NAME] [PERSON_NAME] Kadam [PERSON_NAME] Front Desk [PERS…" at bounding box center [137, 245] width 61 height 15
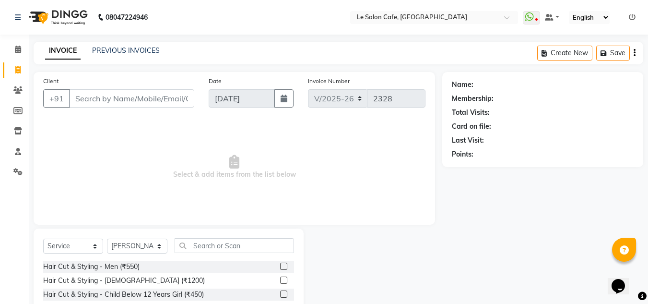
click at [280, 267] on label at bounding box center [283, 265] width 7 height 7
click at [280, 267] on input "checkbox" at bounding box center [283, 266] width 6 height 6
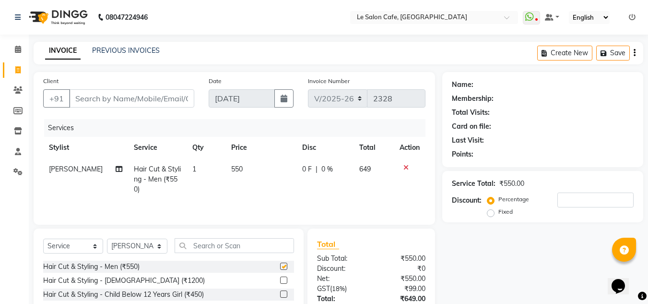
checkbox input "false"
click at [113, 49] on link "PREVIOUS INVOICES" at bounding box center [126, 50] width 68 height 9
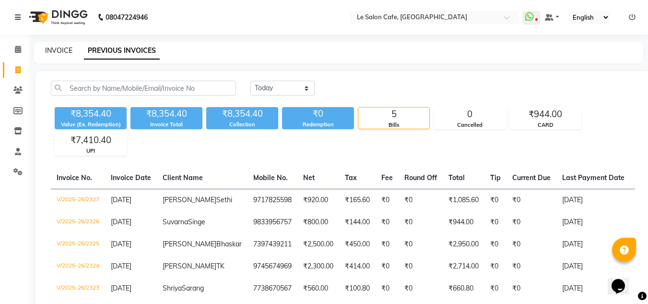
click at [65, 53] on link "INVOICE" at bounding box center [58, 50] width 27 height 9
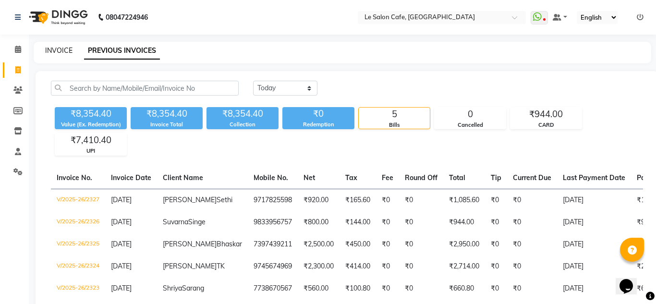
select select "594"
select select "service"
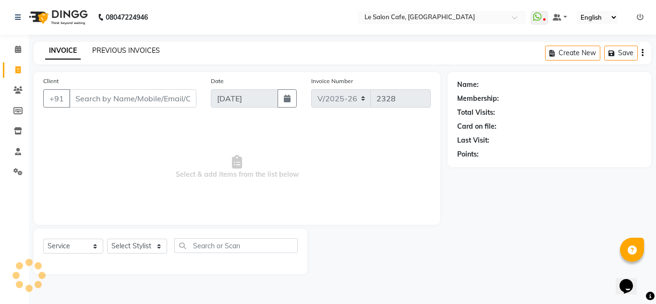
click at [115, 50] on link "PREVIOUS INVOICES" at bounding box center [126, 50] width 68 height 9
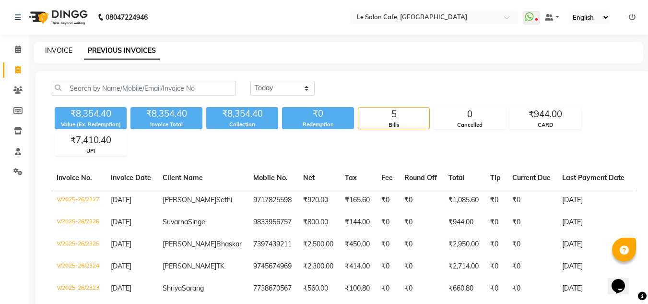
click at [51, 50] on link "INVOICE" at bounding box center [58, 50] width 27 height 9
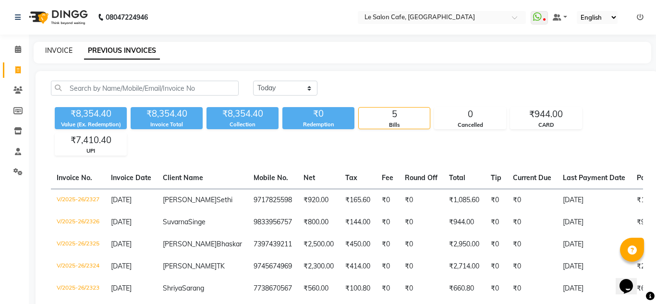
select select "594"
select select "service"
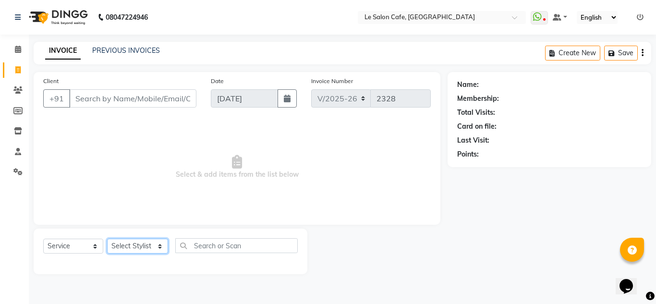
drag, startPoint x: 157, startPoint y: 245, endPoint x: 152, endPoint y: 239, distance: 8.1
click at [157, 245] on select "Select Stylist [PERSON_NAME] [PERSON_NAME] Kadam [PERSON_NAME] Front Desk [PERS…" at bounding box center [137, 245] width 61 height 15
select select "63472"
click at [107, 238] on select "Select Stylist [PERSON_NAME] [PERSON_NAME] Kadam [PERSON_NAME] Front Desk [PERS…" at bounding box center [137, 245] width 61 height 15
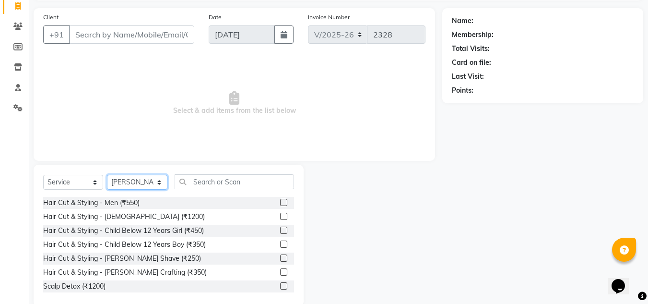
scroll to position [81, 0]
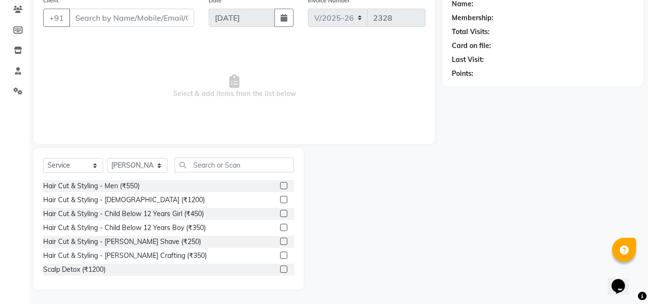
click at [280, 214] on label at bounding box center [283, 213] width 7 height 7
click at [280, 214] on input "checkbox" at bounding box center [283, 214] width 6 height 6
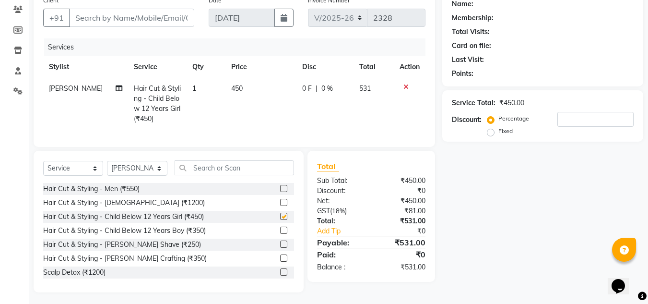
checkbox input "false"
click at [211, 171] on input "text" at bounding box center [234, 167] width 119 height 15
type input "B"
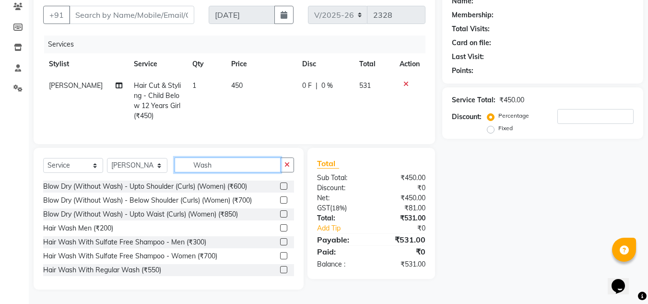
scroll to position [57, 0]
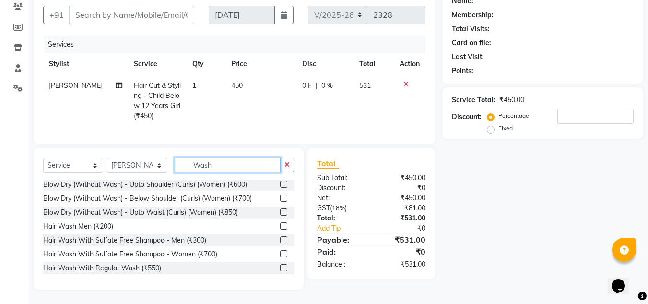
type input "Wash"
click at [280, 266] on label at bounding box center [283, 267] width 7 height 7
click at [280, 266] on input "checkbox" at bounding box center [283, 268] width 6 height 6
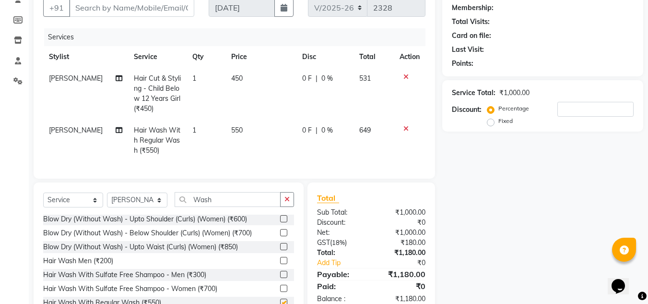
checkbox input "false"
click at [243, 125] on td "550" at bounding box center [261, 140] width 71 height 42
select select "63472"
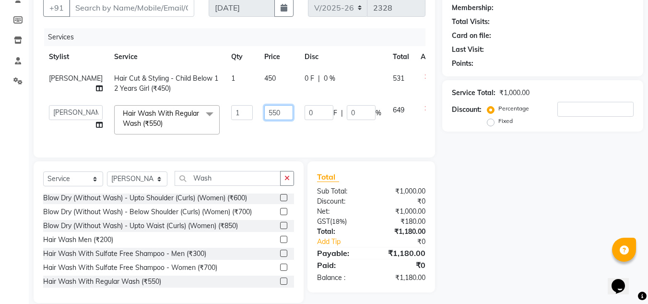
click at [264, 120] on input "550" at bounding box center [278, 112] width 29 height 15
type input "5"
type input "250"
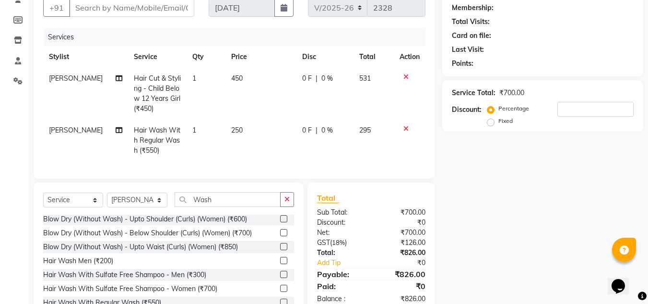
click at [324, 147] on td "0 F | 0 %" at bounding box center [325, 140] width 57 height 42
select select "63472"
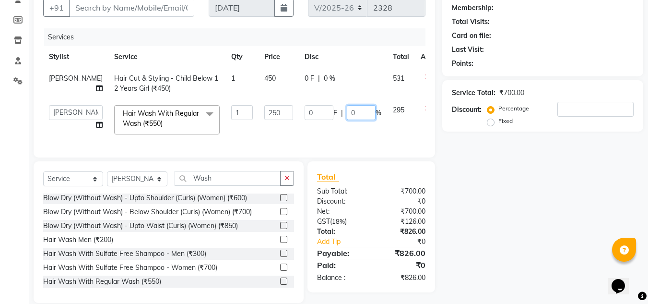
click at [347, 118] on input "0" at bounding box center [361, 112] width 29 height 15
type input "20"
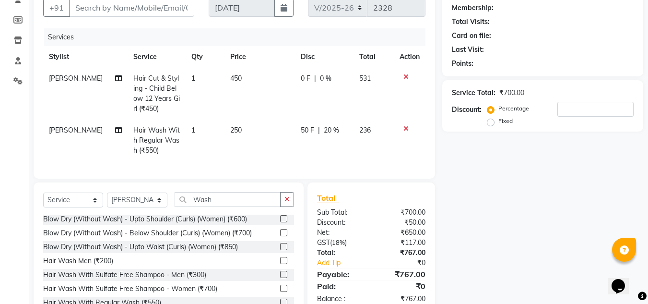
click at [301, 77] on div "0 F | 0 %" at bounding box center [324, 78] width 47 height 10
select select "63472"
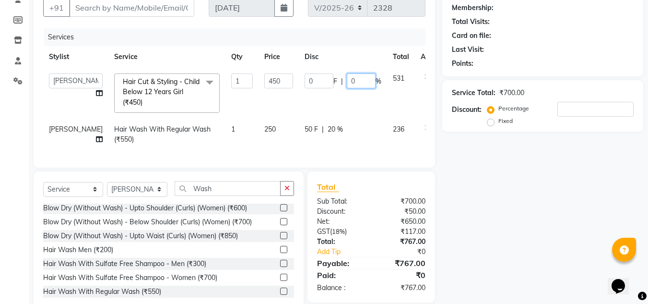
click at [347, 80] on input "0" at bounding box center [361, 80] width 29 height 15
type input "20"
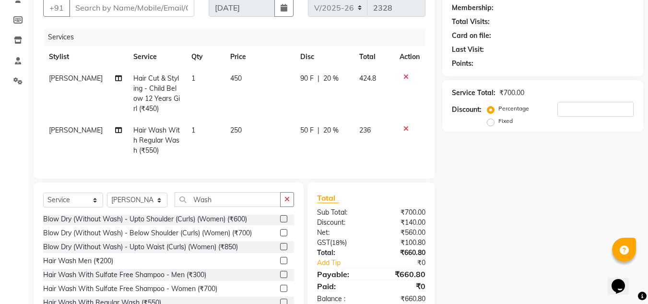
click at [345, 137] on td "50 F | 20 %" at bounding box center [324, 140] width 59 height 42
select select "63472"
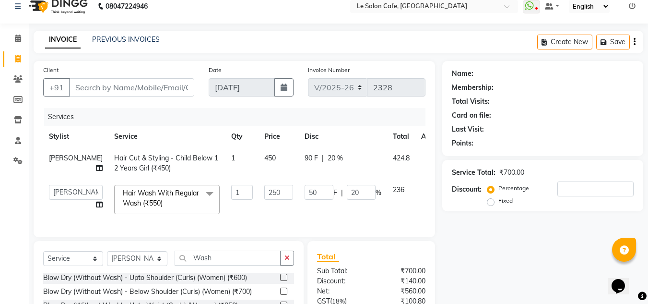
scroll to position [0, 0]
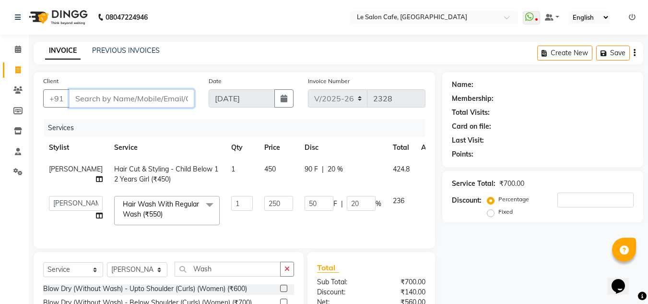
click at [102, 96] on input "Client" at bounding box center [131, 98] width 125 height 18
paste input "[PERSON_NAME]"
type input "[PERSON_NAME]"
type input "0"
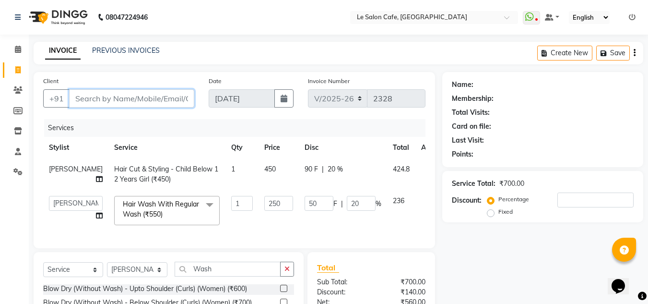
type input "0"
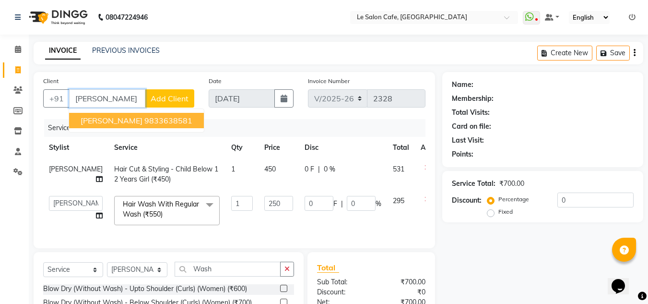
click at [144, 120] on ngb-highlight "9833638581" at bounding box center [168, 121] width 48 height 10
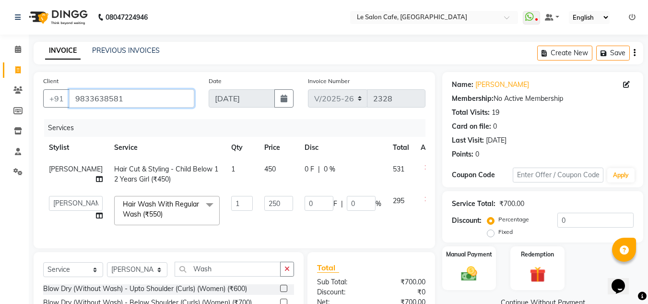
click at [144, 100] on input "9833638581" at bounding box center [131, 98] width 125 height 18
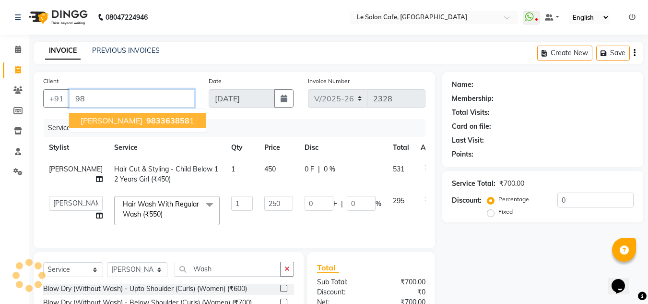
type input "9"
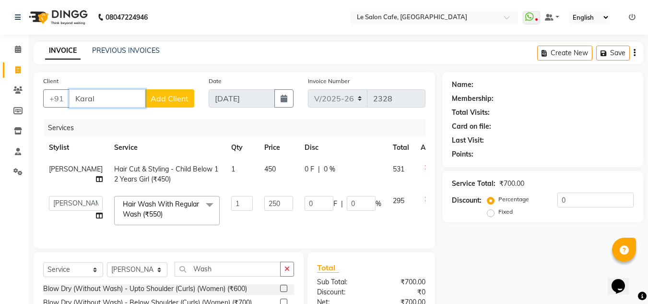
click at [115, 101] on input "Karal" at bounding box center [107, 98] width 76 height 18
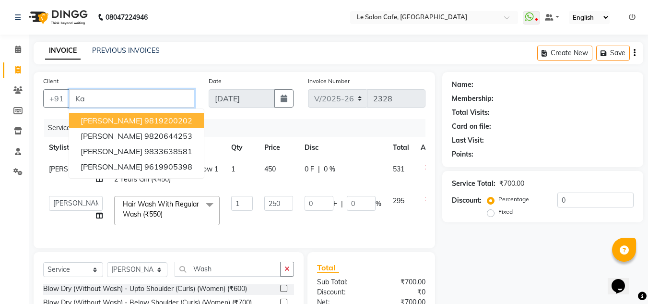
type input "K"
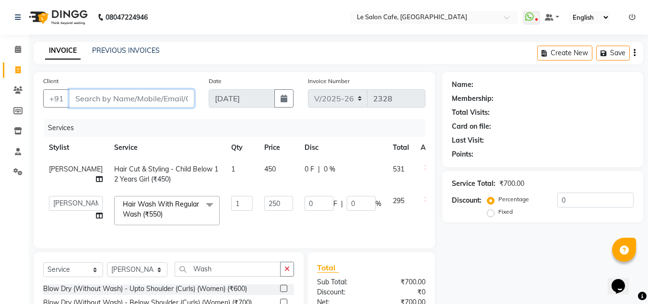
click at [96, 100] on input "Client" at bounding box center [131, 98] width 125 height 18
type input "k"
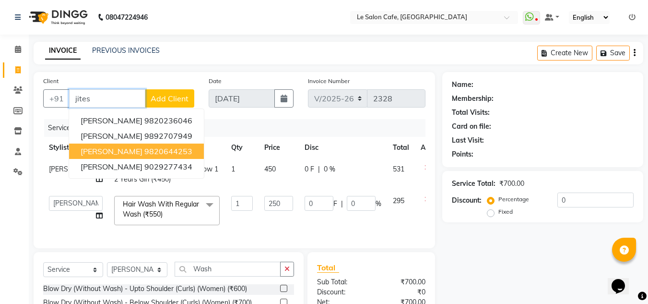
click at [117, 154] on span "Jitesh Kalra" at bounding box center [112, 151] width 62 height 10
type input "9820644253"
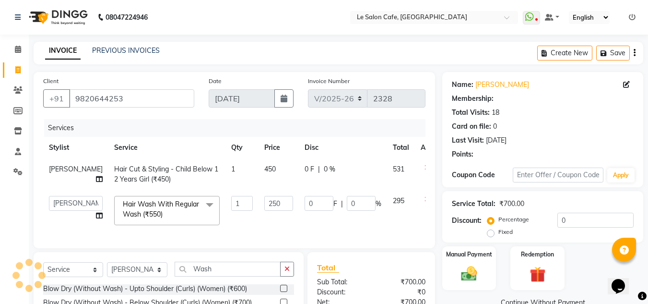
type input "50"
type input "20"
select select "1: Object"
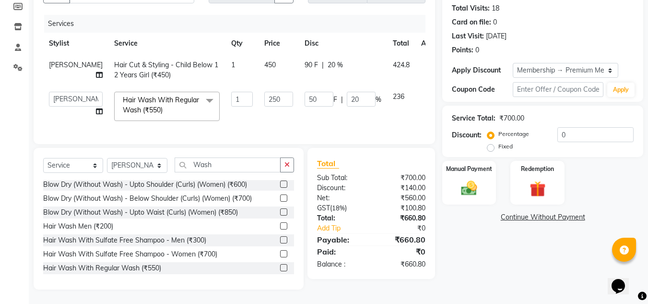
scroll to position [121, 0]
click at [471, 179] on img at bounding box center [469, 188] width 27 height 19
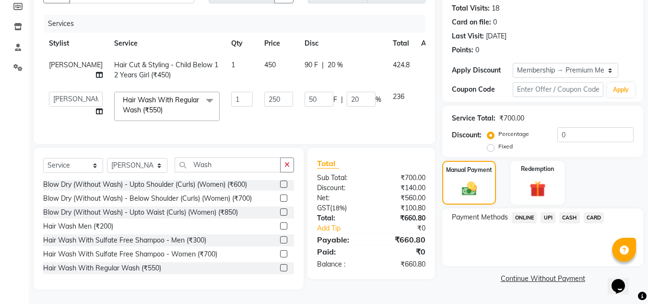
click at [588, 212] on span "CARD" at bounding box center [594, 217] width 21 height 11
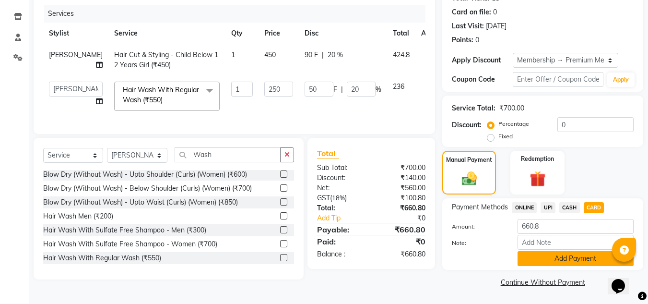
click at [563, 252] on button "Add Payment" at bounding box center [576, 258] width 116 height 15
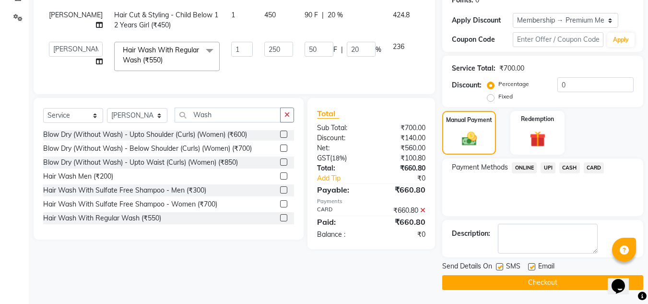
scroll to position [155, 0]
click at [534, 264] on label at bounding box center [531, 265] width 7 height 7
click at [534, 264] on input "checkbox" at bounding box center [531, 266] width 6 height 6
checkbox input "false"
click at [501, 267] on label at bounding box center [499, 265] width 7 height 7
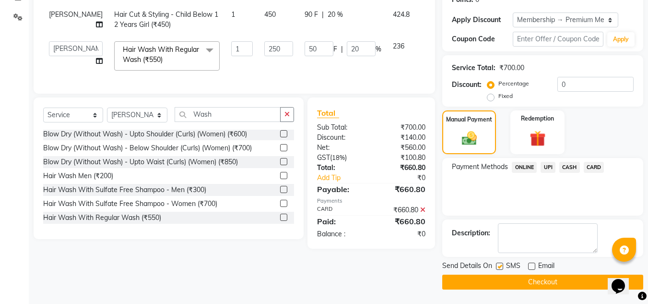
click at [501, 267] on input "checkbox" at bounding box center [499, 266] width 6 height 6
checkbox input "false"
click at [504, 280] on button "Checkout" at bounding box center [542, 281] width 201 height 15
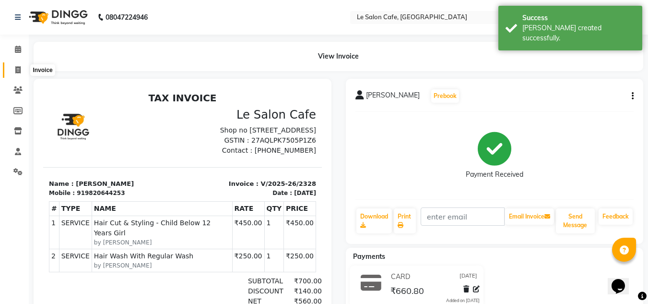
drag, startPoint x: 13, startPoint y: 69, endPoint x: 39, endPoint y: 74, distance: 26.0
click at [14, 69] on span at bounding box center [18, 70] width 17 height 11
select select "594"
select select "service"
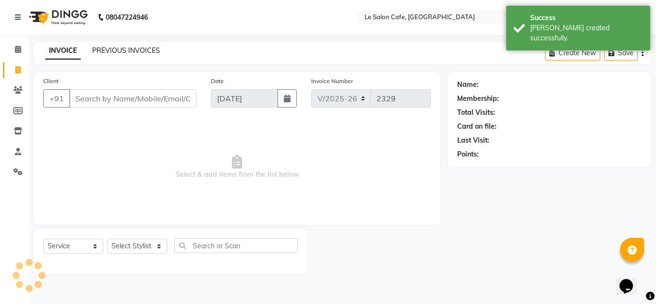
click at [107, 54] on link "PREVIOUS INVOICES" at bounding box center [126, 50] width 68 height 9
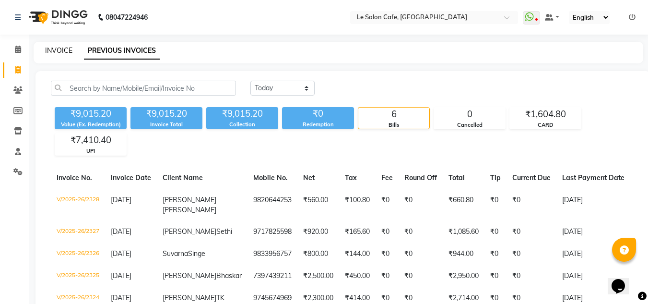
click at [59, 50] on link "INVOICE" at bounding box center [58, 50] width 27 height 9
select select "service"
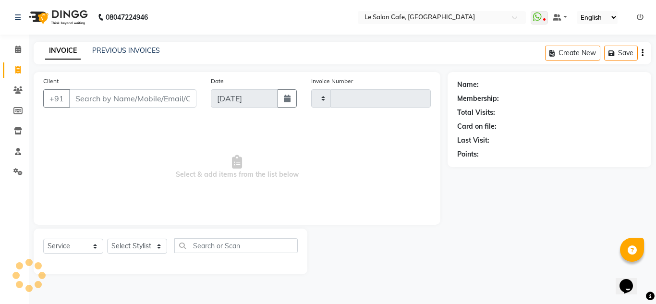
type input "2329"
select select "594"
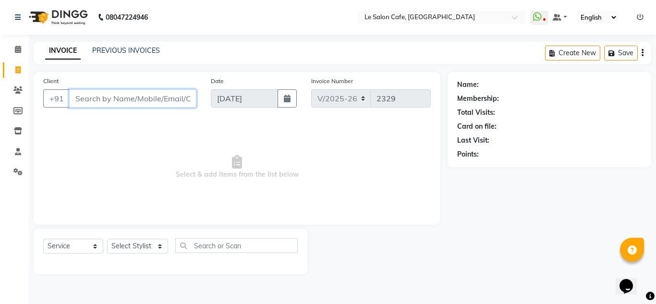
click at [142, 96] on input "Client" at bounding box center [132, 98] width 127 height 18
paste input "Simar Gupta"
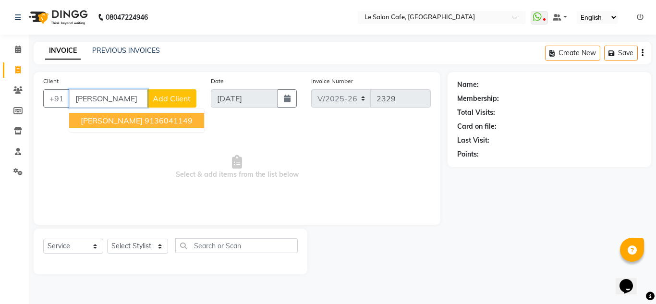
click at [123, 122] on span "Simar Gupta" at bounding box center [112, 121] width 62 height 10
type input "9136041149"
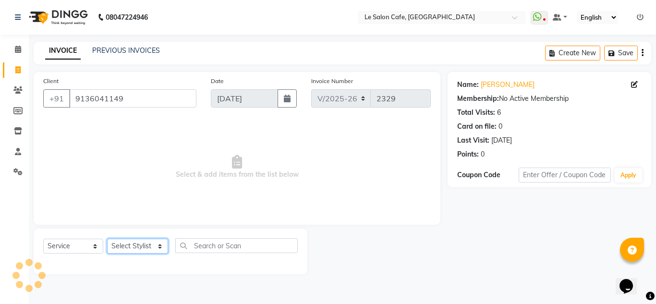
click at [135, 249] on select "Select Stylist Amandeep Kaur Kalsi Aniket Kadam Faim Alvi Front Desk Muskan Kha…" at bounding box center [137, 245] width 61 height 15
select select "8529"
click at [107, 238] on select "Select Stylist Amandeep Kaur Kalsi Aniket Kadam Faim Alvi Front Desk Muskan Kha…" at bounding box center [137, 245] width 61 height 15
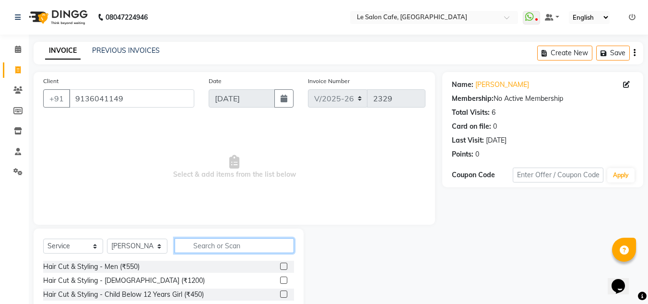
click at [201, 239] on input "text" at bounding box center [234, 245] width 119 height 15
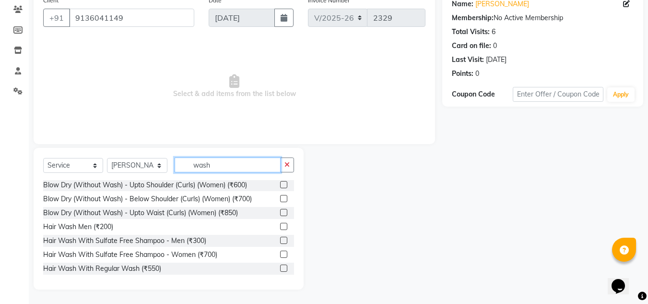
scroll to position [57, 0]
type input "wash"
click at [280, 268] on label at bounding box center [283, 267] width 7 height 7
click at [280, 268] on input "checkbox" at bounding box center [283, 268] width 6 height 6
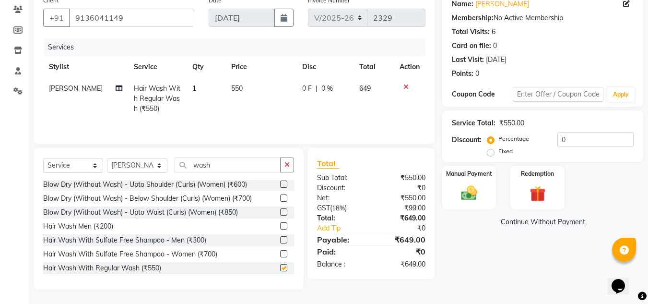
checkbox input "false"
click at [492, 1] on link "Simar Gupta" at bounding box center [503, 4] width 54 height 10
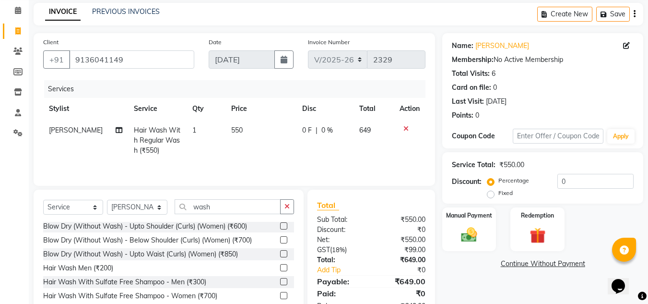
scroll to position [0, 0]
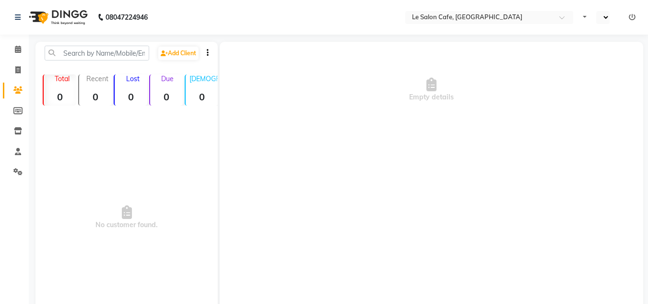
select select "en"
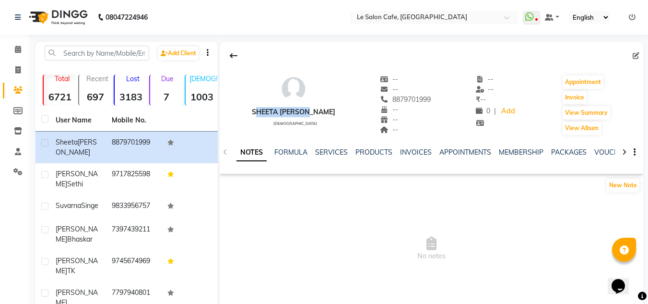
drag, startPoint x: 251, startPoint y: 112, endPoint x: 317, endPoint y: 114, distance: 65.3
click at [317, 114] on div "[PERSON_NAME] [DEMOGRAPHIC_DATA] -- -- 8879701999 -- -- -- -- -- ₹ -- 0 | Add A…" at bounding box center [432, 100] width 424 height 71
copy div "Sheeta [PERSON_NAME]"
click at [25, 71] on span at bounding box center [18, 70] width 17 height 11
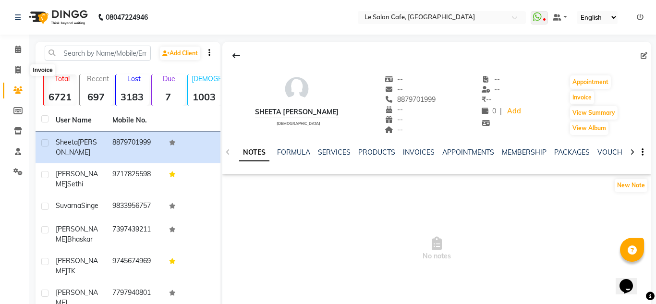
select select "service"
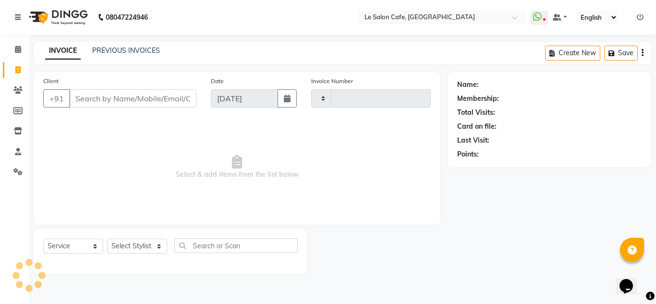
type input "2328"
select select "594"
click at [121, 48] on link "PREVIOUS INVOICES" at bounding box center [126, 50] width 68 height 9
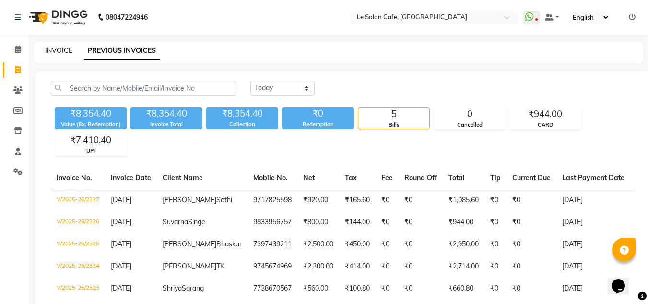
click at [58, 46] on link "INVOICE" at bounding box center [58, 50] width 27 height 9
select select "service"
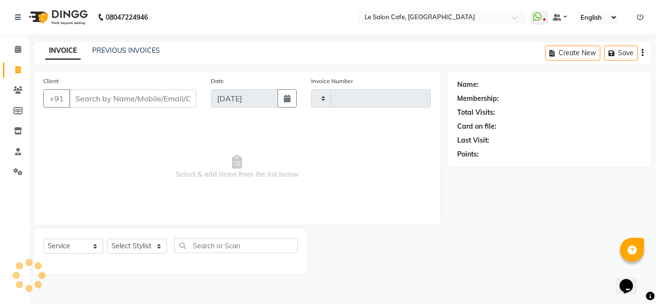
type input "2328"
select select "594"
click at [134, 48] on link "PREVIOUS INVOICES" at bounding box center [126, 50] width 68 height 9
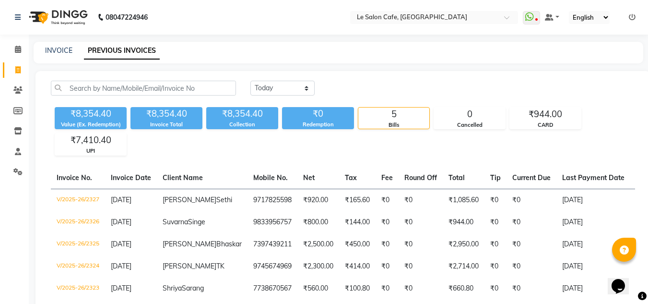
scroll to position [94, 0]
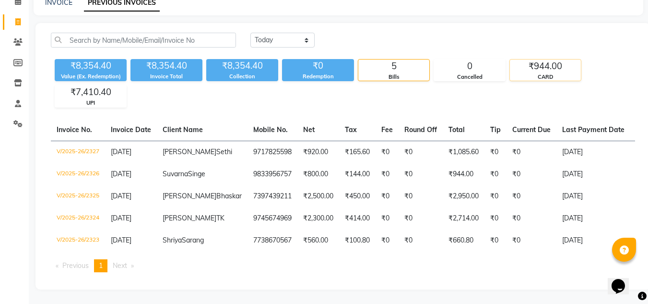
click at [546, 73] on div "CARD" at bounding box center [545, 77] width 71 height 8
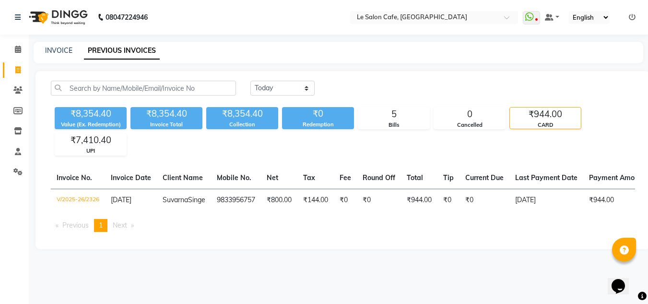
scroll to position [0, 0]
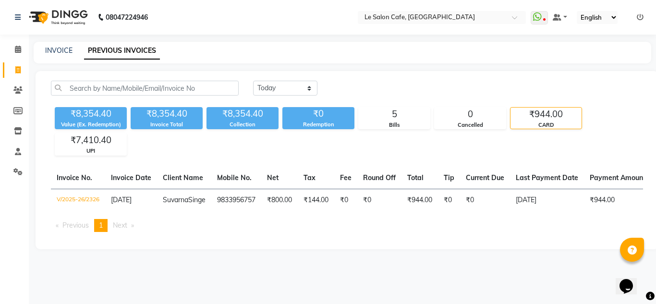
click at [103, 229] on span "1" at bounding box center [101, 225] width 4 height 9
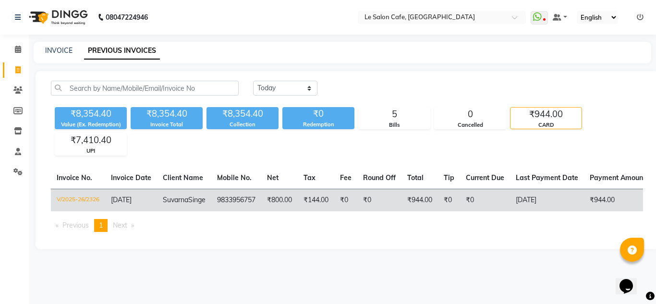
click at [310, 205] on td "₹144.00" at bounding box center [316, 200] width 36 height 23
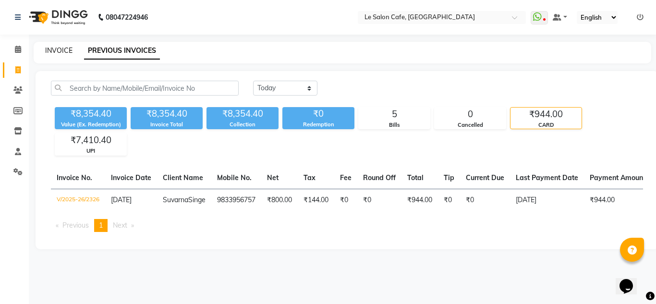
click at [63, 50] on link "INVOICE" at bounding box center [58, 50] width 27 height 9
select select "service"
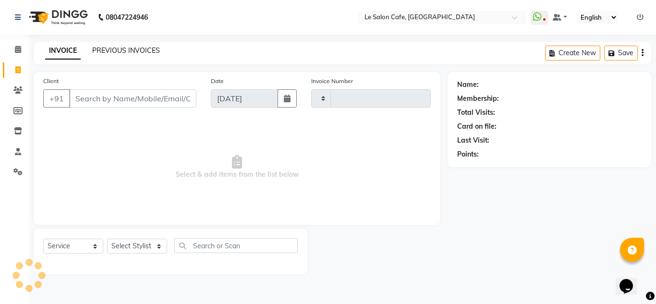
click at [107, 50] on link "PREVIOUS INVOICES" at bounding box center [126, 50] width 68 height 9
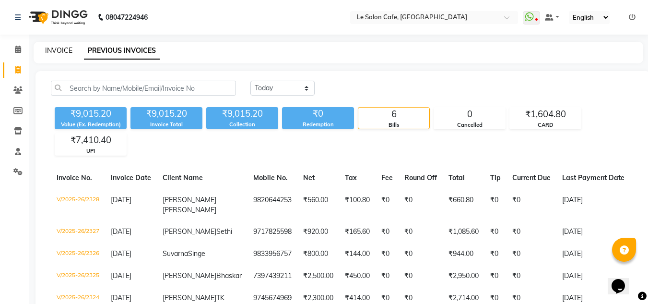
click at [56, 50] on link "INVOICE" at bounding box center [58, 50] width 27 height 9
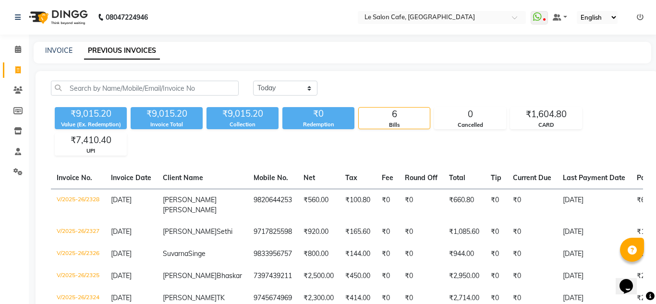
select select "594"
select select "service"
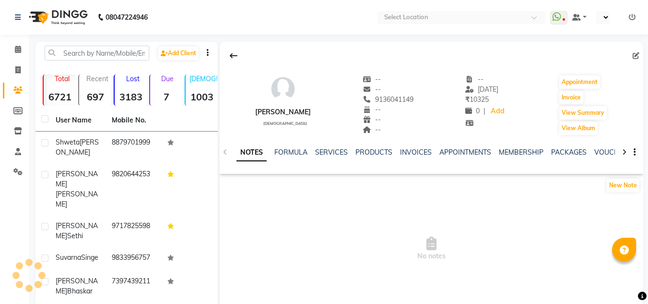
select select "en"
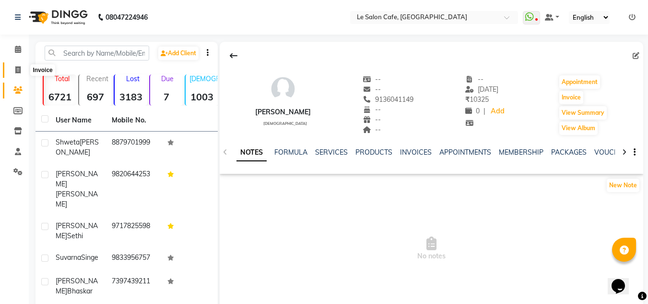
click at [18, 69] on icon at bounding box center [17, 69] width 5 height 7
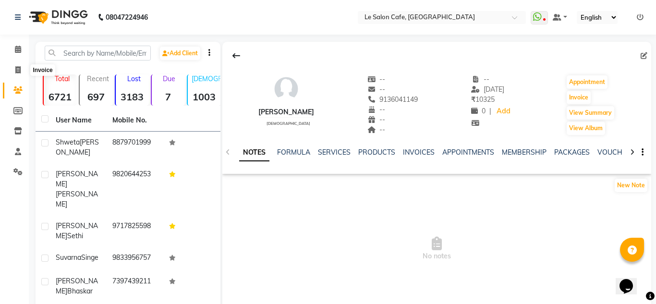
select select "594"
select select "service"
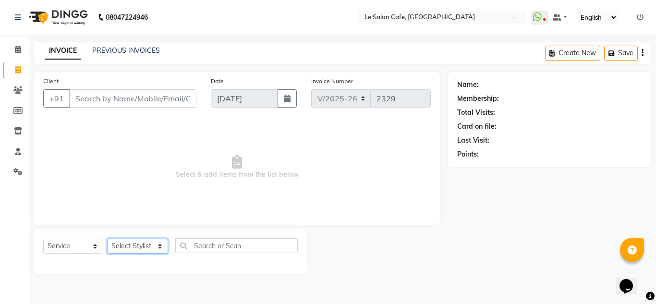
click at [140, 251] on select "Select Stylist [PERSON_NAME] [PERSON_NAME] Kadam [PERSON_NAME] Front Desk [PERS…" at bounding box center [137, 245] width 61 height 15
select select "8340"
click at [107, 238] on select "Select Stylist [PERSON_NAME] [PERSON_NAME] Kadam [PERSON_NAME] Front Desk [PERS…" at bounding box center [137, 245] width 61 height 15
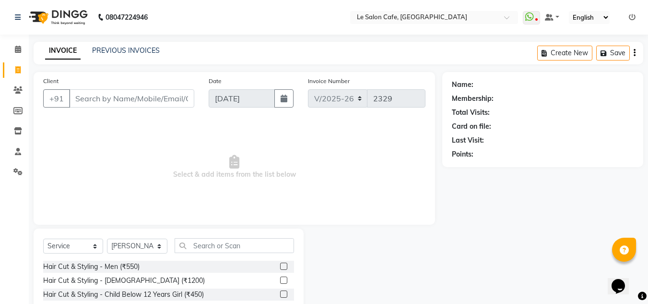
click at [280, 267] on label at bounding box center [283, 265] width 7 height 7
click at [280, 267] on input "checkbox" at bounding box center [283, 266] width 6 height 6
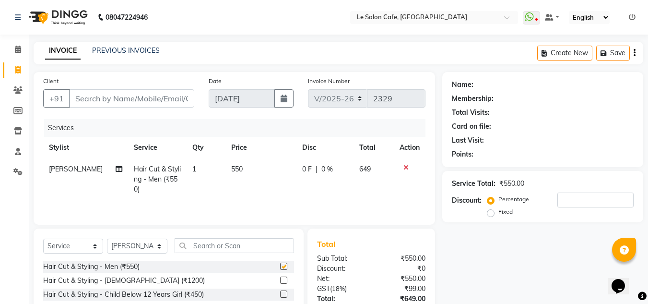
checkbox input "false"
click at [214, 245] on input "text" at bounding box center [234, 245] width 119 height 15
click at [138, 246] on select "Select Stylist [PERSON_NAME] [PERSON_NAME] Kadam [PERSON_NAME] Front Desk [PERS…" at bounding box center [137, 245] width 60 height 15
select select "67615"
click at [107, 238] on select "Select Stylist [PERSON_NAME] [PERSON_NAME] Kadam [PERSON_NAME] Front Desk [PERS…" at bounding box center [137, 245] width 60 height 15
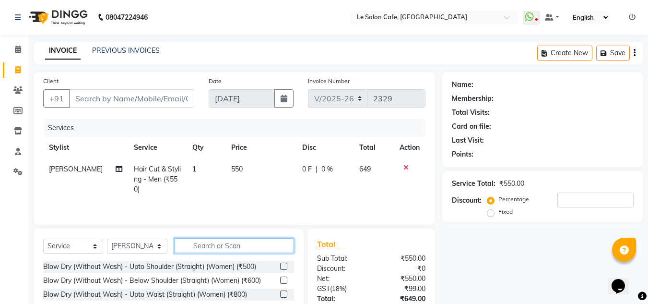
click at [215, 243] on input "text" at bounding box center [234, 245] width 119 height 15
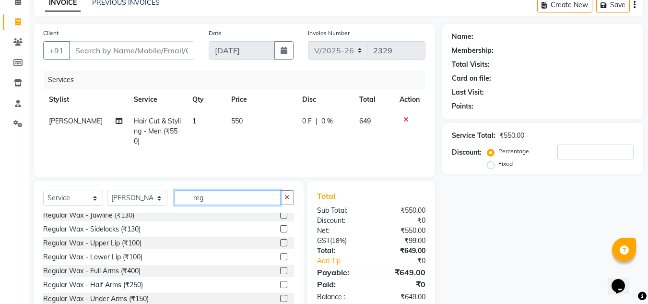
scroll to position [48, 0]
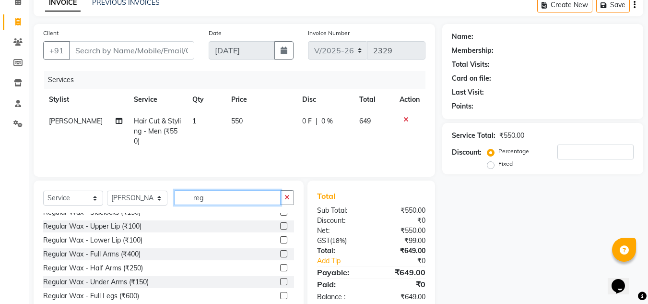
type input "reg"
click at [280, 281] on label at bounding box center [283, 281] width 7 height 7
click at [280, 281] on input "checkbox" at bounding box center [283, 282] width 6 height 6
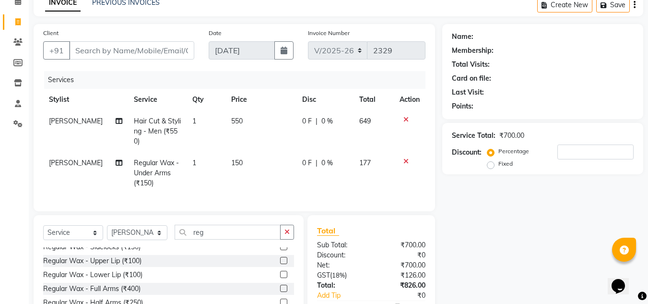
checkbox input "false"
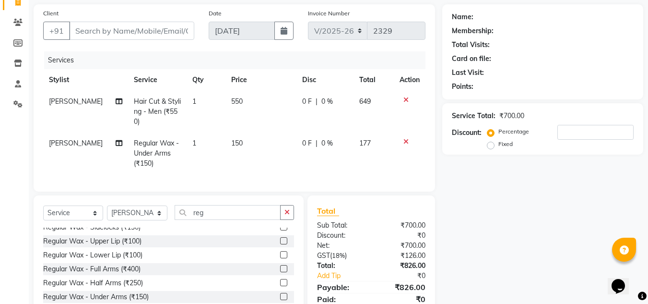
scroll to position [26, 0]
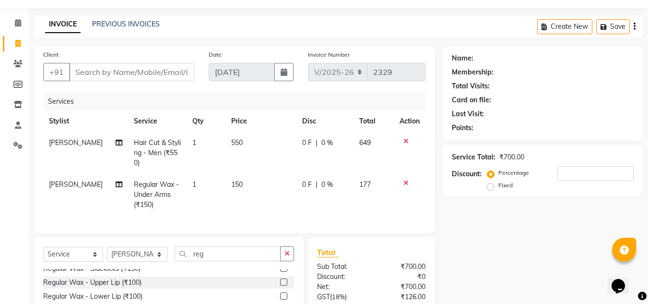
click at [406, 140] on icon at bounding box center [406, 141] width 5 height 7
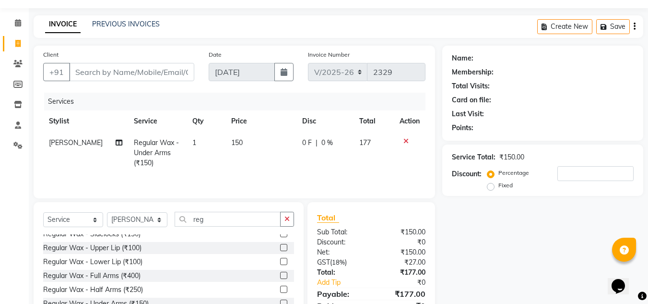
click at [406, 140] on icon at bounding box center [406, 141] width 5 height 7
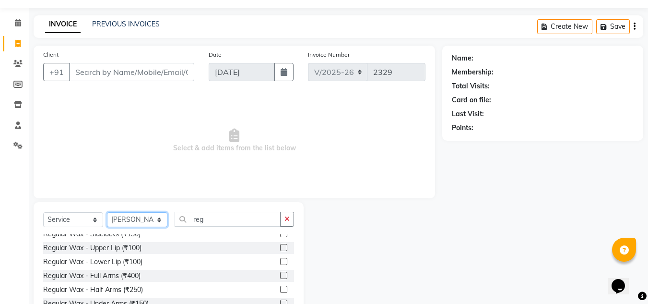
click at [119, 216] on select "Select Stylist [PERSON_NAME] [PERSON_NAME] Kadam [PERSON_NAME] Front Desk [PERS…" at bounding box center [137, 219] width 60 height 15
select select "68181"
click at [107, 212] on select "Select Stylist [PERSON_NAME] [PERSON_NAME] Kadam [PERSON_NAME] Front Desk [PERS…" at bounding box center [137, 219] width 60 height 15
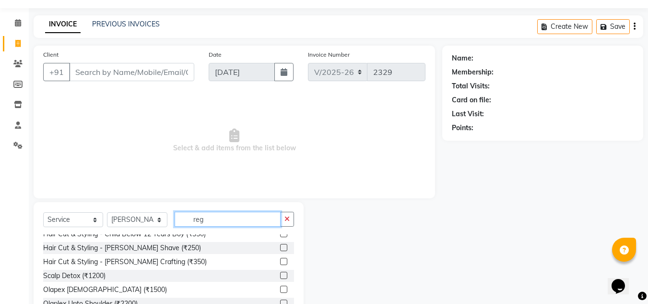
drag, startPoint x: 213, startPoint y: 220, endPoint x: 131, endPoint y: 232, distance: 83.3
click at [137, 230] on div "Select Service Product Membership Package Voucher Prepaid Gift Card Select Styl…" at bounding box center [168, 223] width 251 height 23
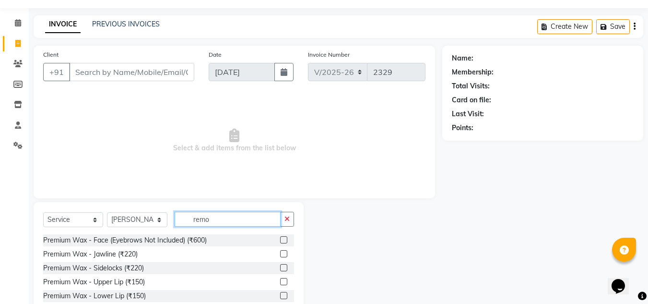
scroll to position [12, 0]
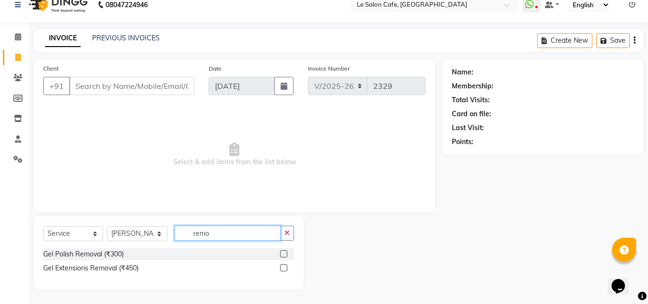
type input "remo"
click at [287, 267] on label at bounding box center [283, 267] width 7 height 7
click at [286, 267] on input "checkbox" at bounding box center [283, 268] width 6 height 6
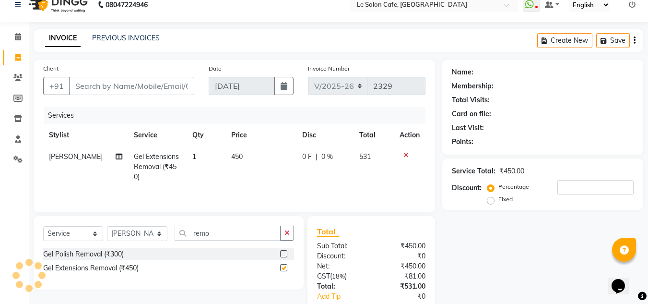
checkbox input "false"
click at [283, 251] on label at bounding box center [283, 253] width 7 height 7
click at [283, 251] on input "checkbox" at bounding box center [283, 254] width 6 height 6
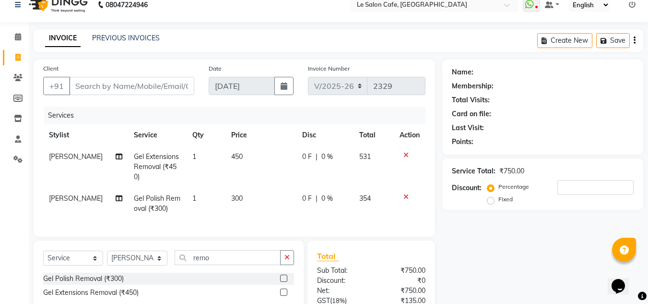
drag, startPoint x: 283, startPoint y: 285, endPoint x: 352, endPoint y: 189, distance: 118.3
click at [284, 282] on label at bounding box center [283, 277] width 7 height 7
click at [284, 282] on input "checkbox" at bounding box center [283, 278] width 6 height 6
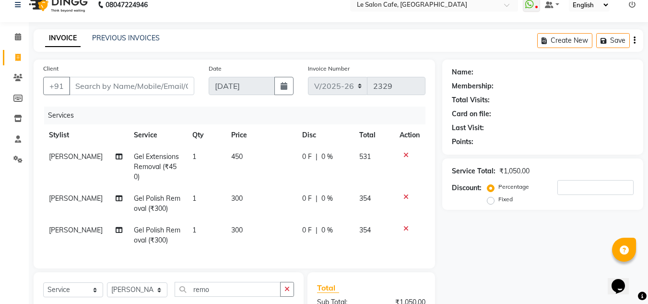
checkbox input "false"
click at [404, 154] on icon at bounding box center [406, 155] width 5 height 7
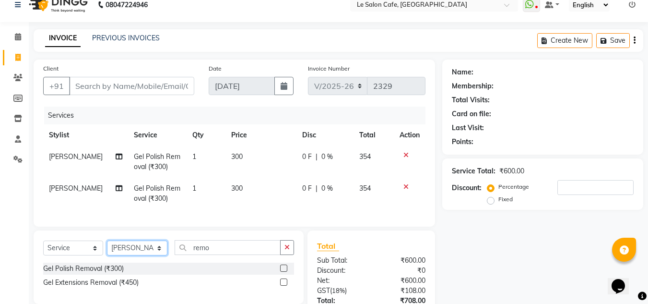
click at [145, 255] on select "Select Stylist [PERSON_NAME] [PERSON_NAME] Kadam [PERSON_NAME] Front Desk [PERS…" at bounding box center [137, 247] width 60 height 15
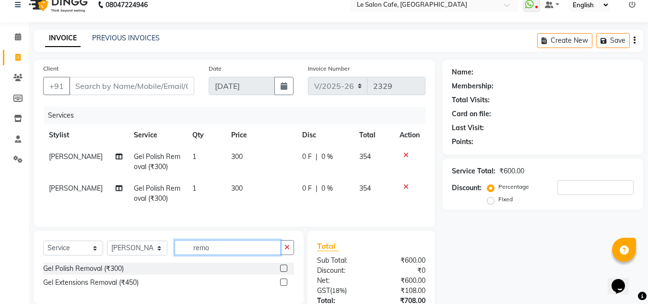
drag, startPoint x: 210, startPoint y: 255, endPoint x: 180, endPoint y: 254, distance: 29.8
click at [180, 254] on input "remo" at bounding box center [228, 247] width 106 height 15
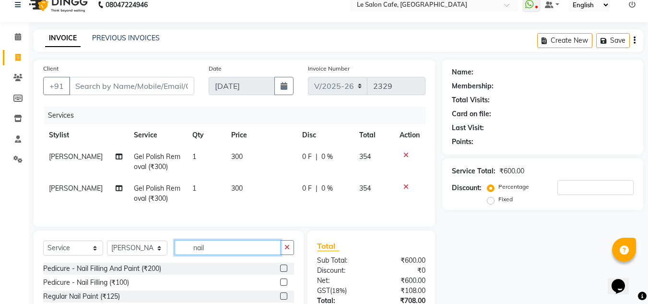
type input "nail"
click at [280, 286] on label at bounding box center [283, 281] width 7 height 7
click at [280, 286] on input "checkbox" at bounding box center [283, 282] width 6 height 6
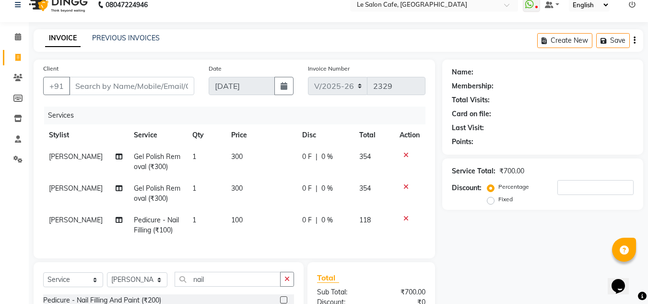
checkbox input "false"
click at [152, 287] on select "Select Stylist [PERSON_NAME] [PERSON_NAME] Kadam [PERSON_NAME] Front Desk [PERS…" at bounding box center [137, 279] width 60 height 15
select select "90643"
click at [107, 279] on select "Select Stylist [PERSON_NAME] [PERSON_NAME] Kadam [PERSON_NAME] Front Desk [PERS…" at bounding box center [137, 279] width 60 height 15
drag, startPoint x: 223, startPoint y: 286, endPoint x: 171, endPoint y: 290, distance: 52.5
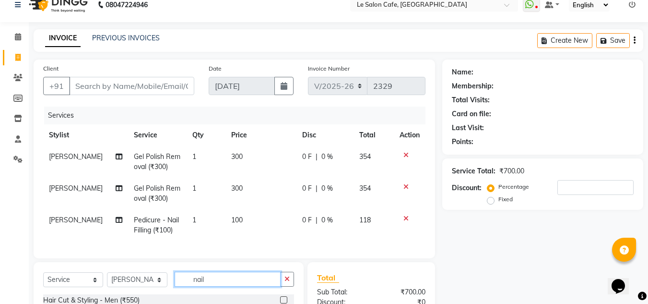
click at [171, 290] on div "Select Service Product Membership Package Voucher Prepaid Gift Card Select Styl…" at bounding box center [168, 283] width 251 height 23
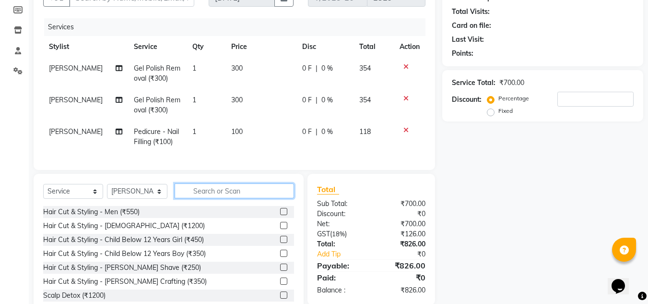
scroll to position [108, 0]
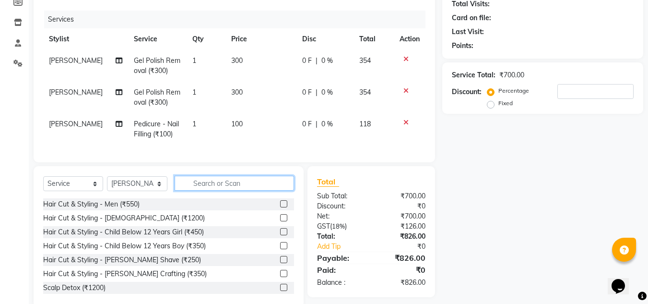
click at [240, 188] on input "text" at bounding box center [234, 183] width 119 height 15
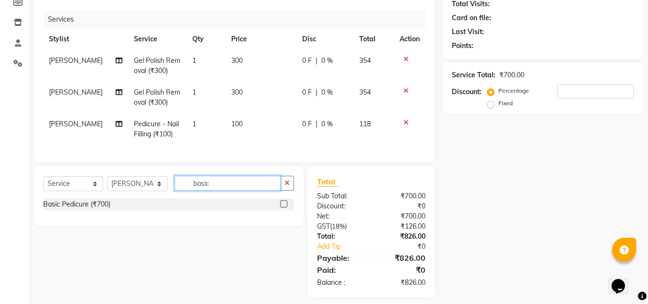
type input "basic"
click at [282, 207] on label at bounding box center [283, 203] width 7 height 7
click at [282, 207] on input "checkbox" at bounding box center [283, 204] width 6 height 6
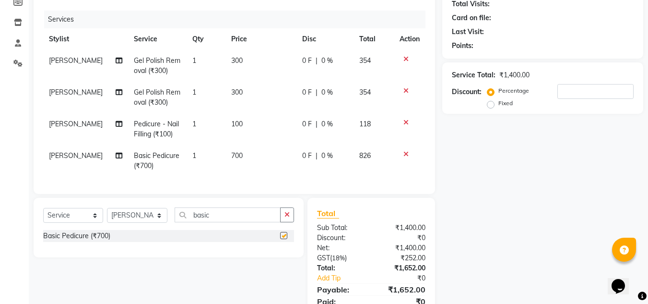
checkbox input "false"
drag, startPoint x: 215, startPoint y: 226, endPoint x: 137, endPoint y: 232, distance: 78.0
click at [138, 230] on div "Select Service Product Membership Package Voucher Prepaid Gift Card Select Styl…" at bounding box center [168, 218] width 251 height 23
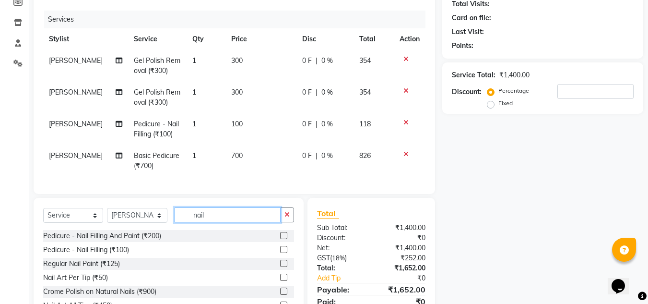
type input "nail"
click at [280, 253] on label at bounding box center [283, 249] width 7 height 7
click at [280, 253] on input "checkbox" at bounding box center [283, 250] width 6 height 6
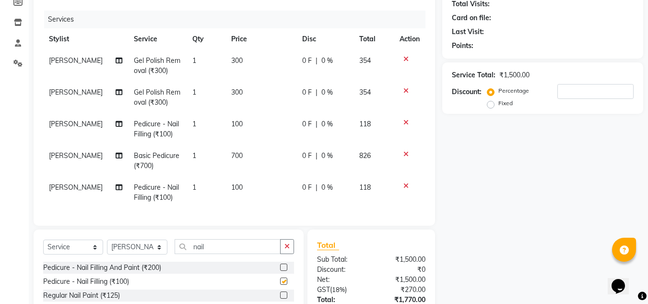
checkbox input "false"
drag, startPoint x: 185, startPoint y: 255, endPoint x: 156, endPoint y: 253, distance: 28.4
click at [157, 253] on div "Select Service Product Membership Package Voucher Prepaid Gift Card Select Styl…" at bounding box center [168, 250] width 251 height 23
type input "thre"
click at [280, 285] on label at bounding box center [283, 280] width 7 height 7
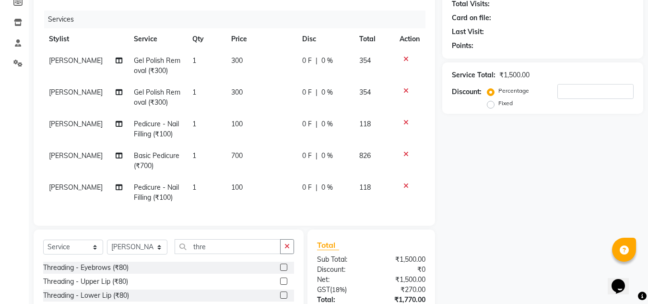
click at [280, 285] on input "checkbox" at bounding box center [283, 281] width 6 height 6
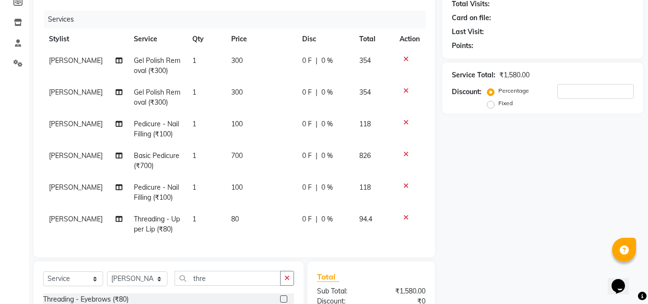
checkbox input "false"
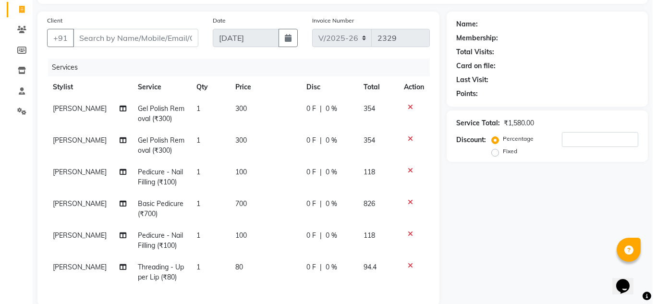
scroll to position [4, 0]
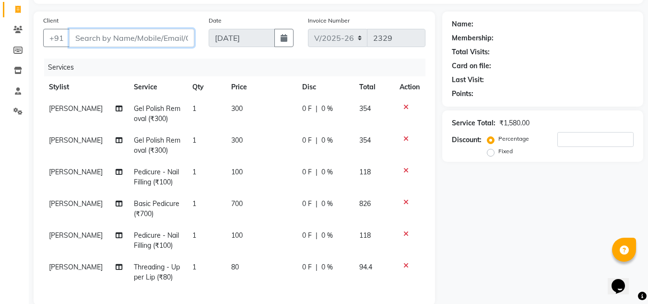
click at [146, 40] on input "Client" at bounding box center [131, 38] width 125 height 18
click at [126, 40] on input "Client" at bounding box center [131, 38] width 125 height 18
type input "7"
type input "0"
type input "7873883083"
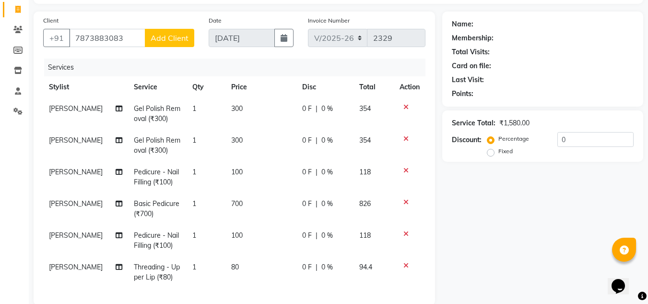
click at [165, 43] on button "Add Client" at bounding box center [169, 38] width 49 height 18
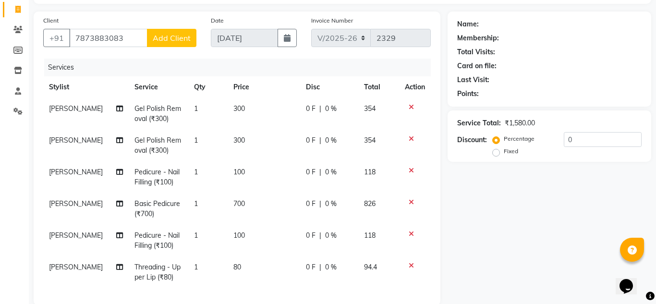
select select "22"
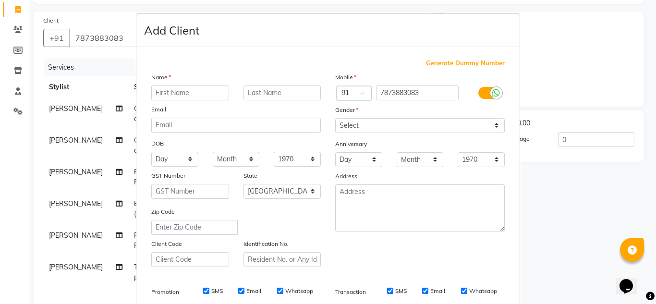
click at [203, 93] on input "text" at bounding box center [190, 92] width 78 height 15
type input "Deeplina"
type input "[PERSON_NAME]"
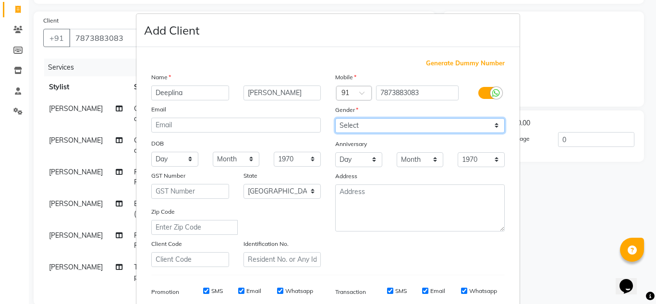
click at [346, 128] on select "Select [DEMOGRAPHIC_DATA] [DEMOGRAPHIC_DATA] Other Prefer Not To Say" at bounding box center [419, 125] width 169 height 15
select select "[DEMOGRAPHIC_DATA]"
click at [335, 118] on select "Select [DEMOGRAPHIC_DATA] [DEMOGRAPHIC_DATA] Other Prefer Not To Say" at bounding box center [419, 125] width 169 height 15
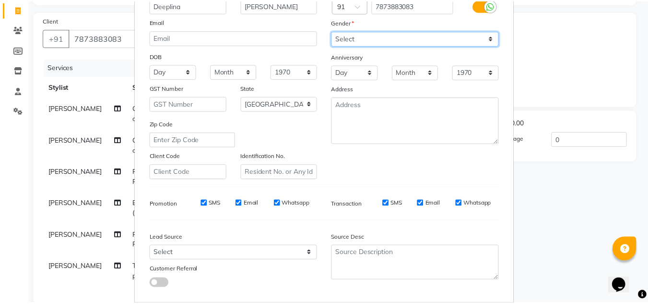
scroll to position [139, 0]
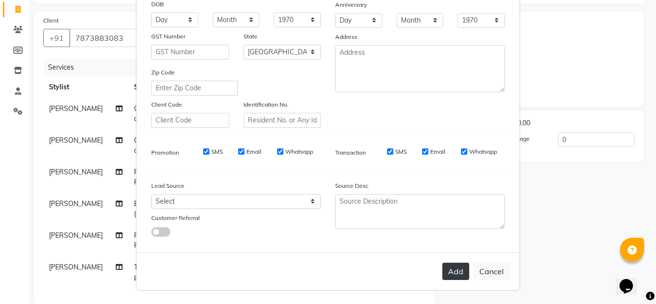
click at [463, 270] on button "Add" at bounding box center [455, 270] width 27 height 17
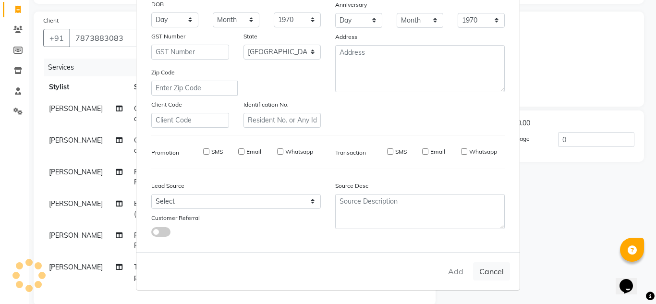
select select
select select "null"
select select
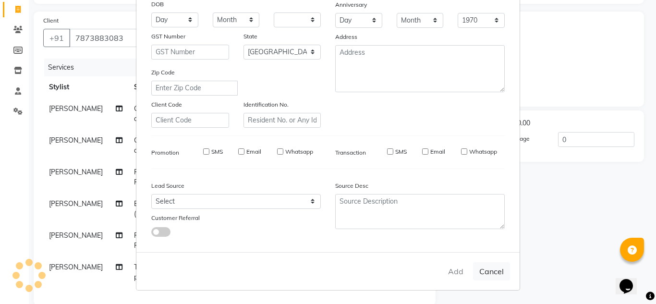
select select
checkbox input "false"
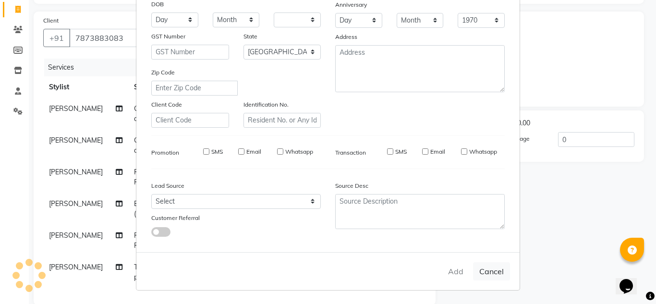
checkbox input "false"
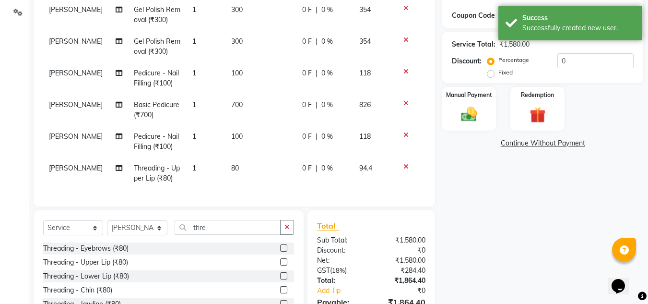
scroll to position [222, 0]
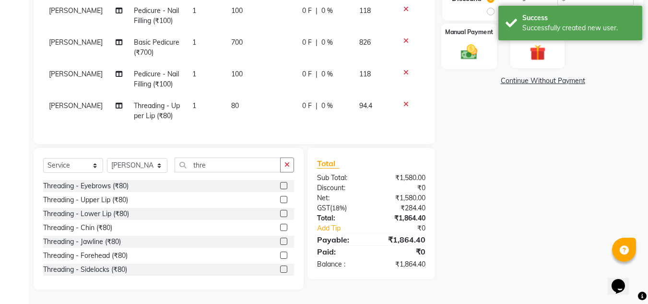
drag, startPoint x: 475, startPoint y: 52, endPoint x: 479, endPoint y: 63, distance: 12.5
click at [475, 52] on img at bounding box center [469, 51] width 27 height 19
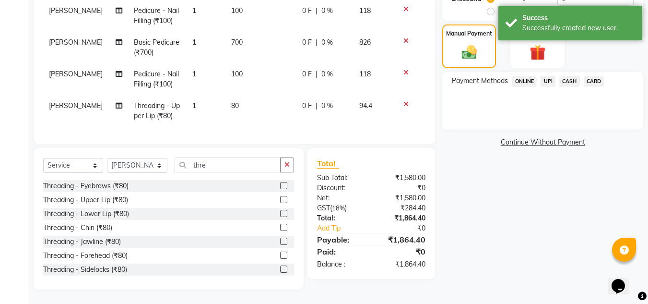
click at [548, 82] on span "UPI" at bounding box center [548, 81] width 15 height 11
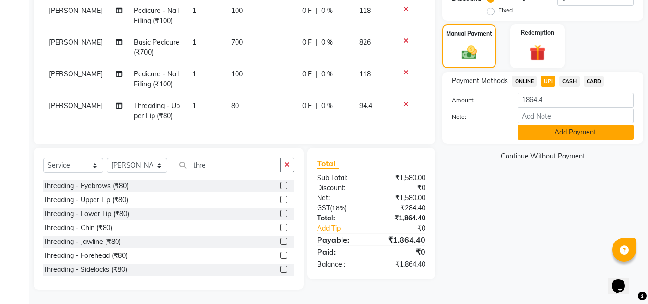
click at [561, 129] on button "Add Payment" at bounding box center [576, 132] width 116 height 15
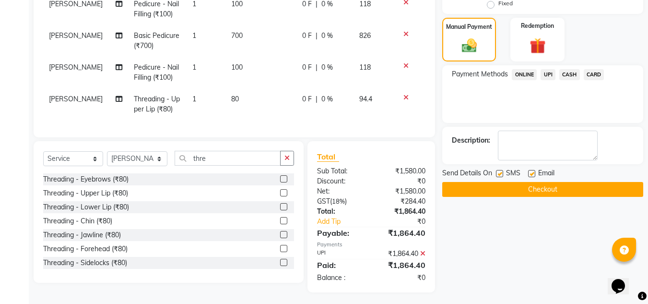
scroll to position [231, 0]
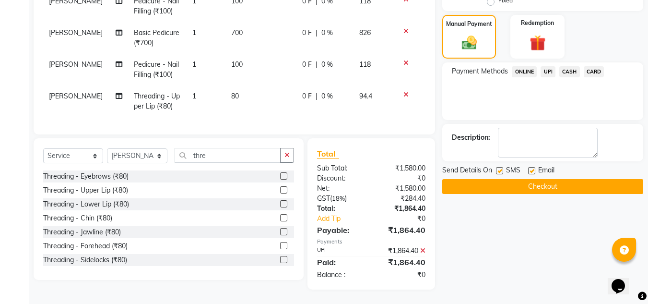
click at [532, 170] on label at bounding box center [531, 170] width 7 height 7
click at [532, 170] on input "checkbox" at bounding box center [531, 171] width 6 height 6
checkbox input "false"
click at [535, 191] on button "Checkout" at bounding box center [542, 186] width 201 height 15
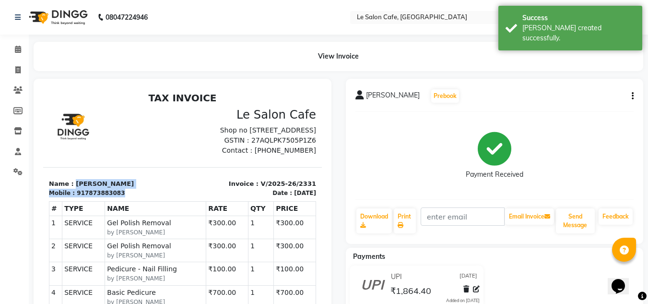
drag, startPoint x: 72, startPoint y: 192, endPoint x: 138, endPoint y: 199, distance: 66.5
click at [138, 197] on div "Name : Deeplina Pattanaik Mobile : 917873883083" at bounding box center [113, 188] width 140 height 18
click at [132, 189] on p "Name : Deeplina Pattanaik" at bounding box center [113, 184] width 128 height 10
drag, startPoint x: 97, startPoint y: 193, endPoint x: 83, endPoint y: 193, distance: 13.9
click at [95, 189] on p "Name : Deeplina Pattanaik" at bounding box center [113, 184] width 128 height 10
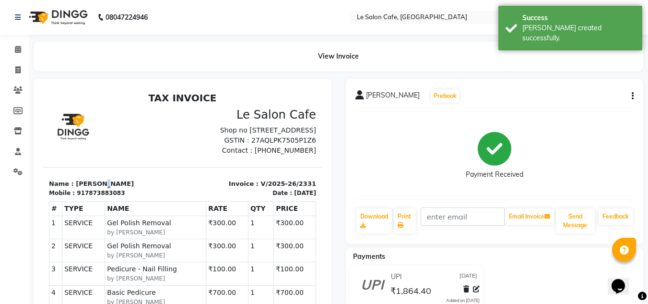
drag, startPoint x: 72, startPoint y: 193, endPoint x: 131, endPoint y: 193, distance: 59.0
click at [131, 189] on p "Name : Deeplina Pattanaik" at bounding box center [113, 184] width 128 height 10
copy p "Deeplina Pattanaik"
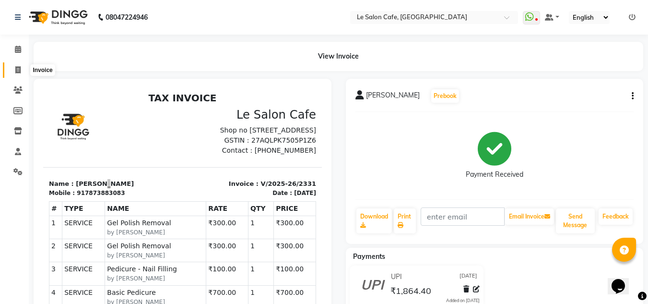
click at [15, 69] on icon at bounding box center [17, 69] width 5 height 7
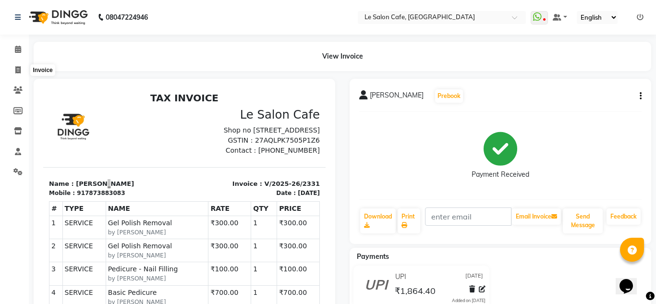
select select "594"
select select "service"
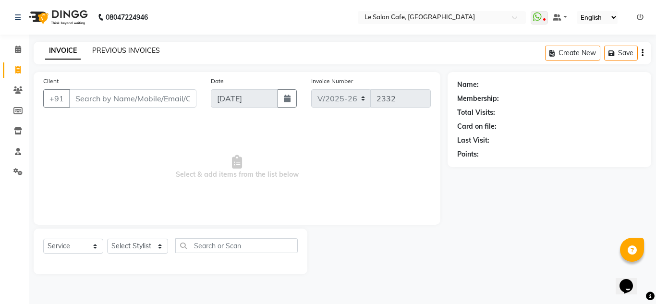
click at [123, 53] on div "INVOICE PREVIOUS INVOICES" at bounding box center [103, 51] width 138 height 11
click at [123, 51] on link "PREVIOUS INVOICES" at bounding box center [126, 50] width 68 height 9
select select "594"
select select "service"
click at [124, 51] on link "PREVIOUS INVOICES" at bounding box center [126, 50] width 68 height 9
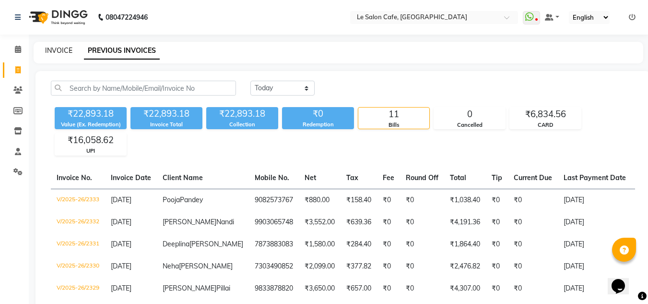
click at [54, 53] on link "INVOICE" at bounding box center [58, 50] width 27 height 9
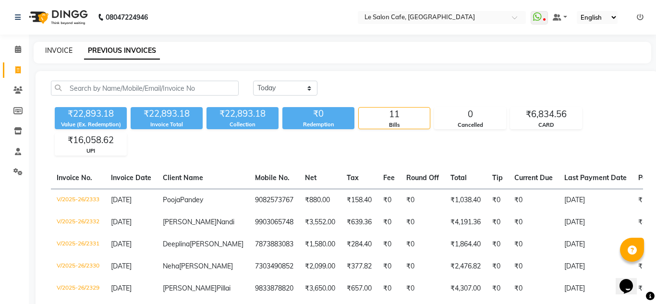
select select "594"
select select "service"
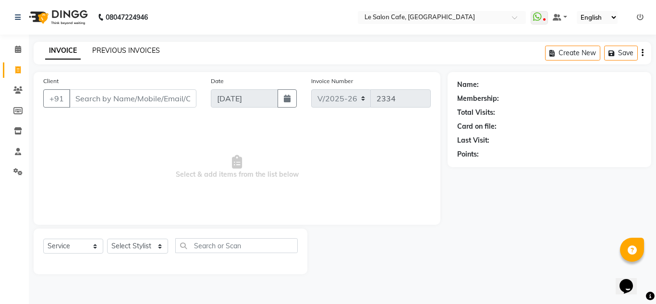
click at [125, 49] on link "PREVIOUS INVOICES" at bounding box center [126, 50] width 68 height 9
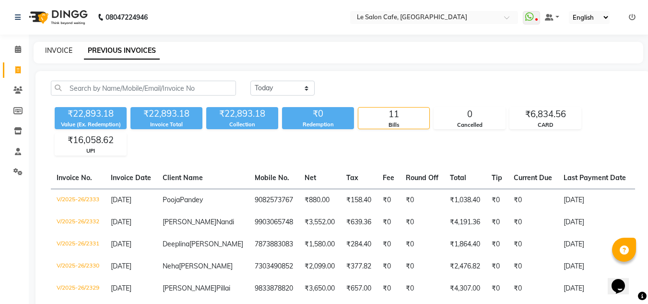
click at [61, 48] on link "INVOICE" at bounding box center [58, 50] width 27 height 9
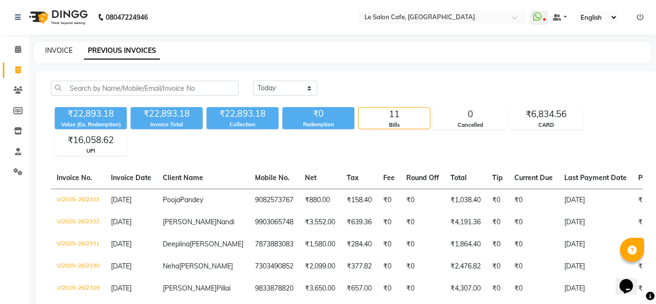
select select "594"
select select "service"
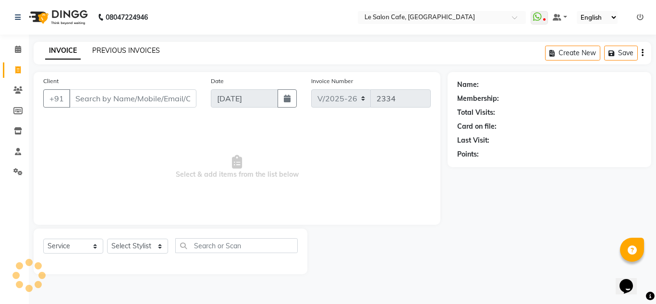
click at [112, 53] on link "PREVIOUS INVOICES" at bounding box center [126, 50] width 68 height 9
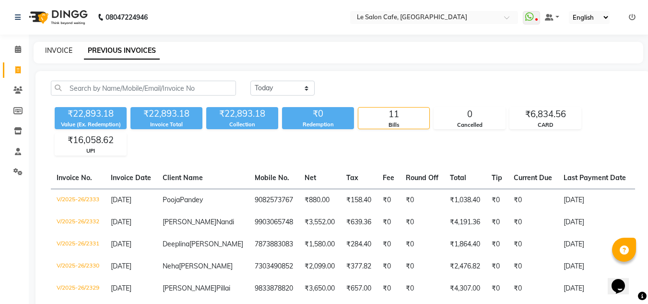
scroll to position [19, 0]
